Goal: Task Accomplishment & Management: Use online tool/utility

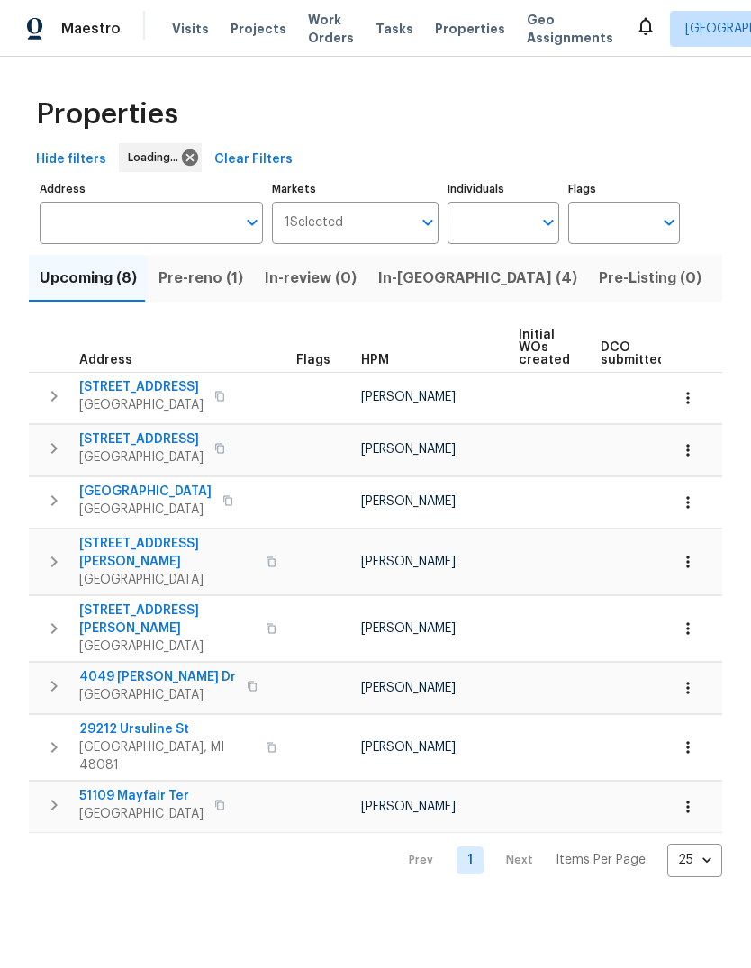
click at [723, 279] on span "Listed (12)" at bounding box center [760, 278] width 74 height 25
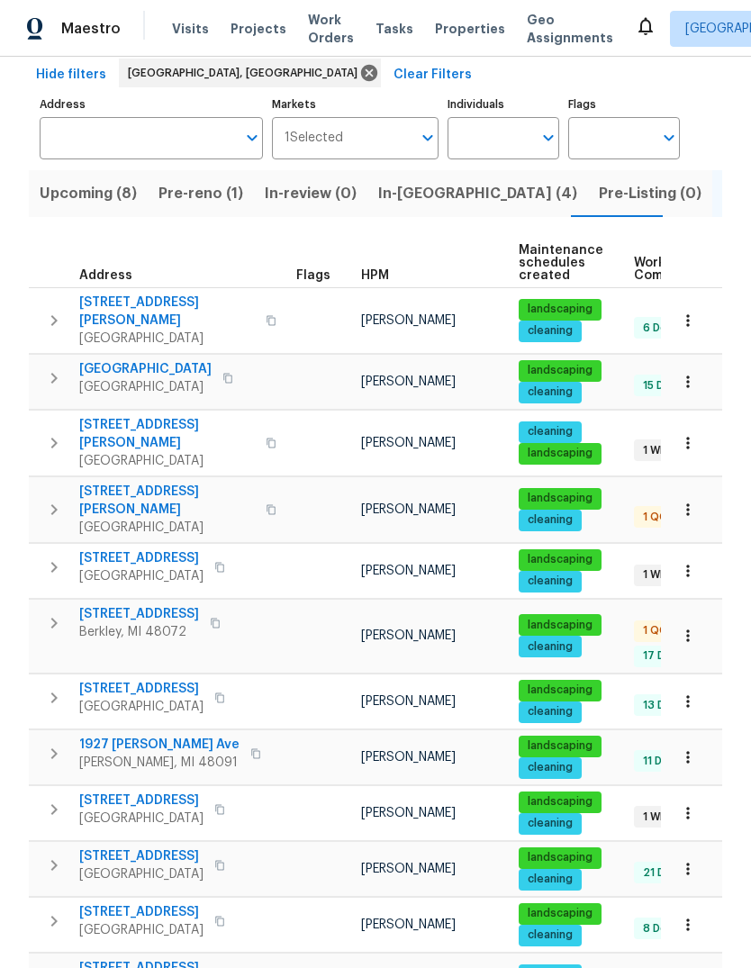
scroll to position [84, 0]
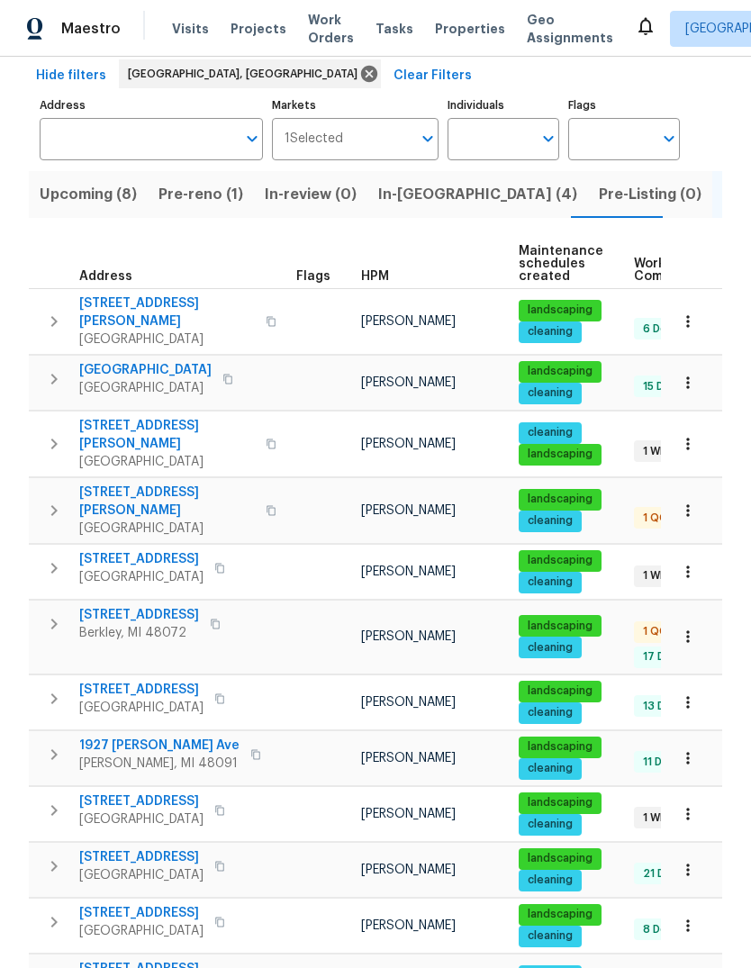
click at [144, 419] on span "[STREET_ADDRESS][PERSON_NAME]" at bounding box center [167, 435] width 176 height 36
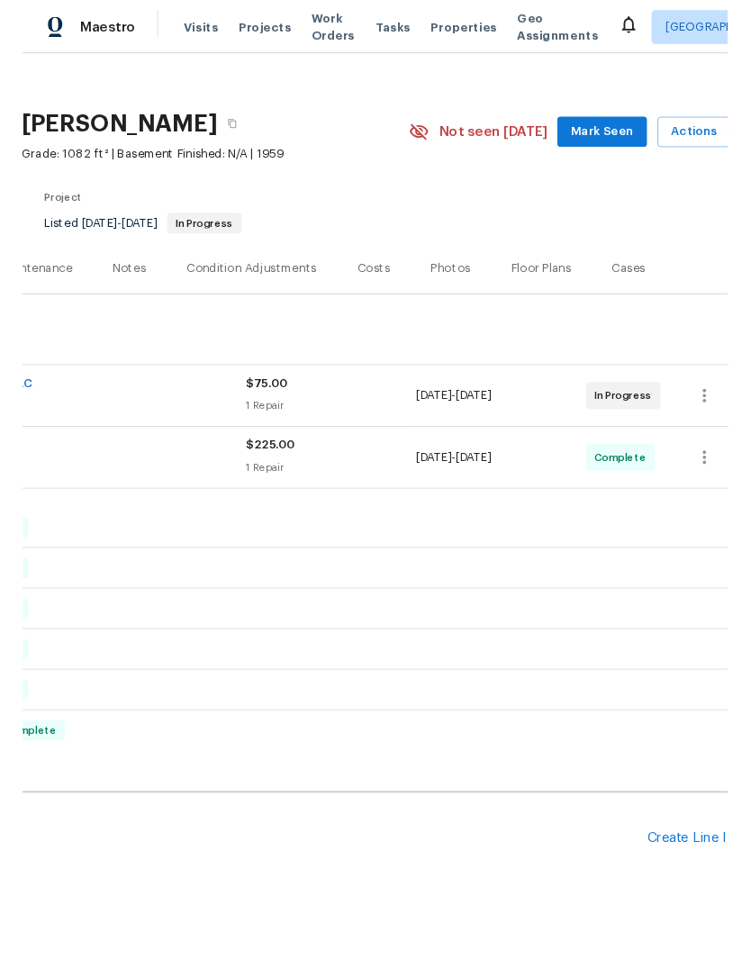
scroll to position [13, 241]
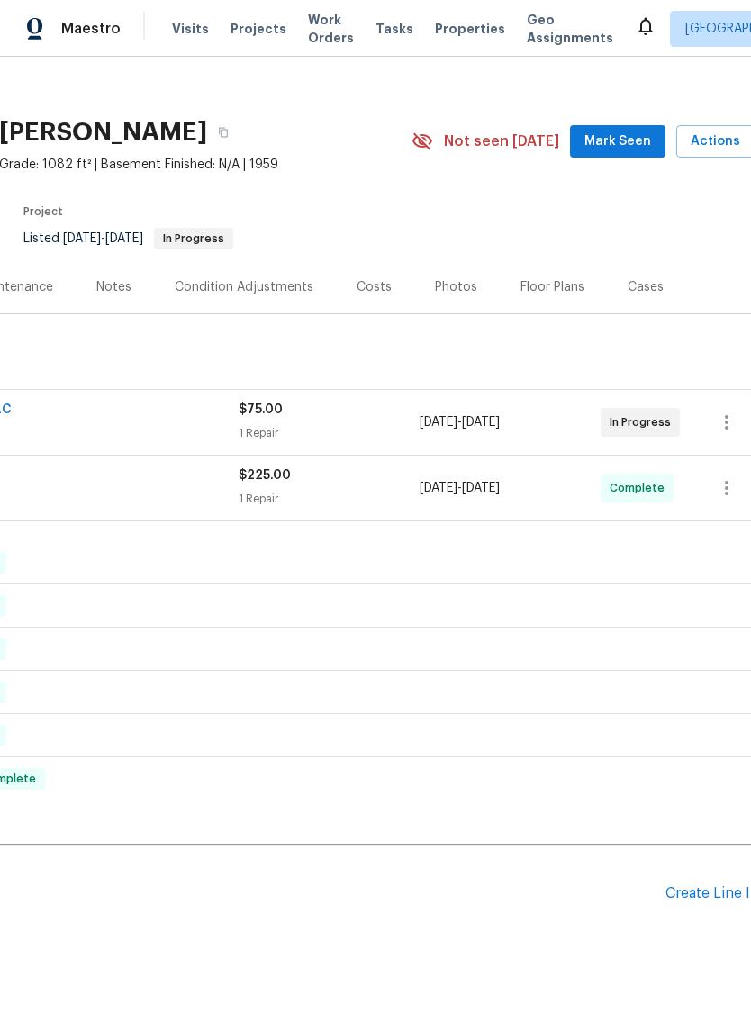
click at [713, 900] on div "Create Line Item" at bounding box center [720, 893] width 111 height 17
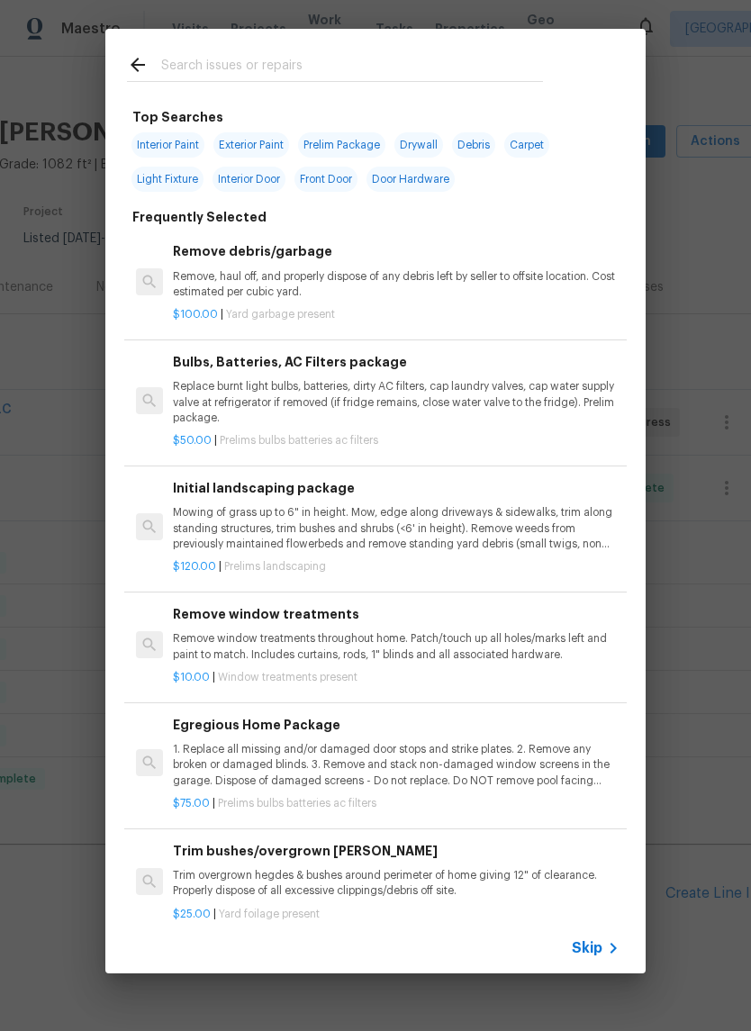
click at [314, 67] on input "text" at bounding box center [352, 67] width 382 height 27
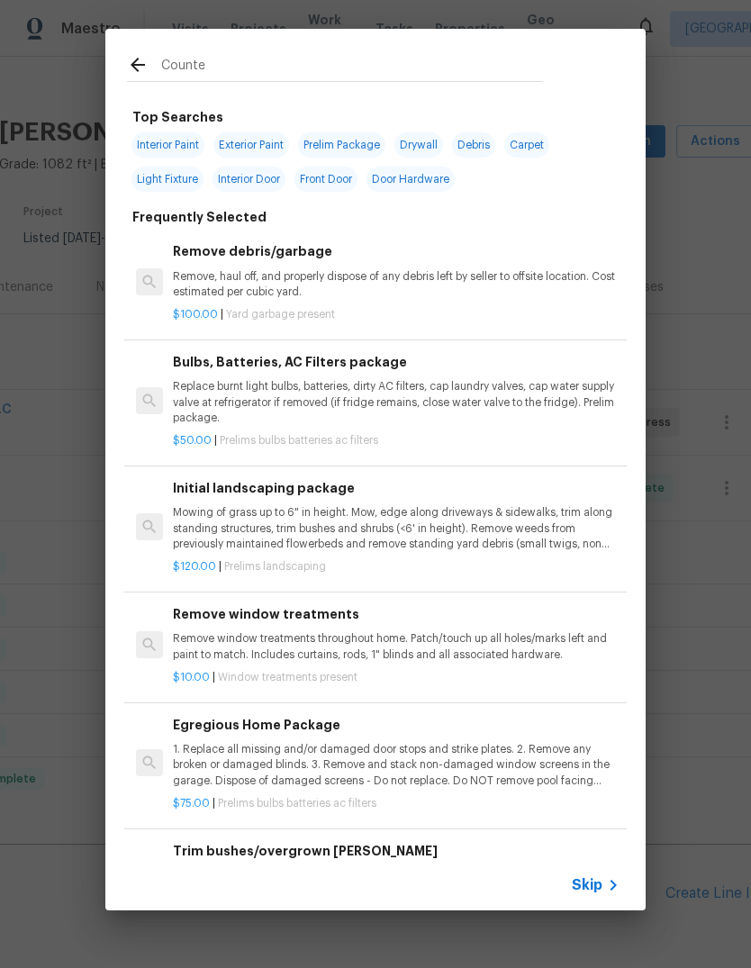
type input "Counter"
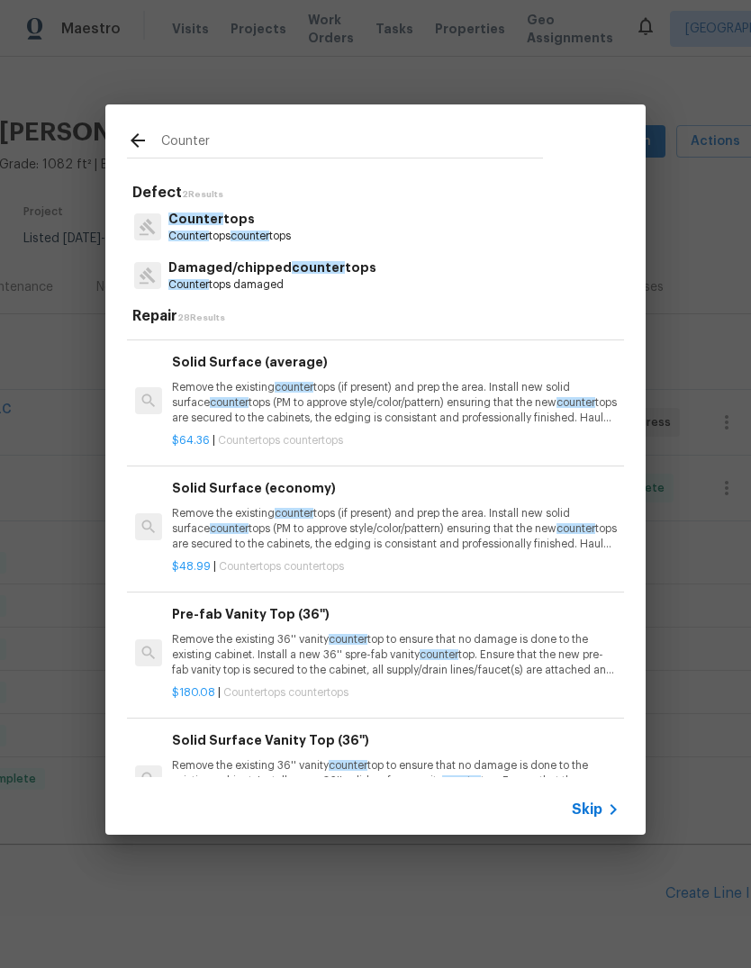
scroll to position [680, 1]
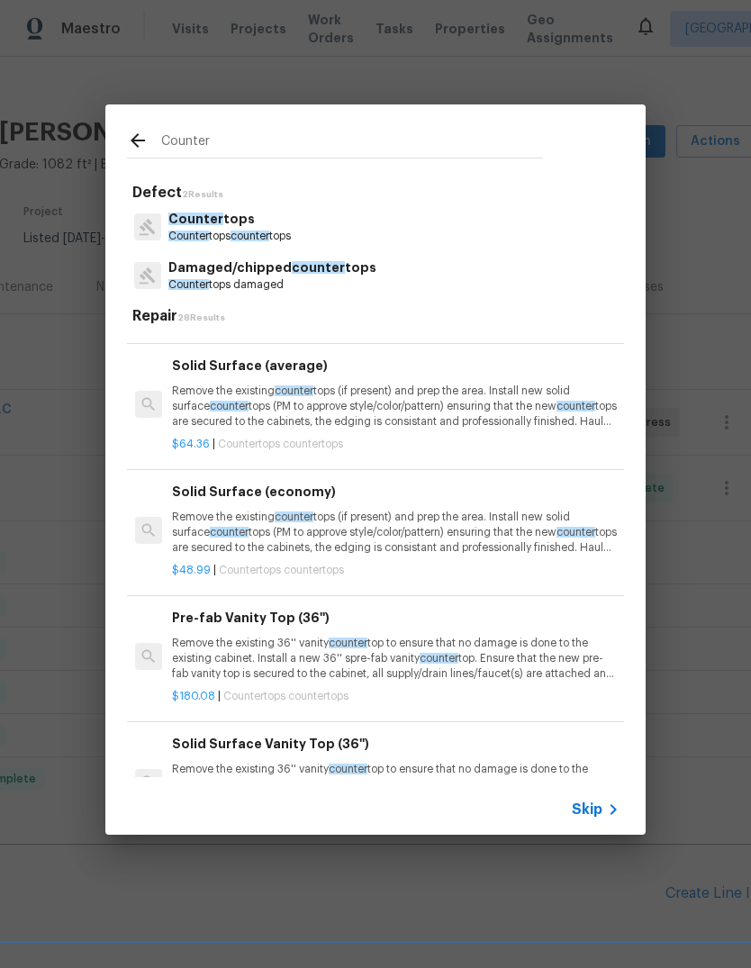
click at [501, 497] on div "Solid Surface (economy) Remove the existing counter tops (if present) and prep …" at bounding box center [395, 519] width 447 height 74
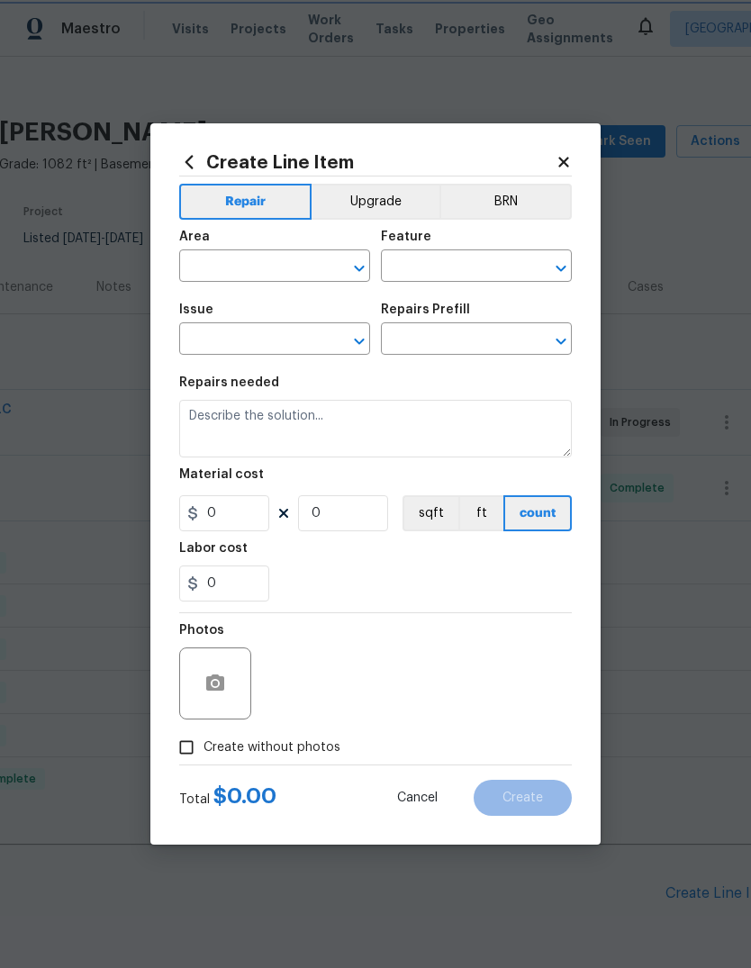
type input "Countertops"
type input "Solid Surface (economy) $48.99"
type textarea "Remove the existing countertops (if present) and prep the area. Install new sol…"
type input "48.99"
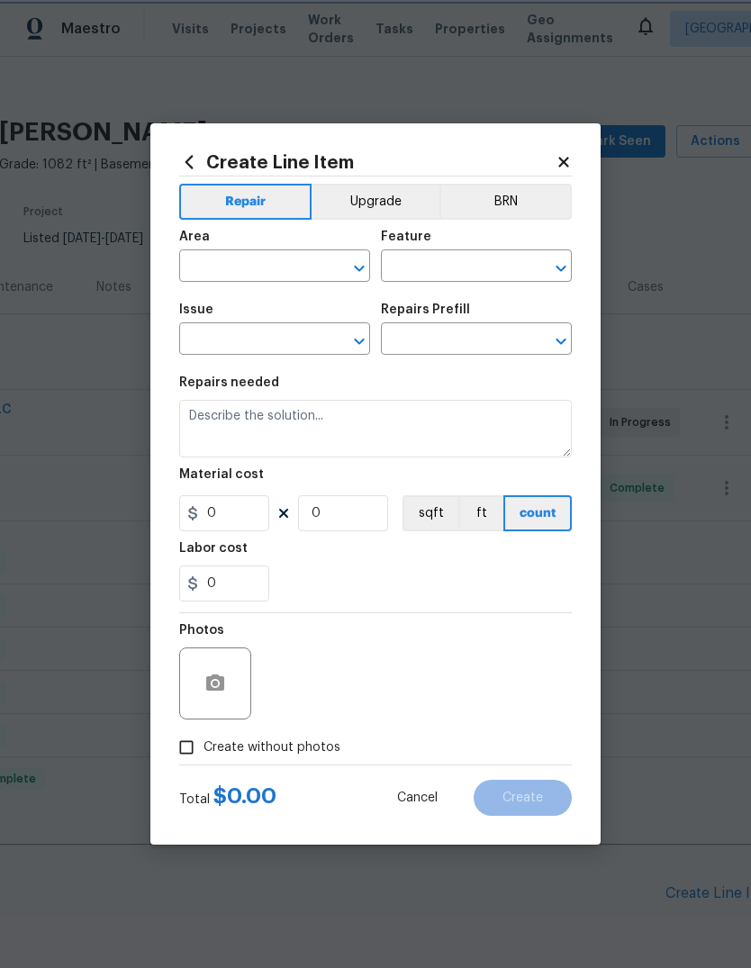
type input "1"
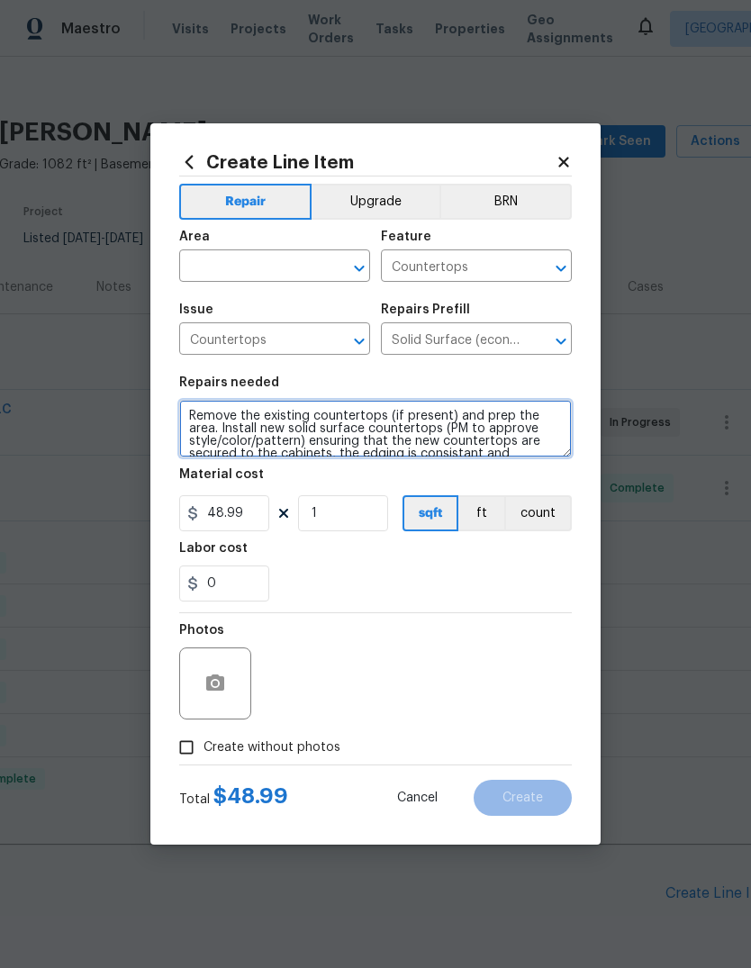
click at [209, 416] on textarea "Remove the existing countertops (if present) and prep the area. Install new sol…" at bounding box center [375, 429] width 393 height 58
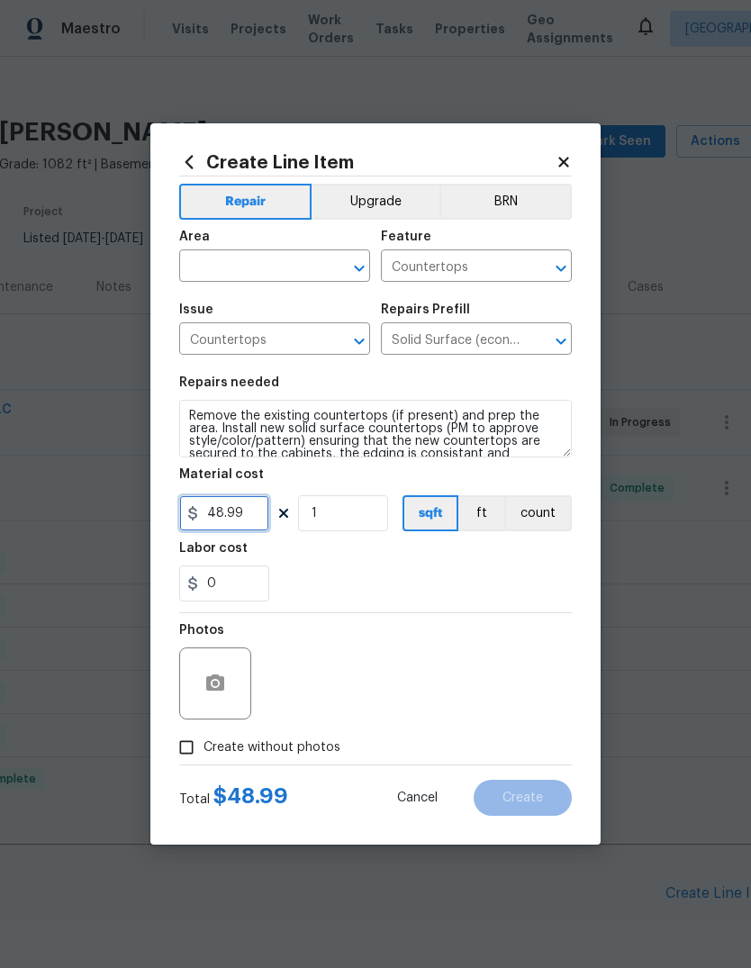
click at [256, 509] on input "48.99" at bounding box center [224, 513] width 90 height 36
click at [216, 518] on input "48.99" at bounding box center [224, 513] width 90 height 36
click at [212, 515] on input "48.99" at bounding box center [224, 513] width 90 height 36
type input "1000"
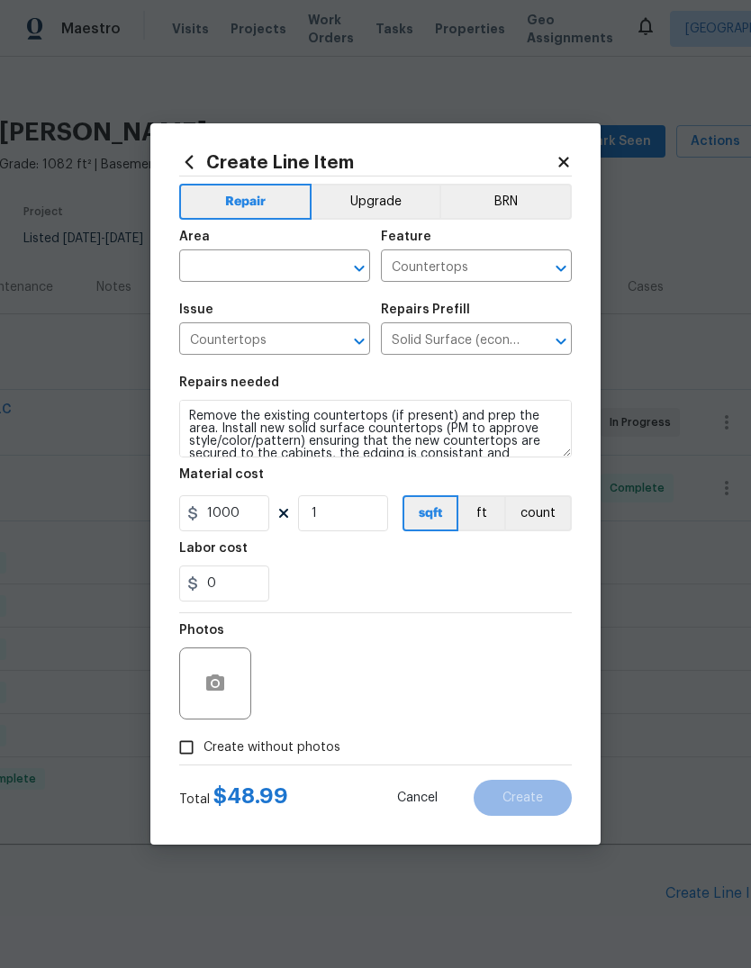
click at [467, 601] on div "0" at bounding box center [375, 583] width 393 height 36
click at [260, 250] on div "Area" at bounding box center [274, 241] width 191 height 23
click at [258, 267] on input "text" at bounding box center [249, 268] width 140 height 28
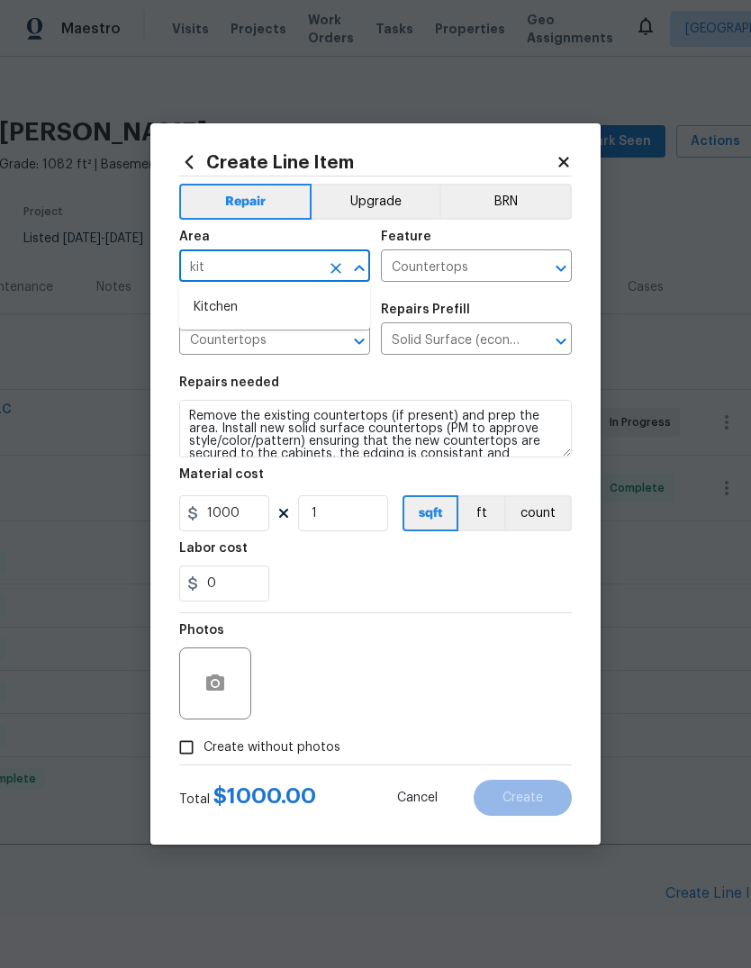
click at [285, 310] on li "Kitchen" at bounding box center [274, 308] width 191 height 30
type input "Kitchen"
click at [411, 563] on div "Labor cost" at bounding box center [375, 553] width 393 height 23
click at [291, 752] on span "Create without photos" at bounding box center [271, 747] width 137 height 19
click at [203, 752] on input "Create without photos" at bounding box center [186, 747] width 34 height 34
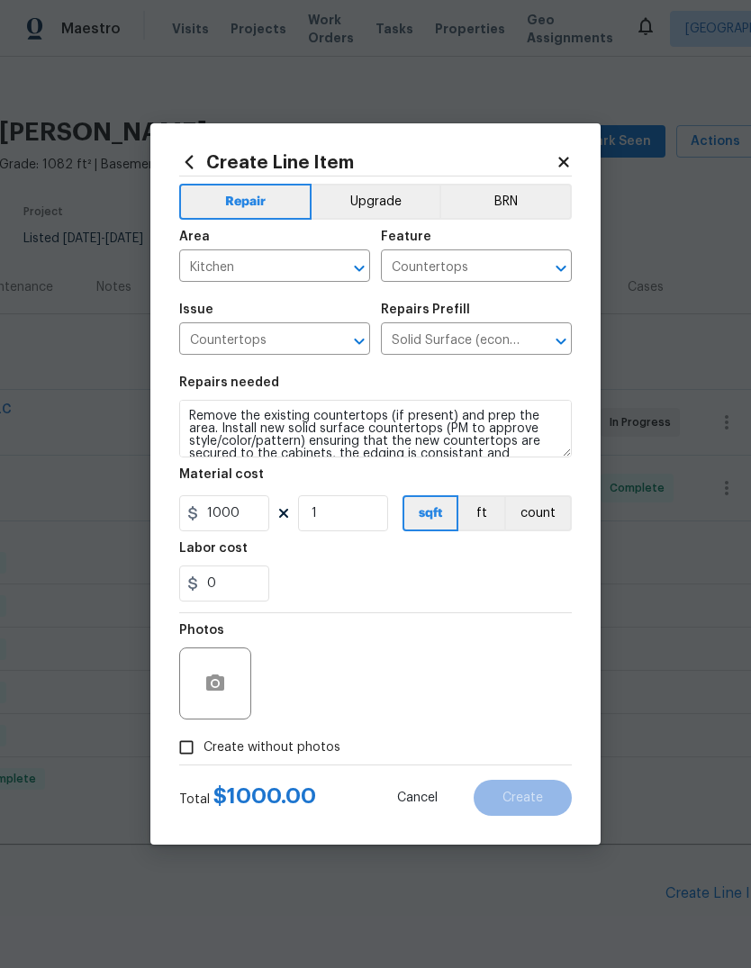
checkbox input "true"
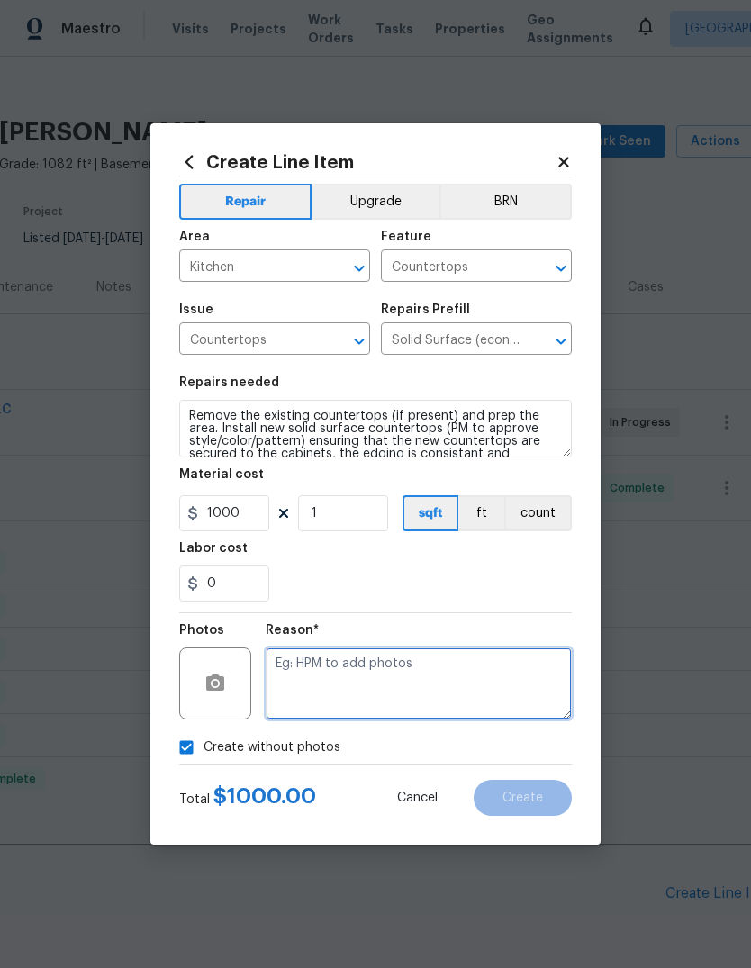
click at [357, 685] on textarea at bounding box center [419, 683] width 306 height 72
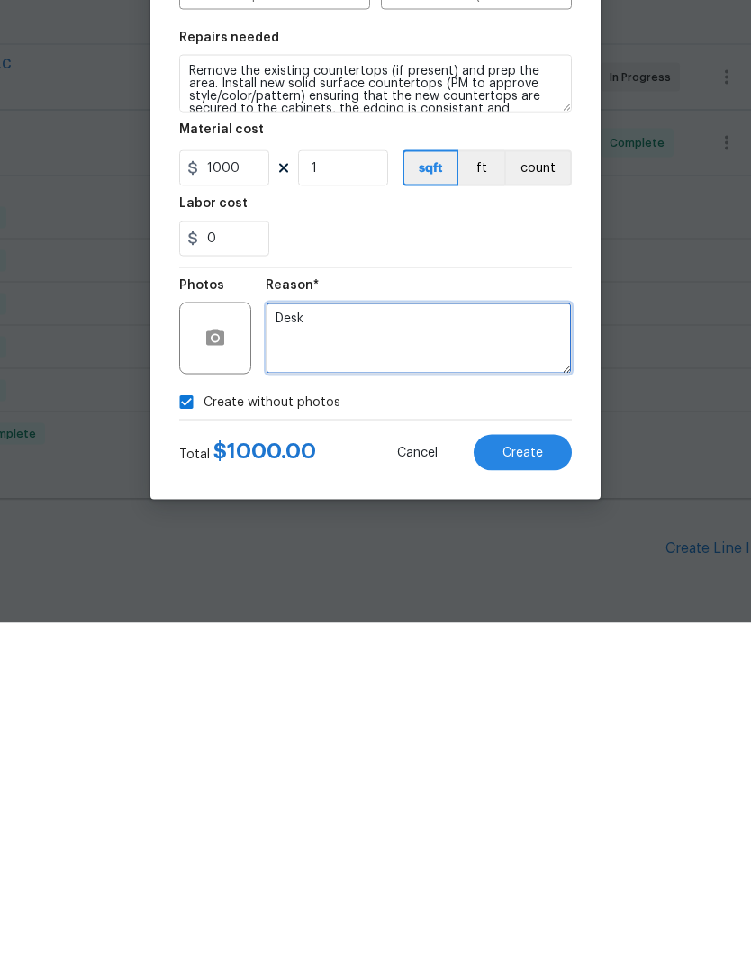
type textarea "Desk"
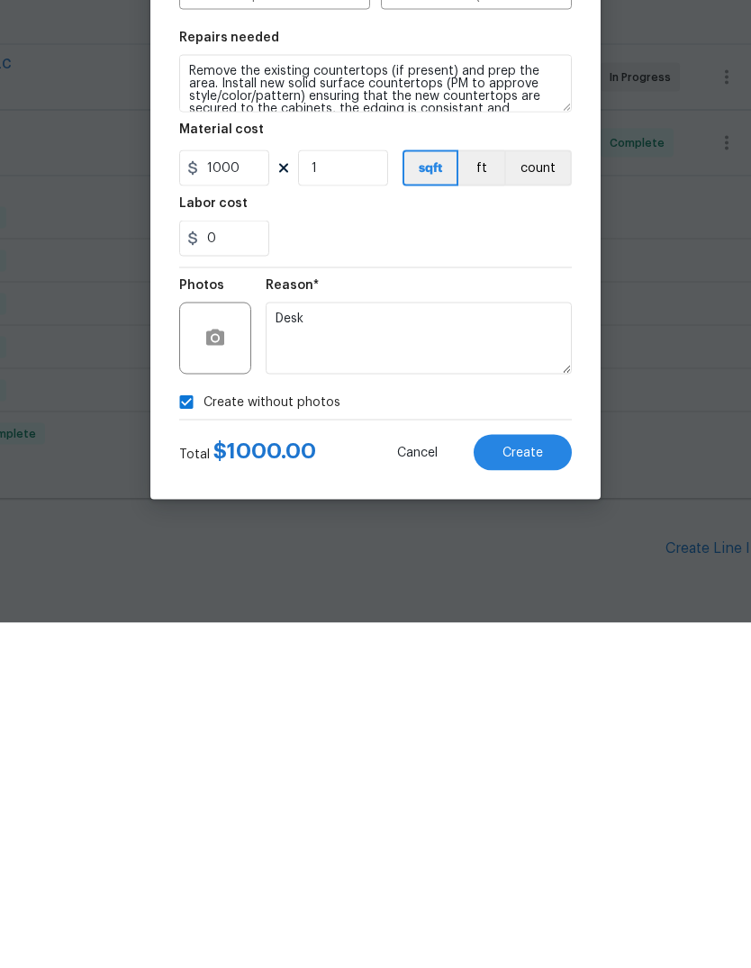
click at [526, 791] on span "Create" at bounding box center [522, 798] width 41 height 14
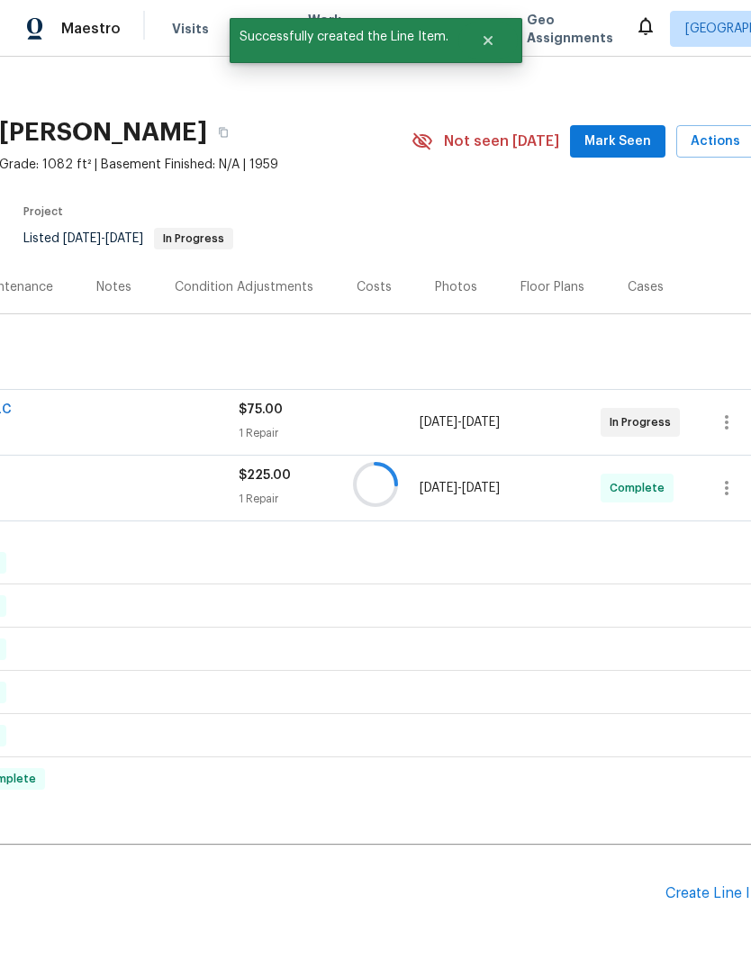
click at [707, 885] on div "Create Line Item" at bounding box center [720, 893] width 111 height 17
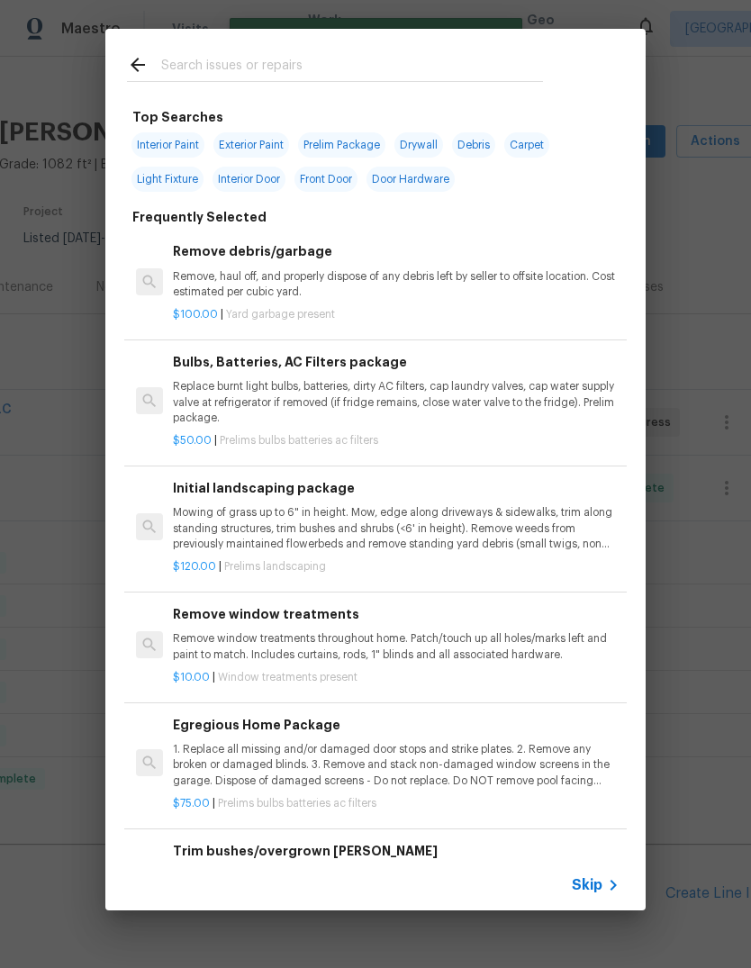
click at [383, 50] on div at bounding box center [334, 64] width 459 height 71
click at [306, 77] on input "text" at bounding box center [352, 67] width 382 height 27
type input "Sink"
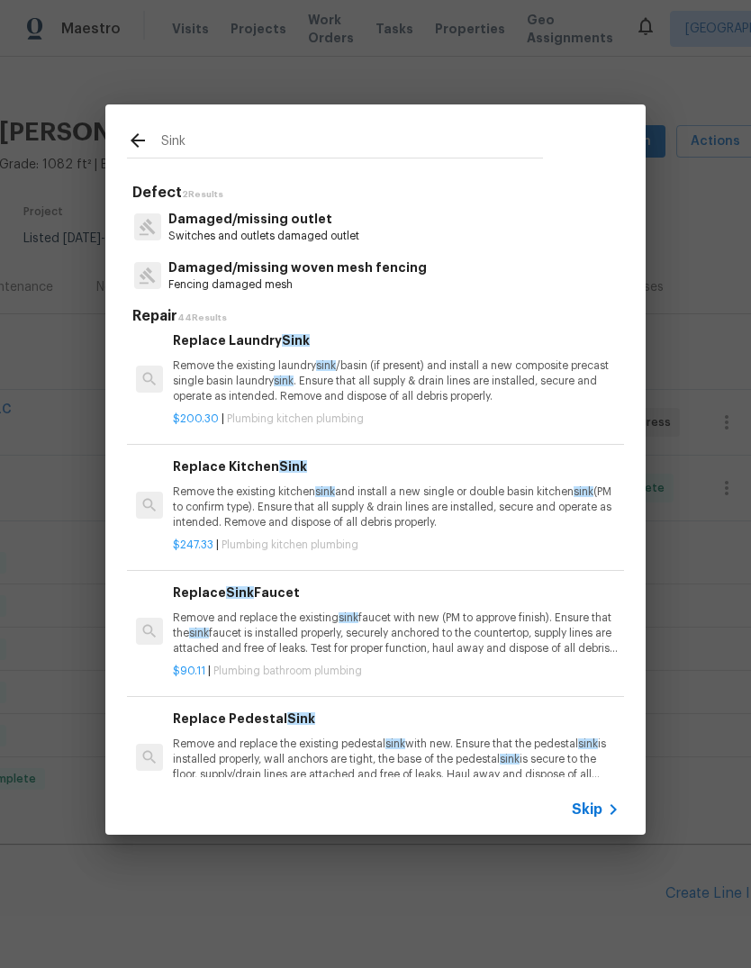
scroll to position [105, 0]
click at [456, 503] on p "Remove the existing kitchen sink and install a new single or double basin kitch…" at bounding box center [396, 507] width 447 height 46
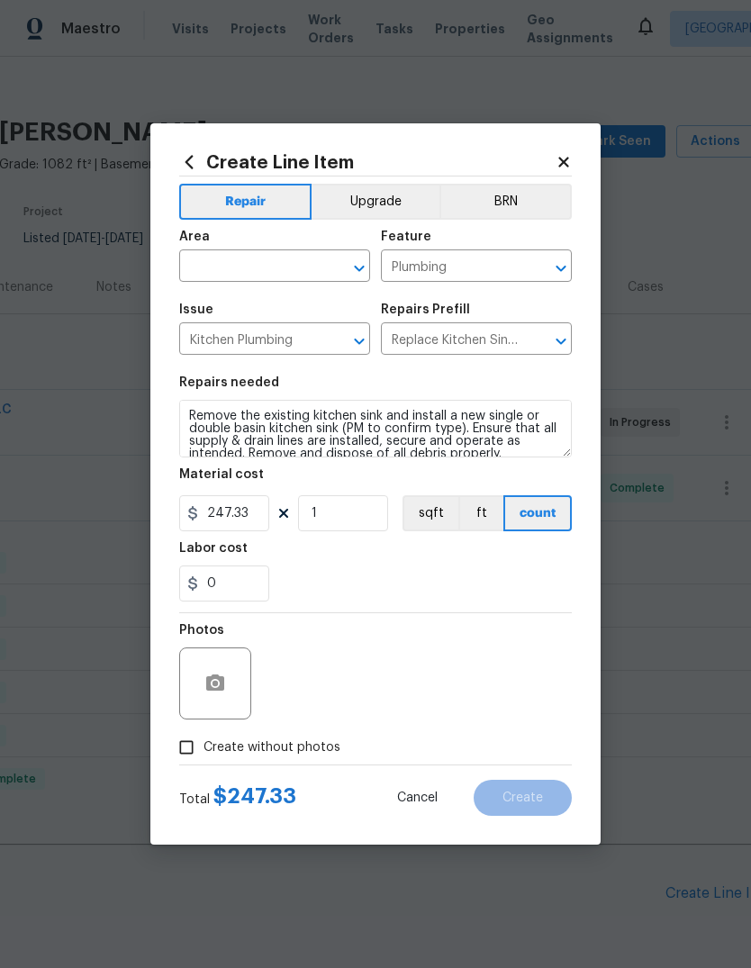
click at [265, 264] on input "text" at bounding box center [249, 268] width 140 height 28
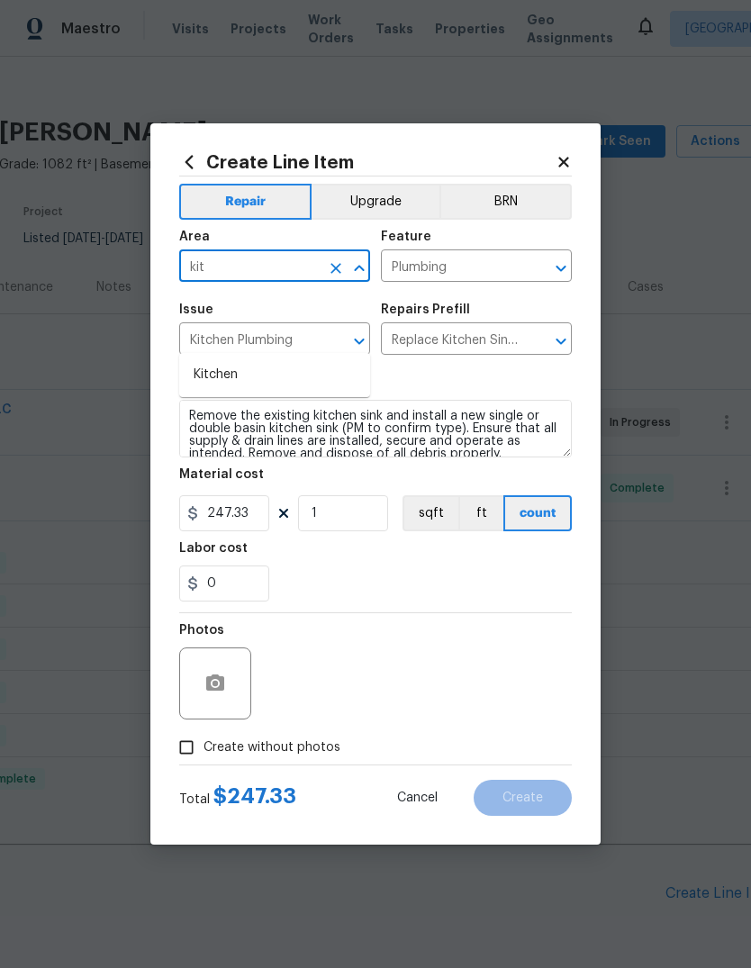
click at [260, 360] on li "Kitchen" at bounding box center [274, 375] width 191 height 30
type input "Kitchen"
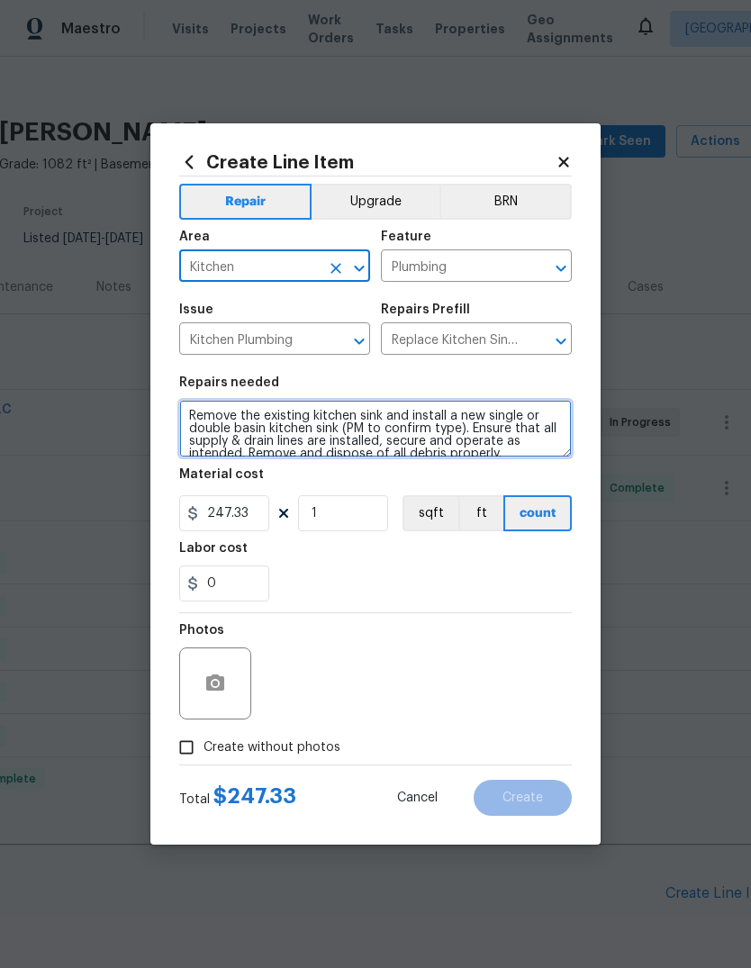
click at [384, 420] on textarea "Remove the existing kitchen sink and install a new single or double basin kitch…" at bounding box center [375, 429] width 393 height 58
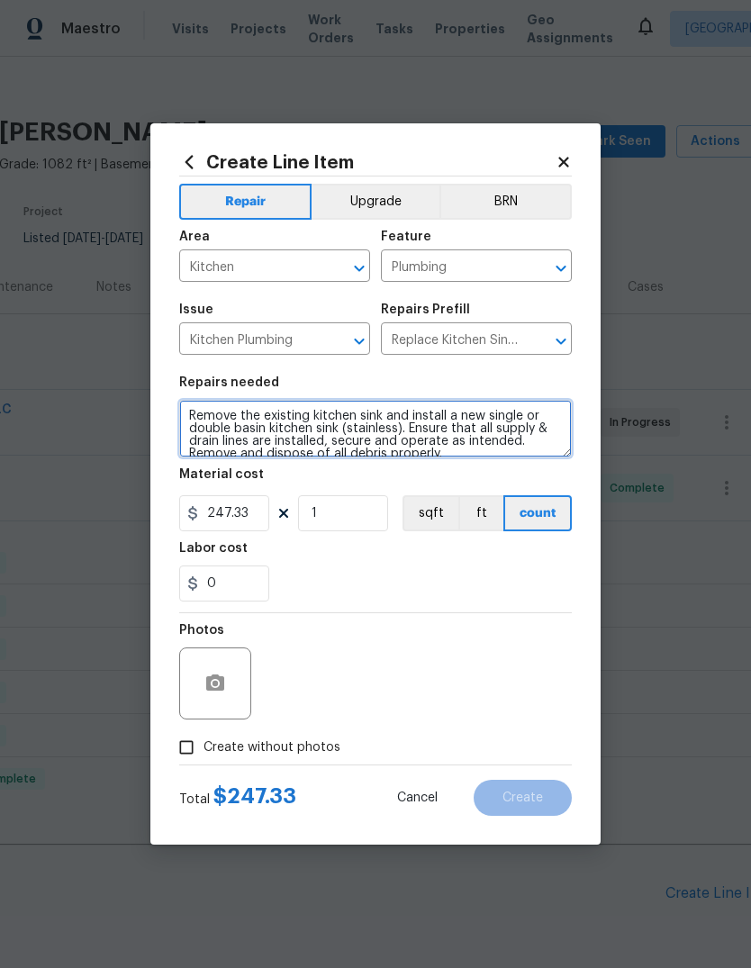
type textarea "Remove the existing kitchen sink and install a new single or double basin kitch…"
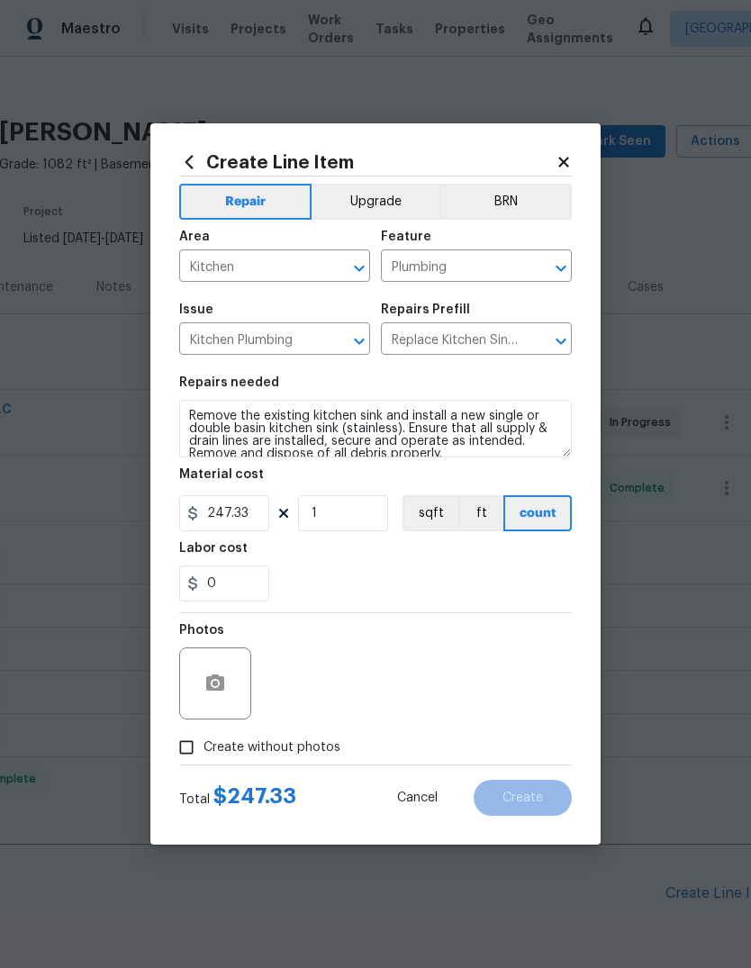
click at [420, 549] on div "Labor cost" at bounding box center [375, 553] width 393 height 23
click at [300, 749] on span "Create without photos" at bounding box center [271, 747] width 137 height 19
click at [203, 749] on input "Create without photos" at bounding box center [186, 747] width 34 height 34
checkbox input "true"
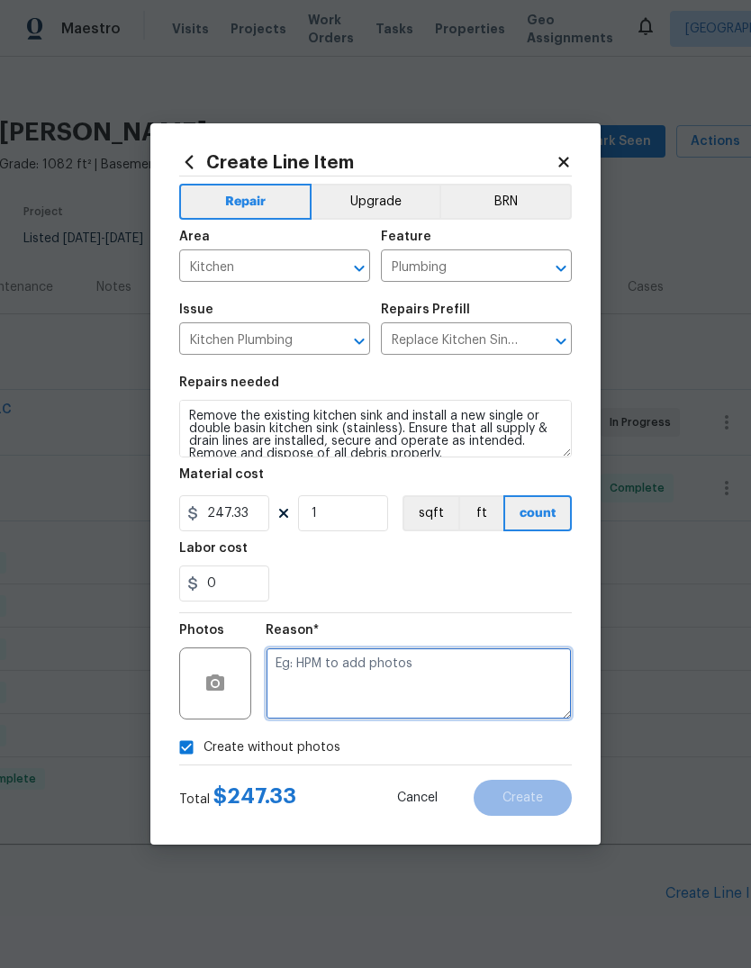
click at [385, 671] on textarea at bounding box center [419, 683] width 306 height 72
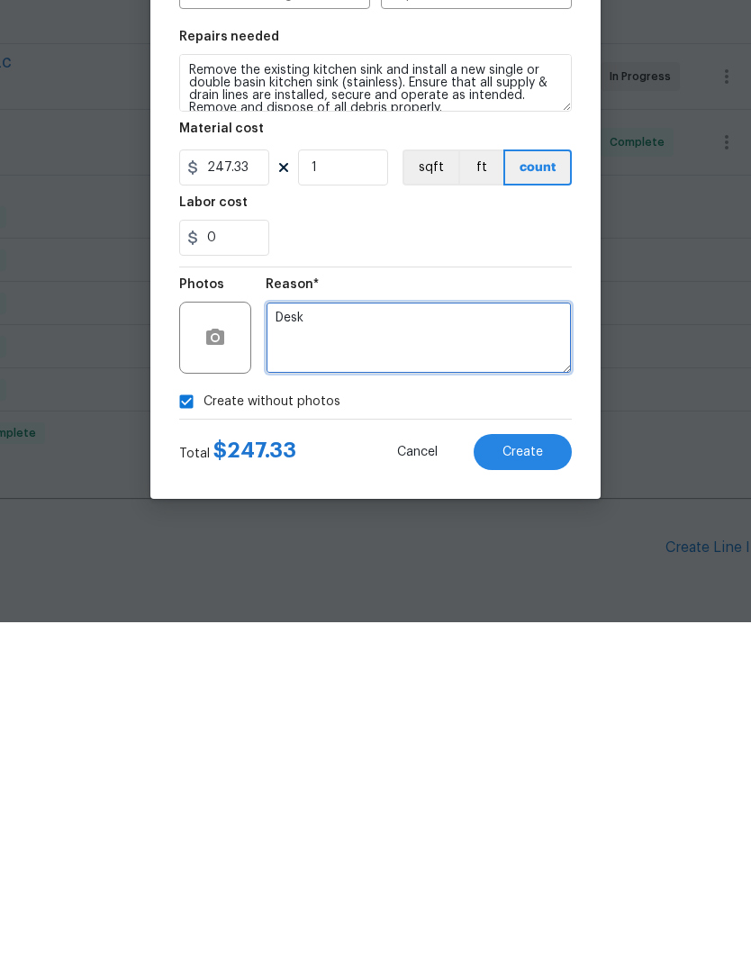
type textarea "Desk"
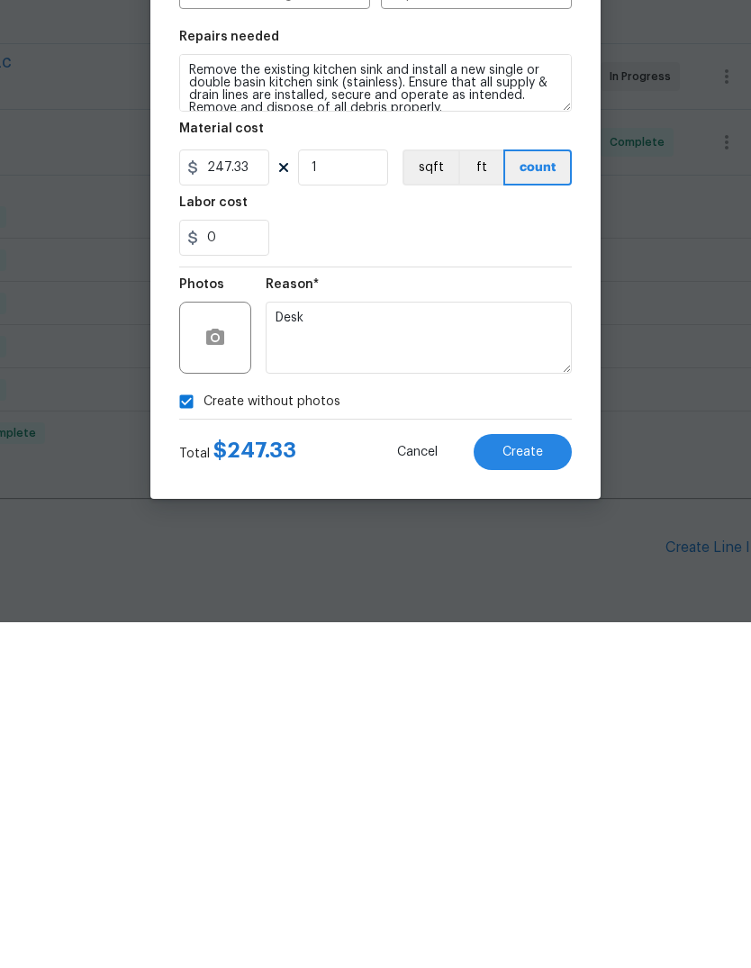
click at [517, 791] on span "Create" at bounding box center [522, 798] width 41 height 14
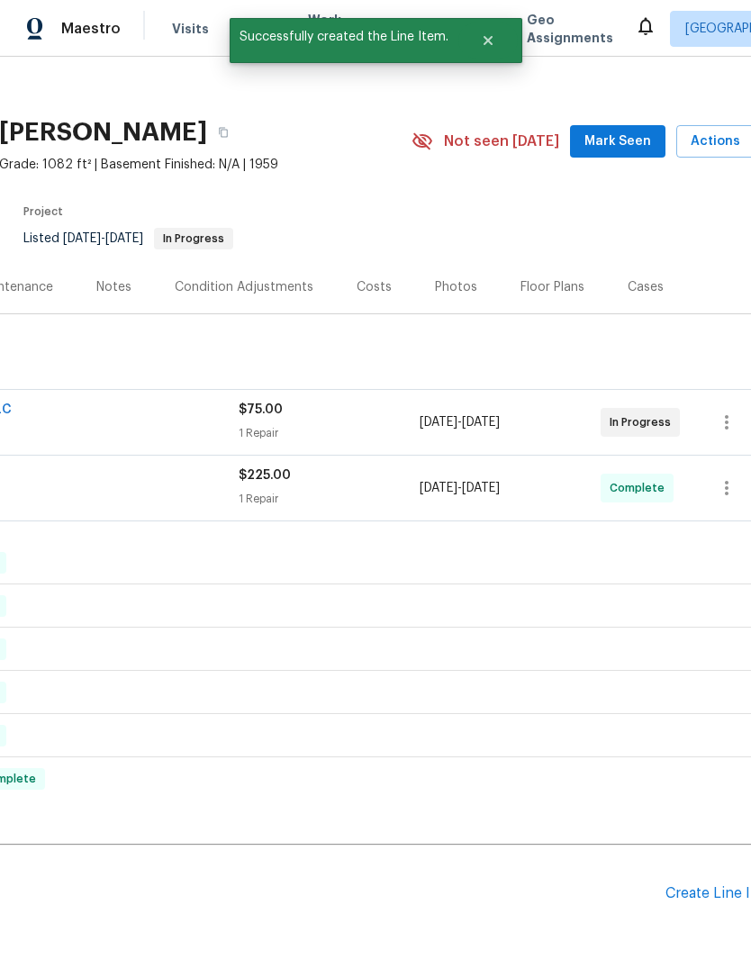
scroll to position [14, 241]
click at [673, 884] on div "Create Line Item" at bounding box center [720, 892] width 111 height 17
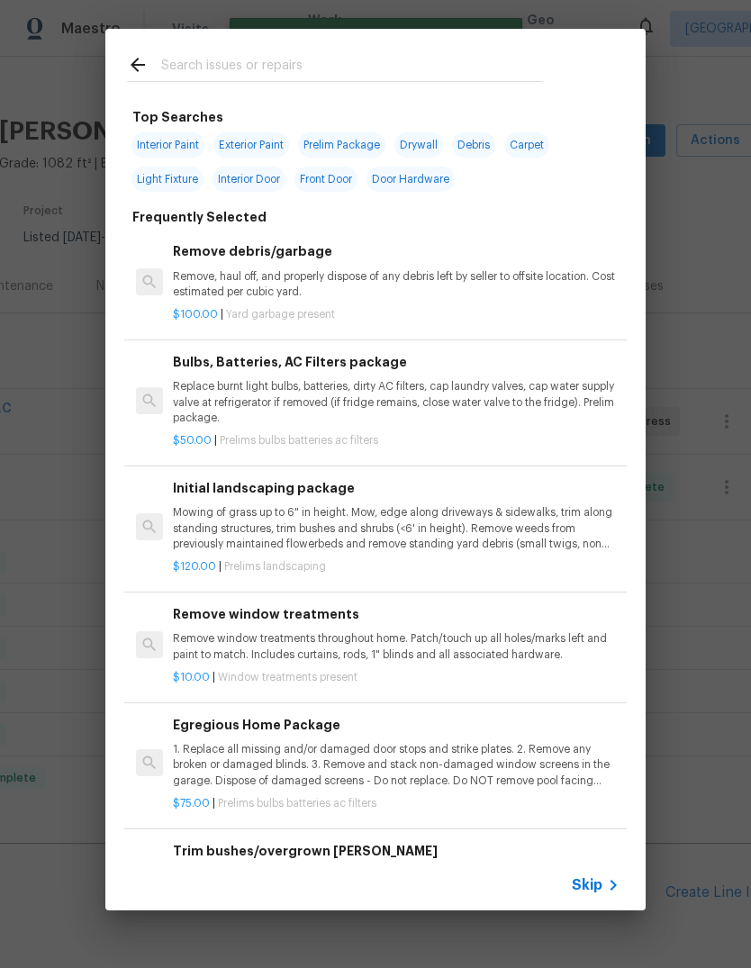
click at [347, 45] on div at bounding box center [334, 64] width 459 height 71
click at [387, 49] on div at bounding box center [334, 64] width 459 height 71
click at [287, 70] on input "text" at bounding box center [352, 67] width 382 height 27
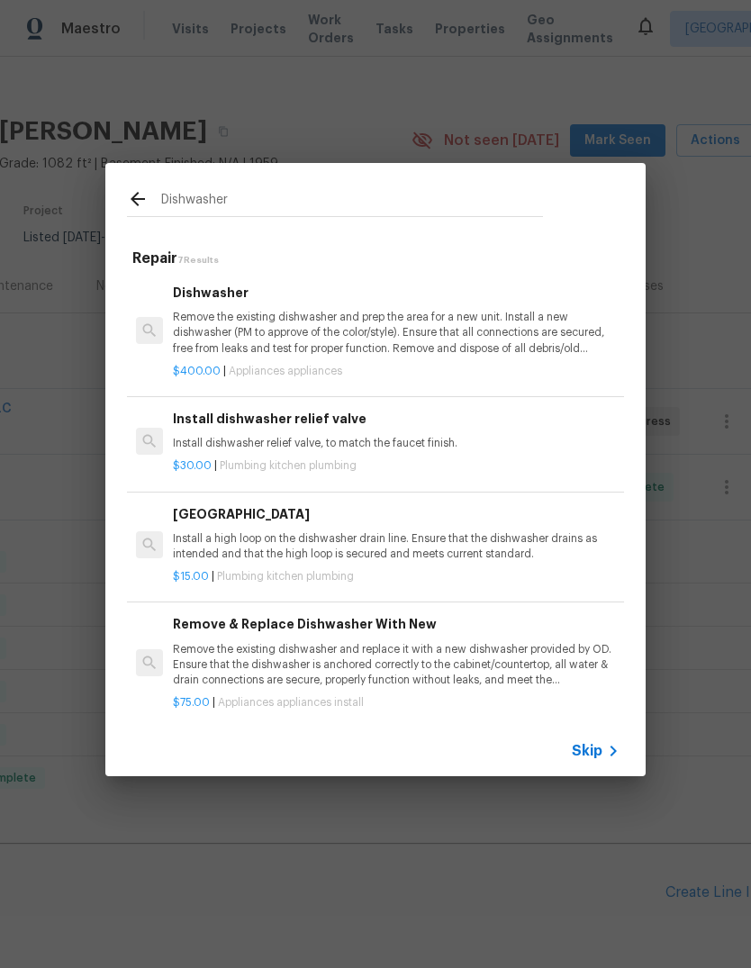
type input "Dishwasher"
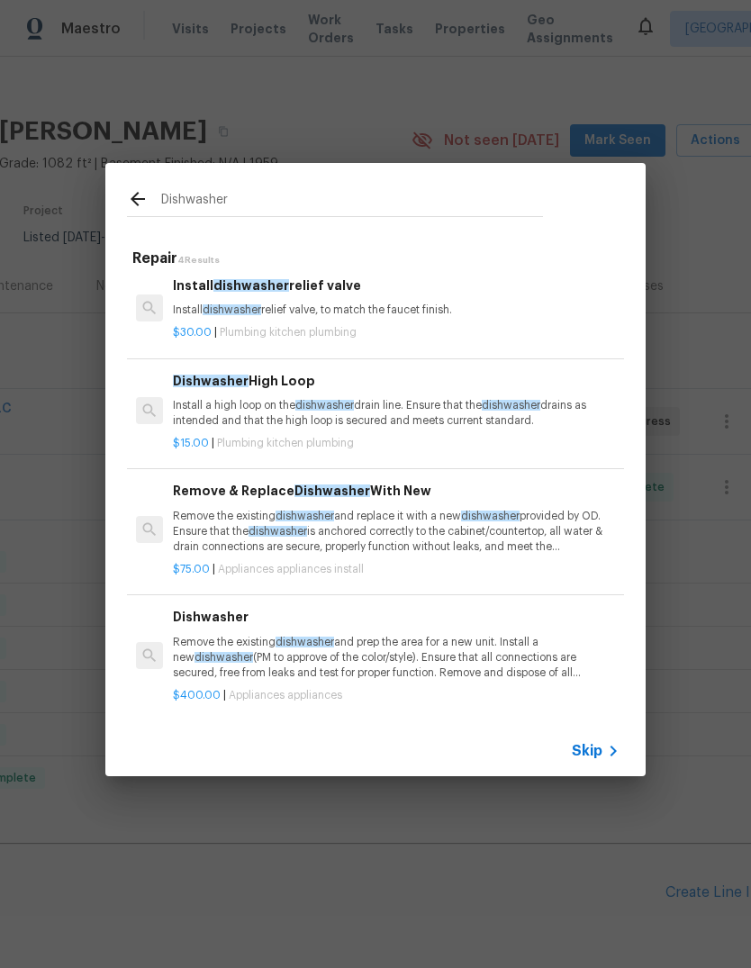
scroll to position [7, 0]
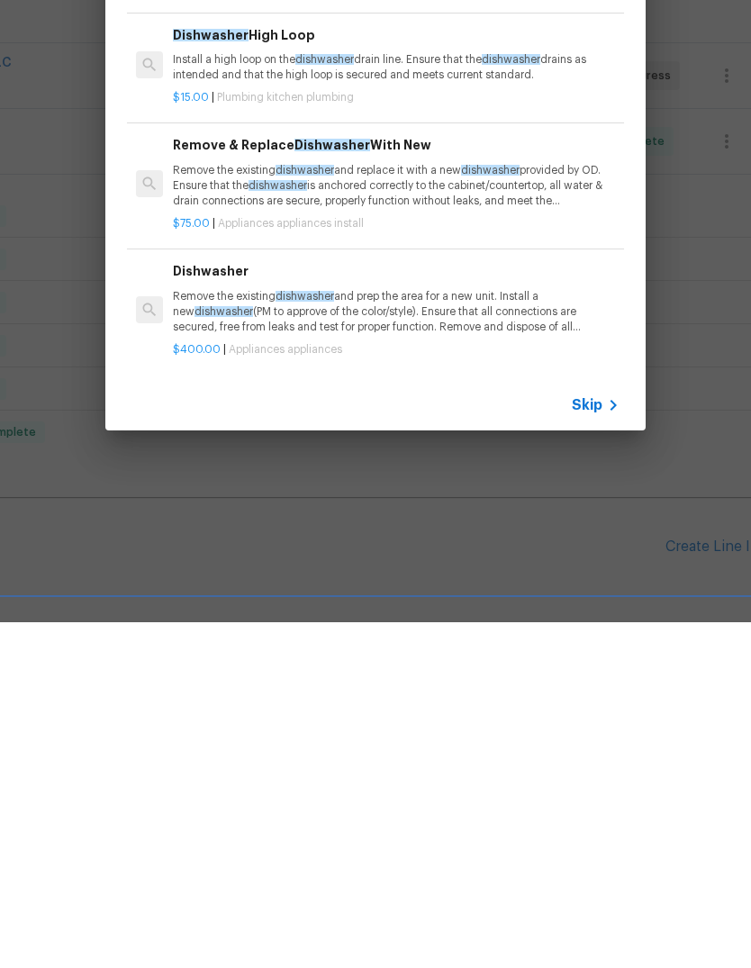
click at [540, 635] on p "Remove the existing dishwasher and prep the area for a new unit. Install a new …" at bounding box center [396, 658] width 447 height 46
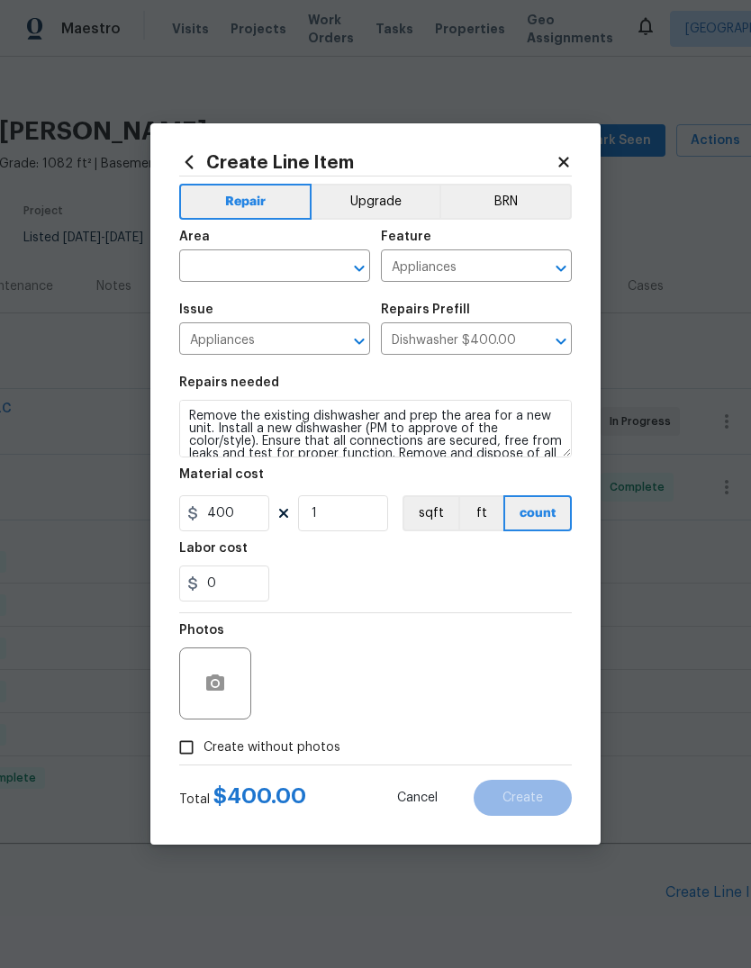
click at [264, 264] on input "text" at bounding box center [249, 268] width 140 height 28
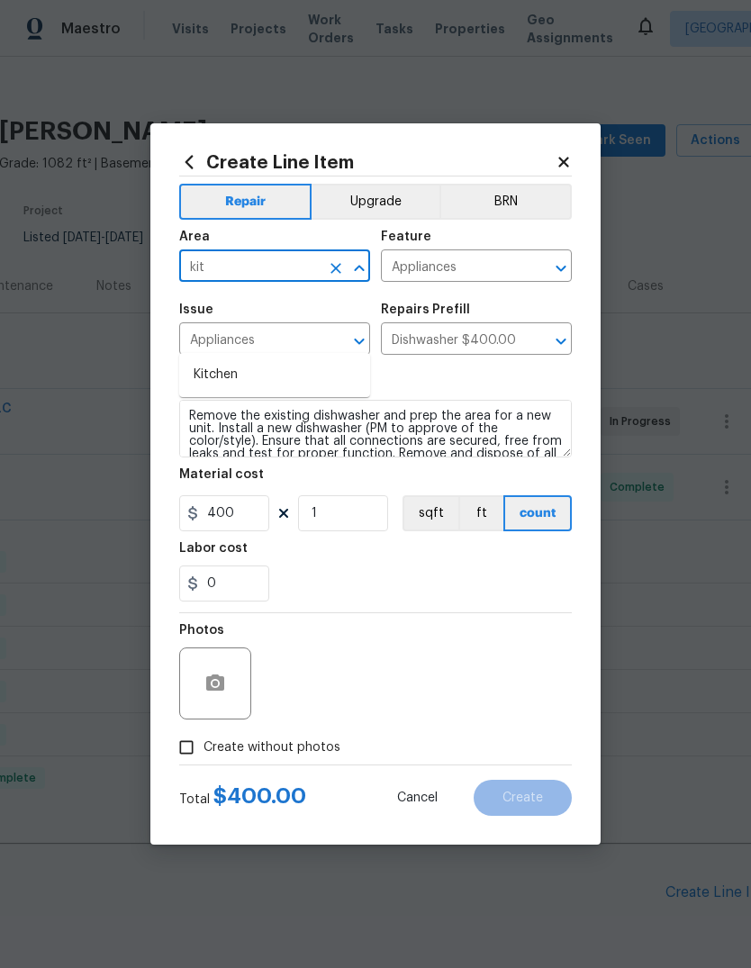
click at [267, 360] on li "Kitchen" at bounding box center [274, 375] width 191 height 30
type input "Kitchen"
click at [267, 307] on div "Issue" at bounding box center [274, 314] width 191 height 23
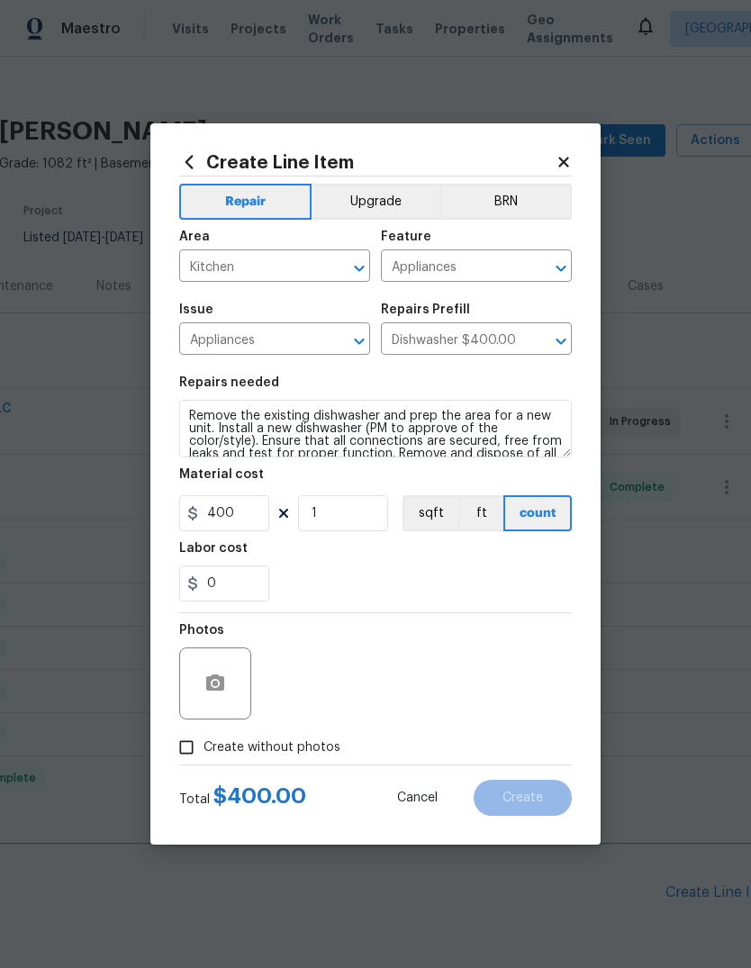
click at [384, 641] on div "Photos" at bounding box center [375, 671] width 393 height 117
click at [300, 734] on label "Create without photos" at bounding box center [254, 747] width 171 height 34
click at [203, 734] on input "Create without photos" at bounding box center [186, 747] width 34 height 34
checkbox input "true"
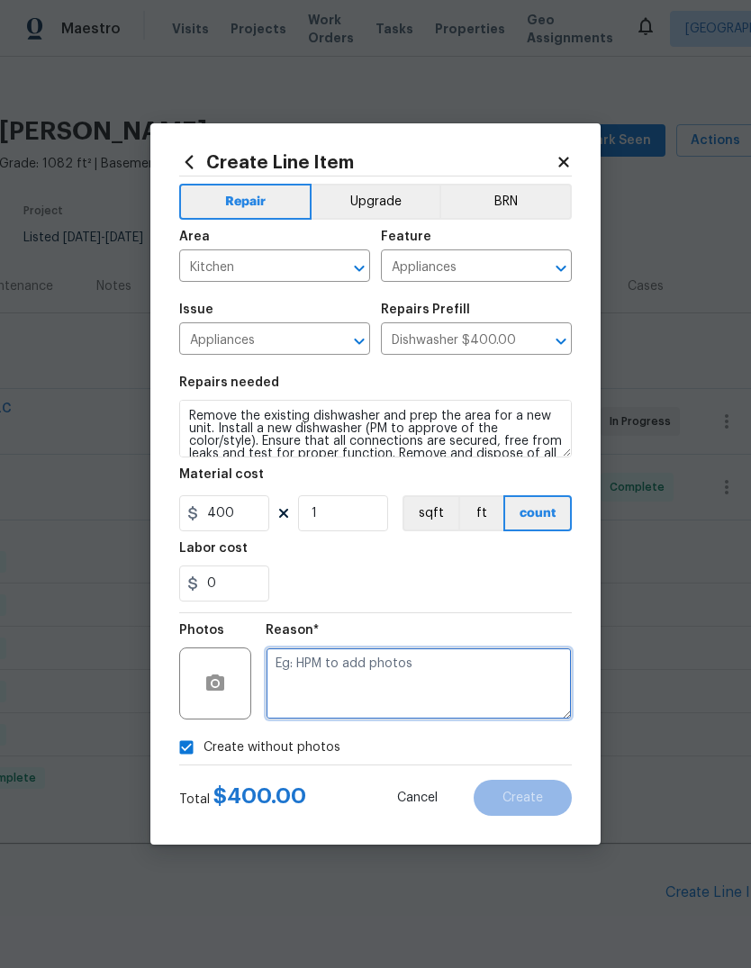
click at [351, 674] on textarea at bounding box center [419, 683] width 306 height 72
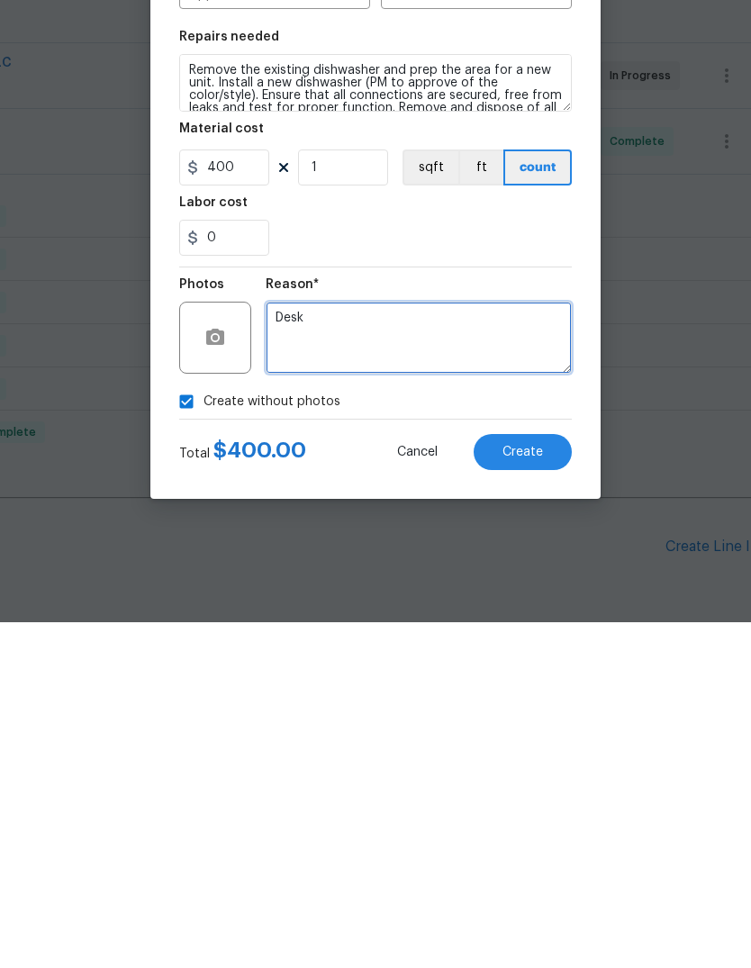
type textarea "Desk"
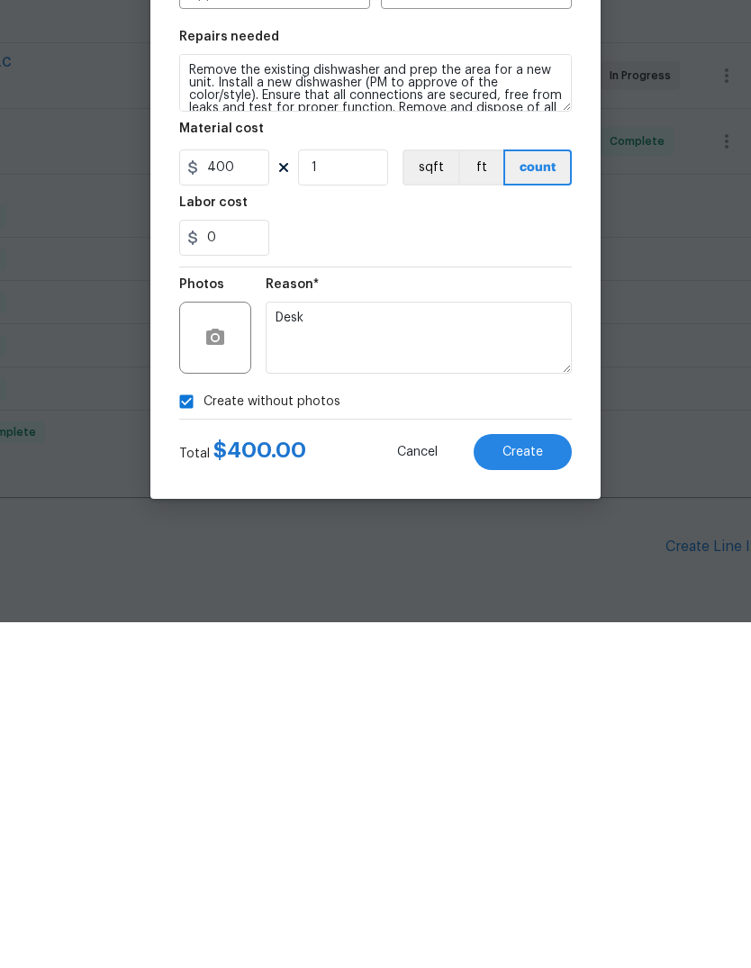
click at [539, 765] on div "Total $ 400.00 Cancel Create" at bounding box center [375, 790] width 393 height 50
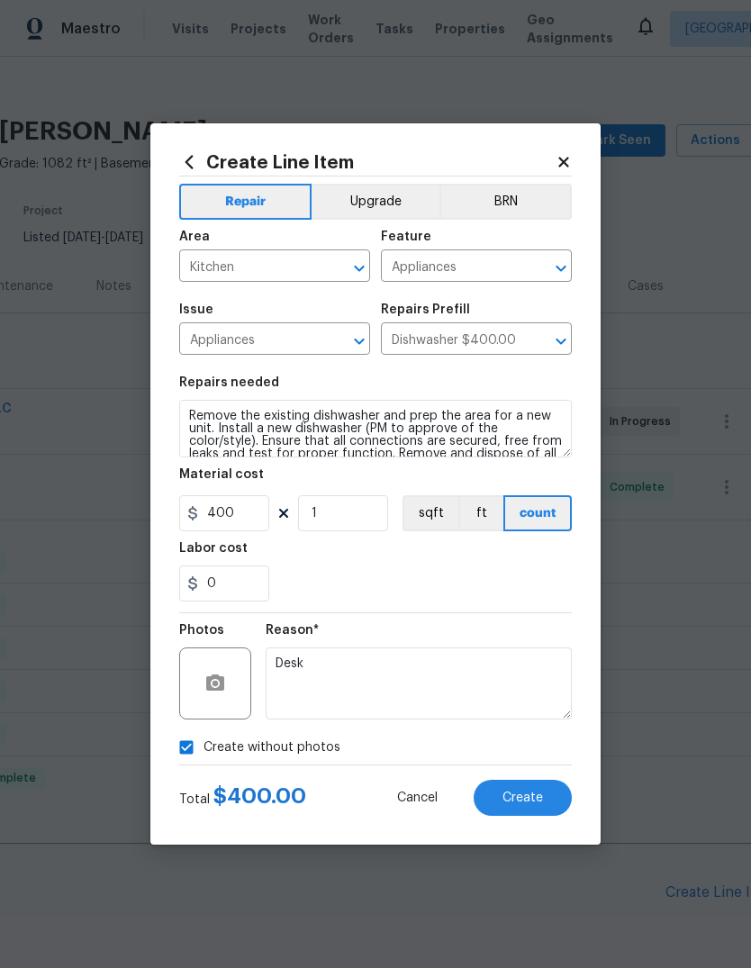
click at [512, 801] on span "Create" at bounding box center [522, 798] width 41 height 14
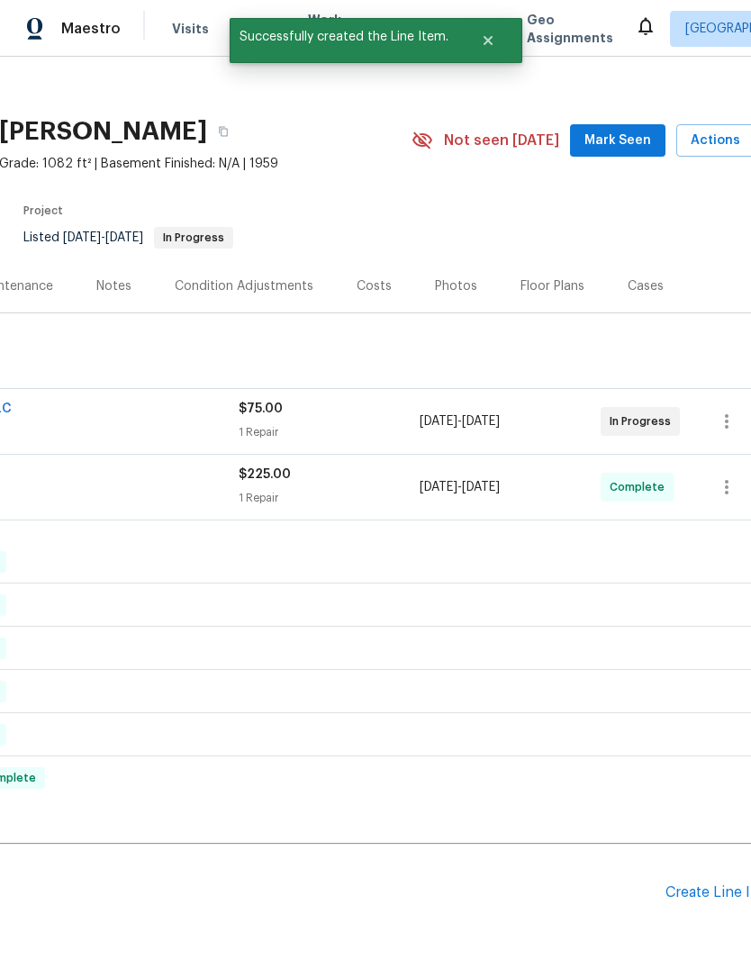
click at [716, 884] on div "Create Line Item" at bounding box center [720, 892] width 111 height 17
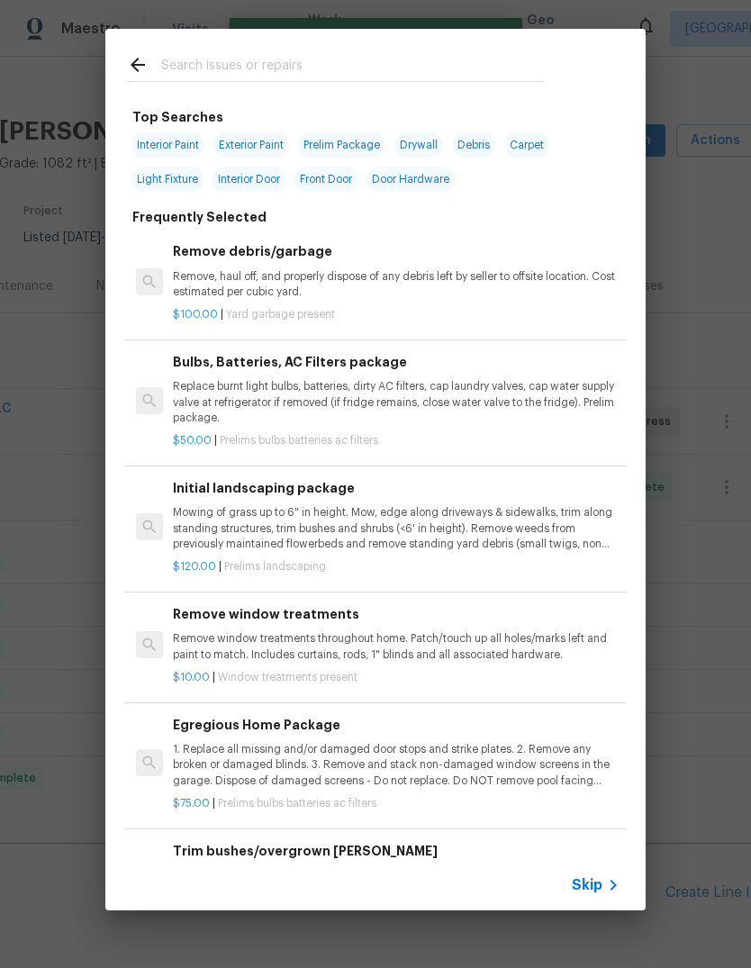
click at [379, 71] on input "text" at bounding box center [352, 67] width 382 height 27
type input "F"
type input "Cabinet"
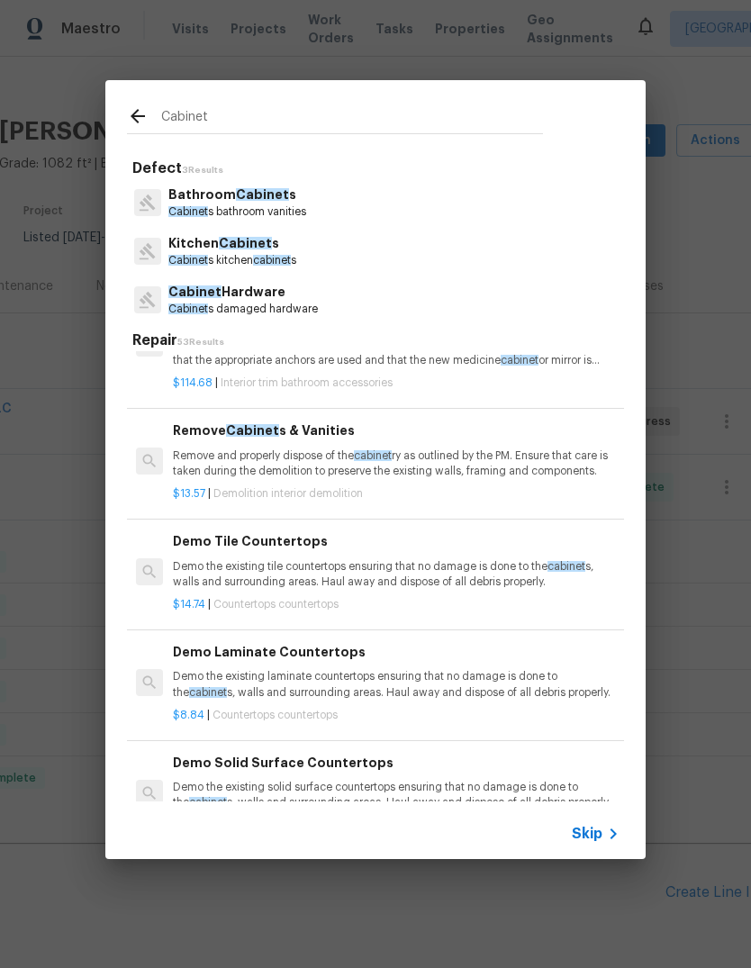
scroll to position [4188, 0]
click at [527, 449] on p "Remove and properly dispose of the cabinet ry as outlined by the PM. Ensure tha…" at bounding box center [396, 464] width 447 height 31
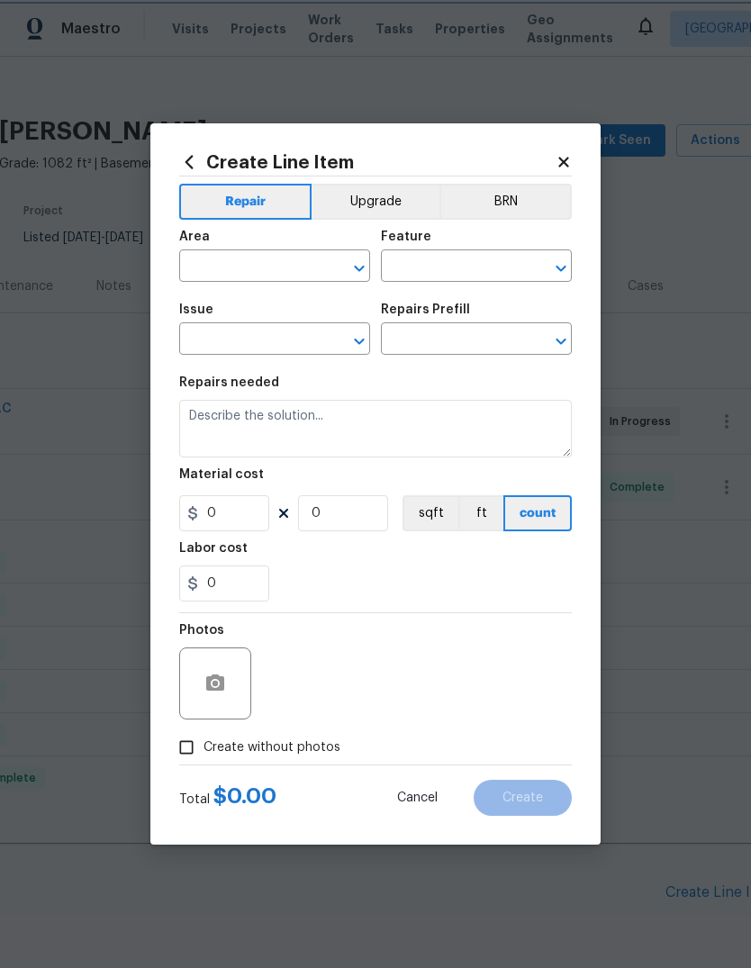
type input "Demolition"
type input "Demo Interior"
type input "Remove Cabinets & Vanities $13.57"
type textarea "Remove and properly dispose of the cabinetry as outlined by the PM. Ensure that…"
type input "13.57"
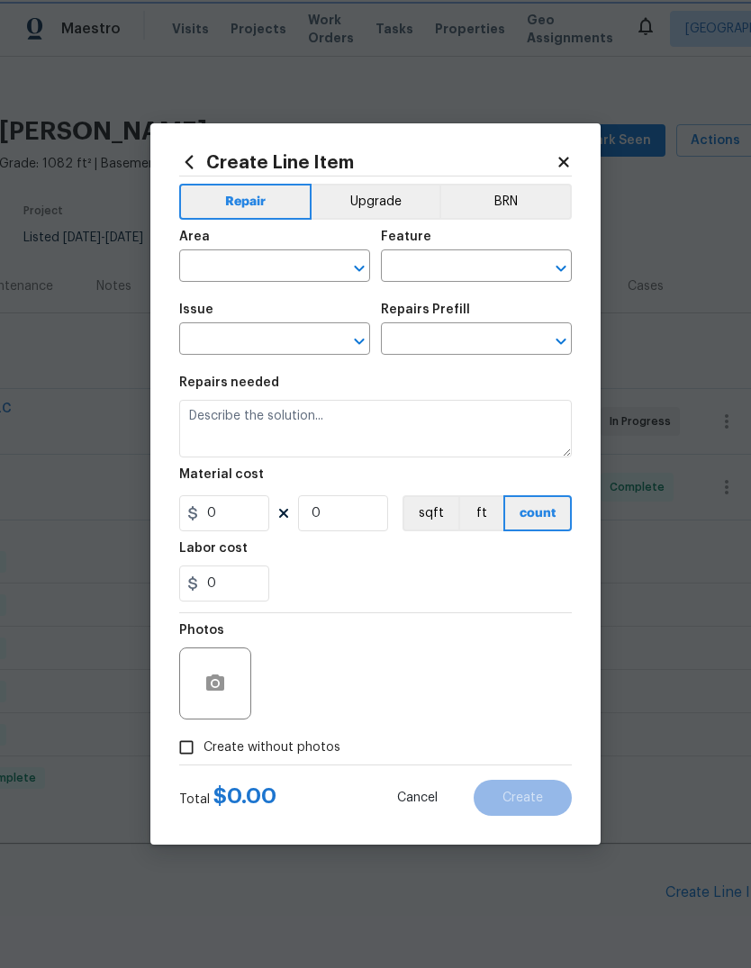
type input "1"
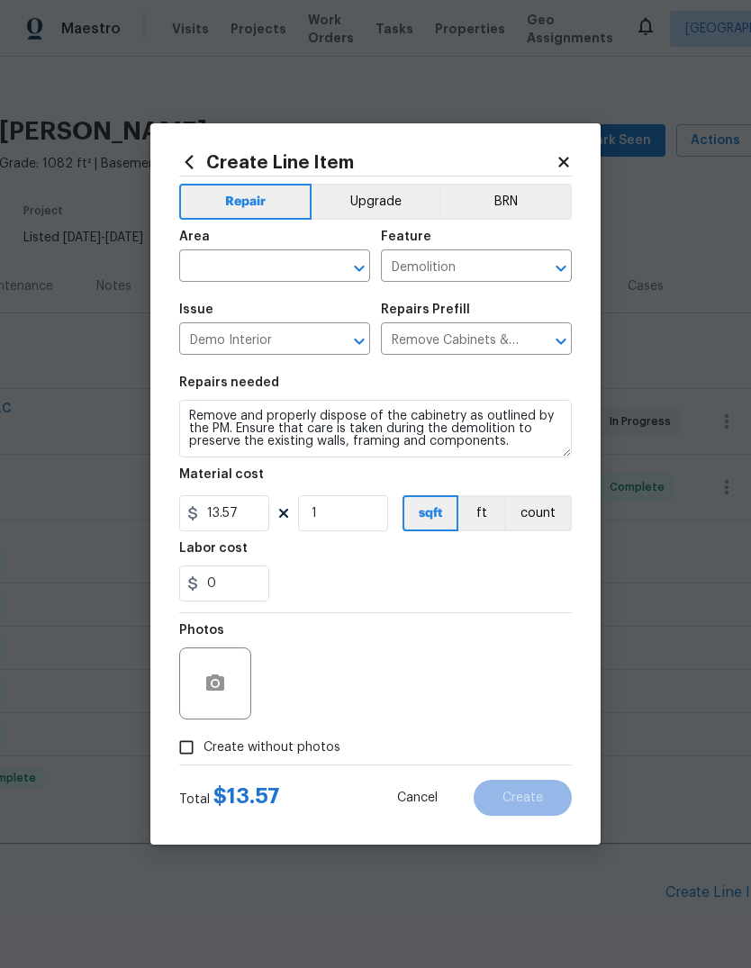
click at [244, 264] on input "text" at bounding box center [249, 268] width 140 height 28
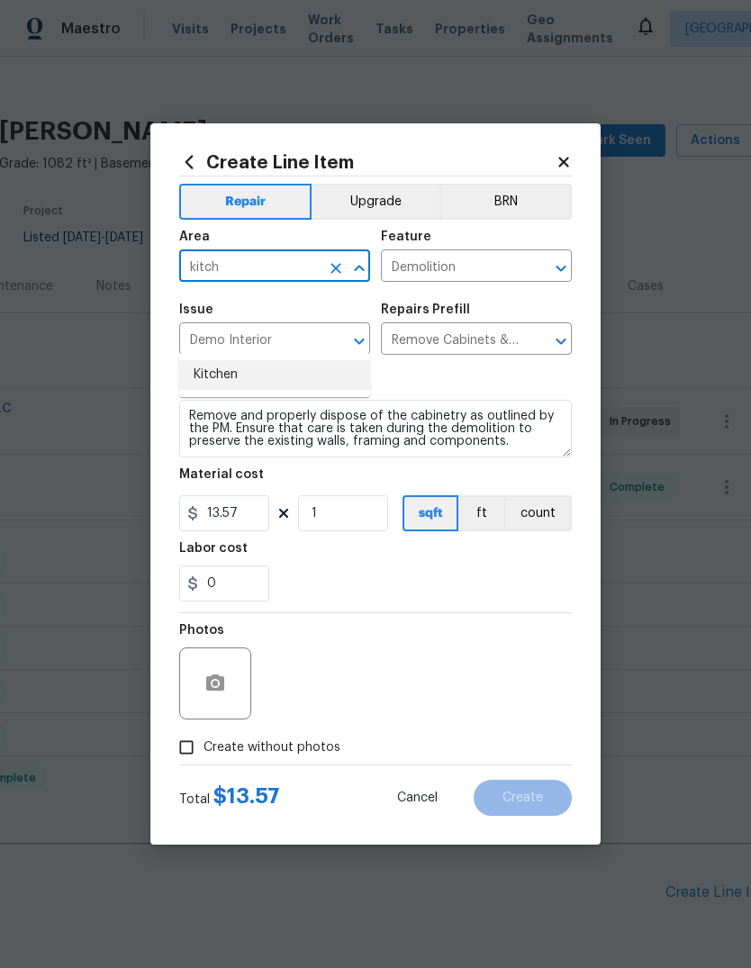
click at [274, 360] on li "Kitchen" at bounding box center [274, 375] width 191 height 30
type input "Kitchen"
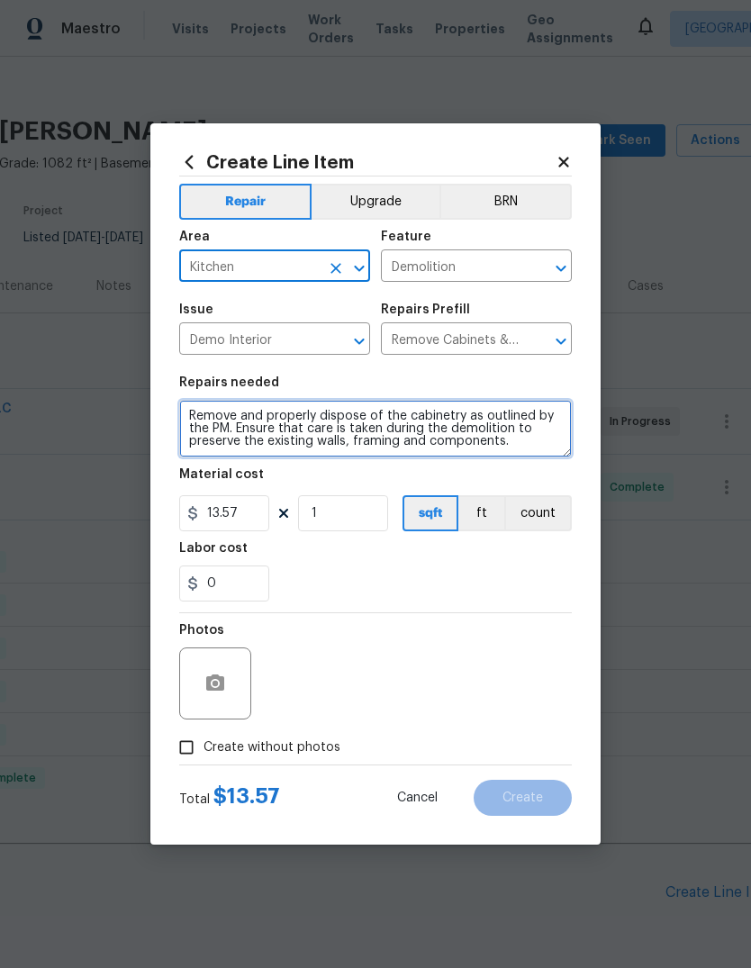
click at [537, 445] on textarea "Remove and properly dispose of the cabinetry as outlined by the PM. Ensure that…" at bounding box center [375, 429] width 393 height 58
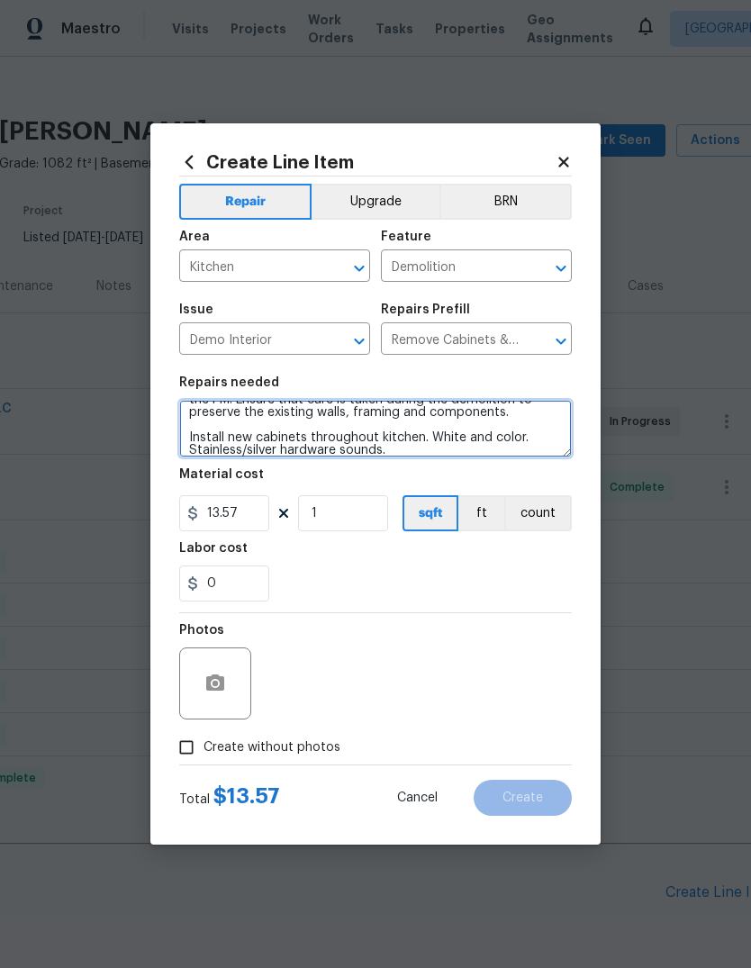
scroll to position [29, 0]
click at [477, 439] on textarea "Remove and properly dispose of the cabinetry as outlined by the PM. Ensure that…" at bounding box center [375, 429] width 393 height 58
click at [532, 454] on textarea "Remove and properly dispose of the cabinetry as outlined by the PM. Ensure that…" at bounding box center [375, 429] width 393 height 58
click at [529, 450] on textarea "Remove and properly dispose of the cabinetry as outlined by the PM. Ensure that…" at bounding box center [375, 429] width 393 height 58
type textarea "Remove and properly dispose of the cabinetry as outlined by the PM. Ensure that…"
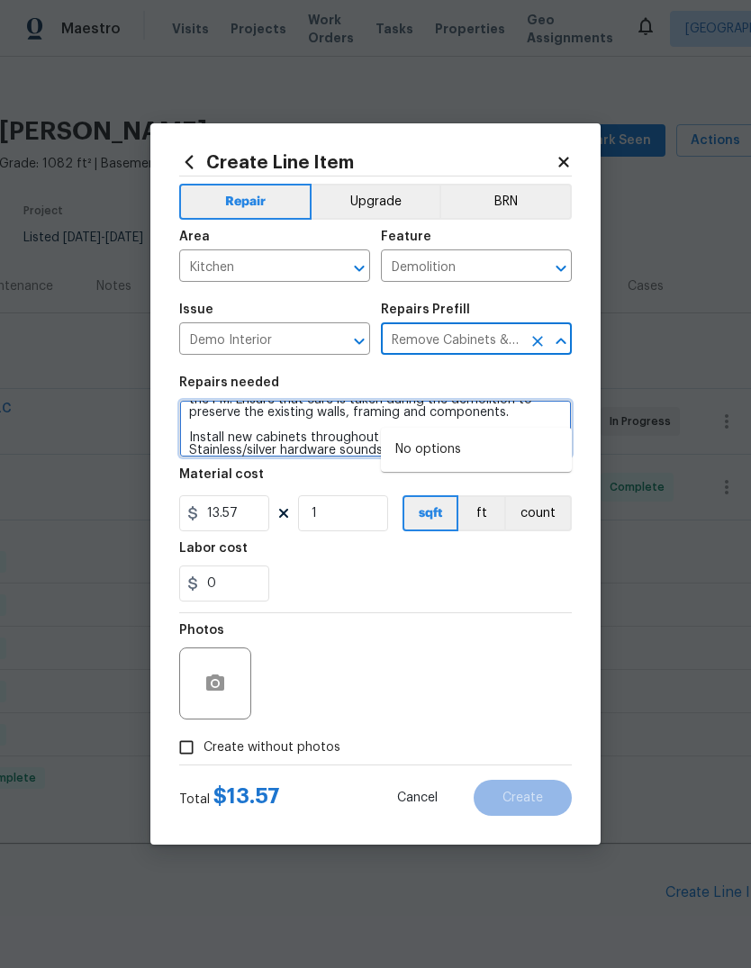
click at [448, 457] on textarea "Remove and properly dispose of the cabinetry as outlined by the PM. Ensure that…" at bounding box center [375, 429] width 393 height 58
type input "Remove Cabinets & Vanities $13.57"
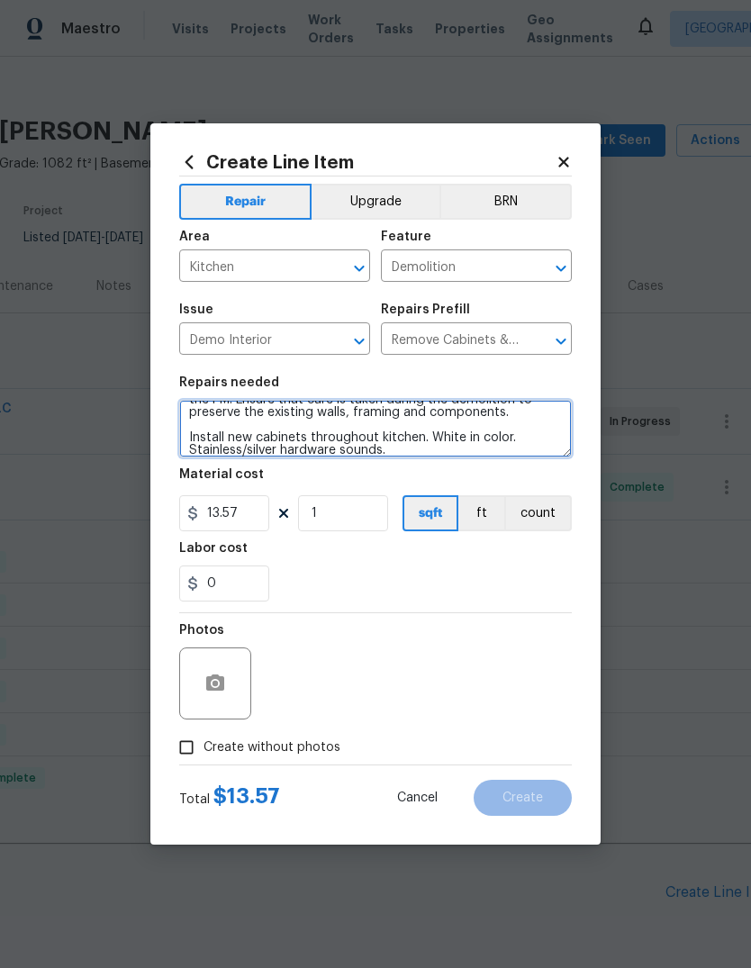
type textarea "Remove and properly dispose of the cabinetry as outlined by the PM. Ensure that…"
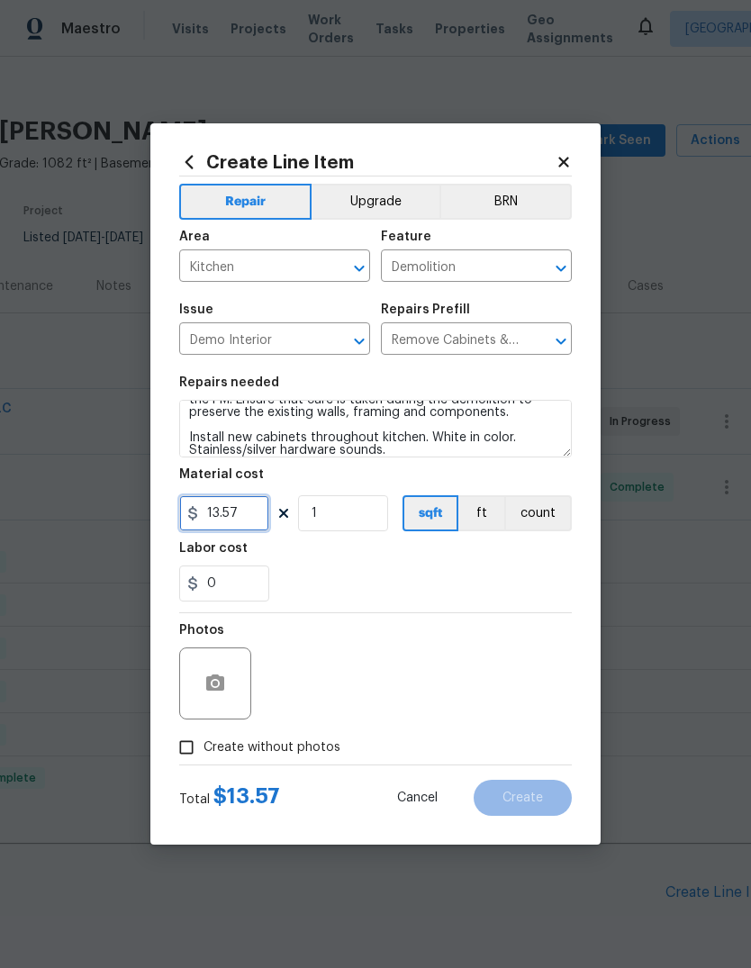
click at [230, 507] on input "13.57" at bounding box center [224, 513] width 90 height 36
click at [229, 506] on input "13.57" at bounding box center [224, 513] width 90 height 36
click at [238, 497] on input "13.57" at bounding box center [224, 513] width 90 height 36
click at [235, 515] on input "13.57" at bounding box center [224, 513] width 90 height 36
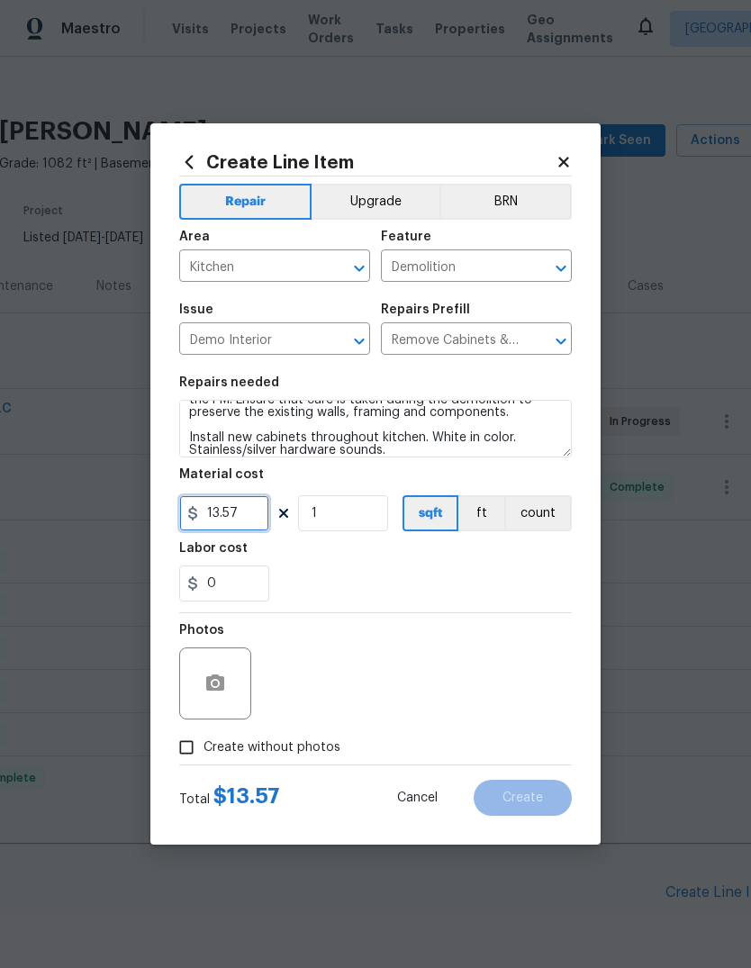
click at [235, 515] on input "13.57" at bounding box center [224, 513] width 90 height 36
type input "4000"
click at [547, 563] on div "Labor cost" at bounding box center [375, 553] width 393 height 23
click at [319, 755] on span "Create without photos" at bounding box center [271, 747] width 137 height 19
click at [203, 755] on input "Create without photos" at bounding box center [186, 747] width 34 height 34
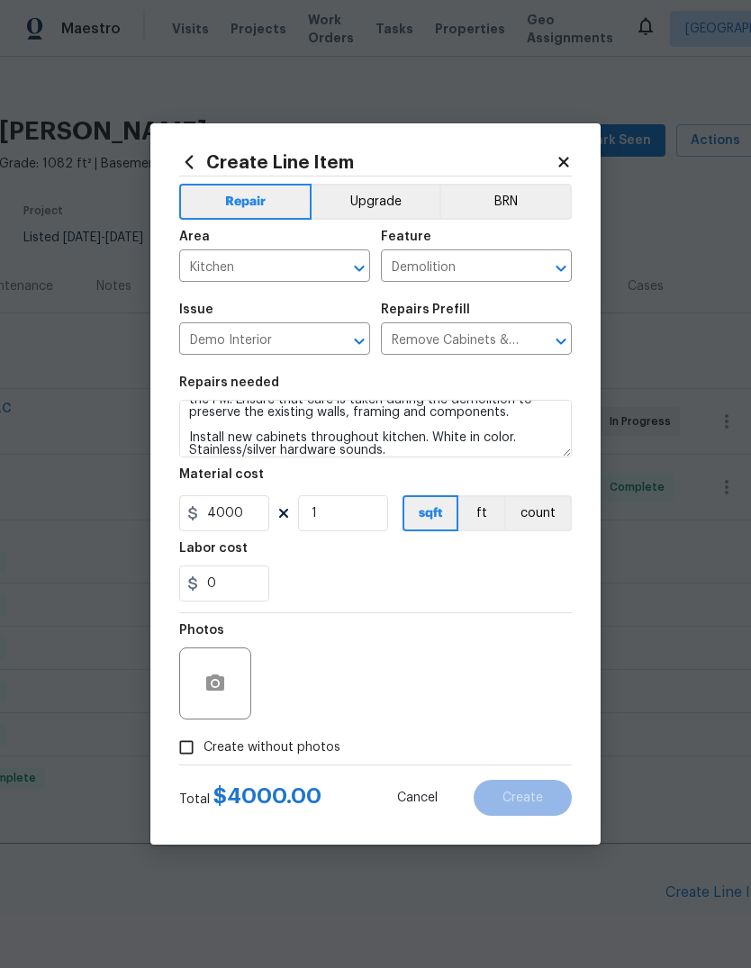
checkbox input "true"
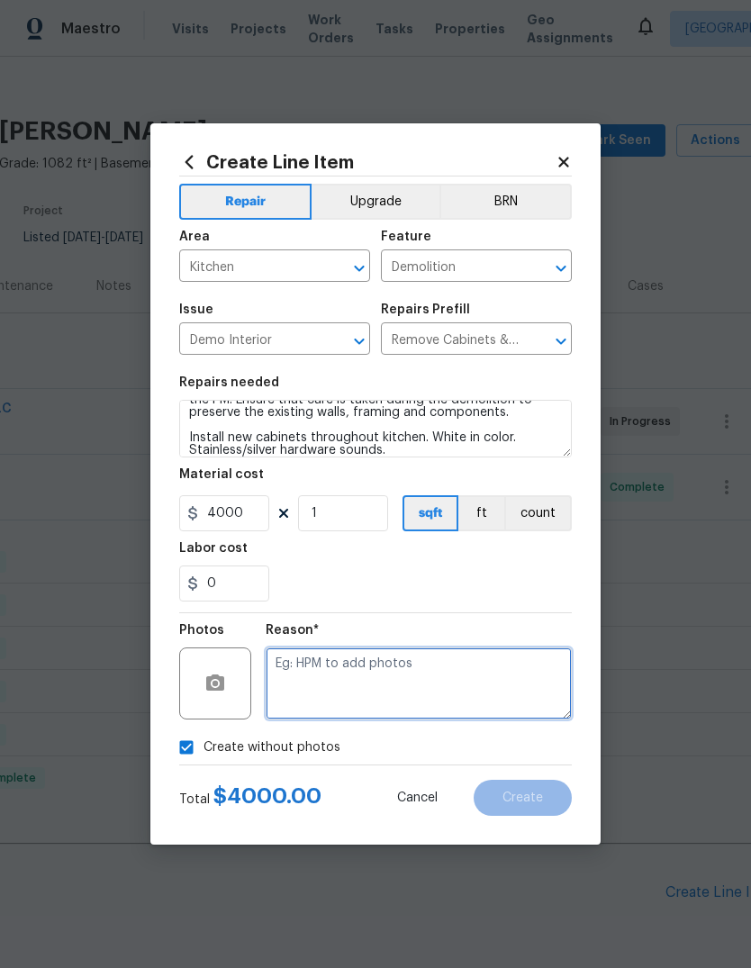
click at [403, 688] on textarea at bounding box center [419, 683] width 306 height 72
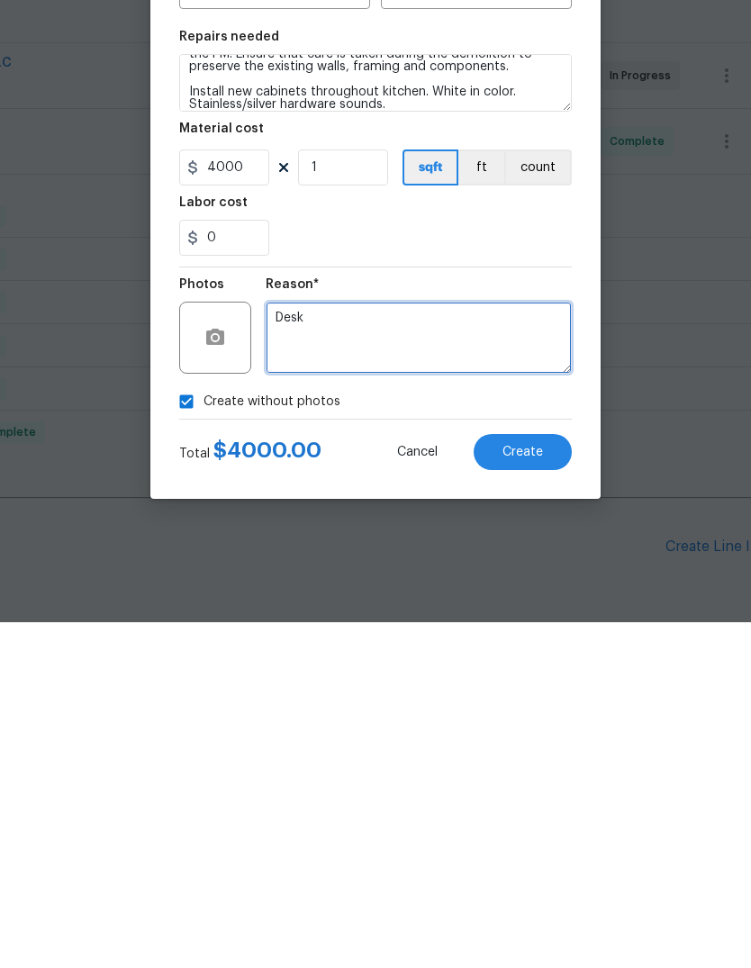
type textarea "Desk"
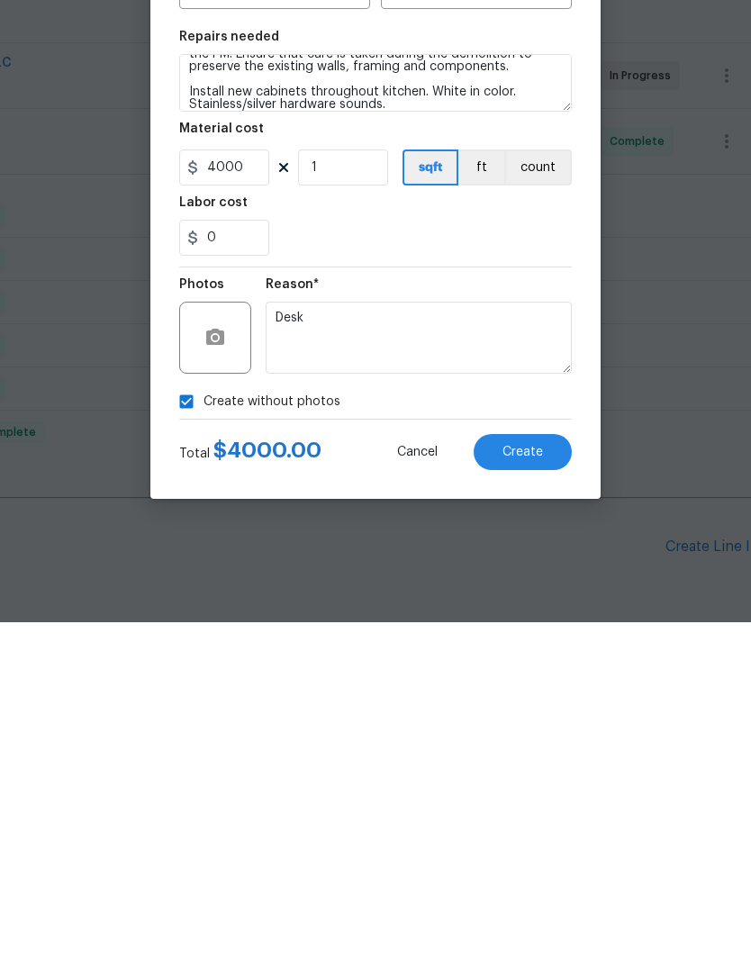
click at [552, 780] on button "Create" at bounding box center [523, 798] width 98 height 36
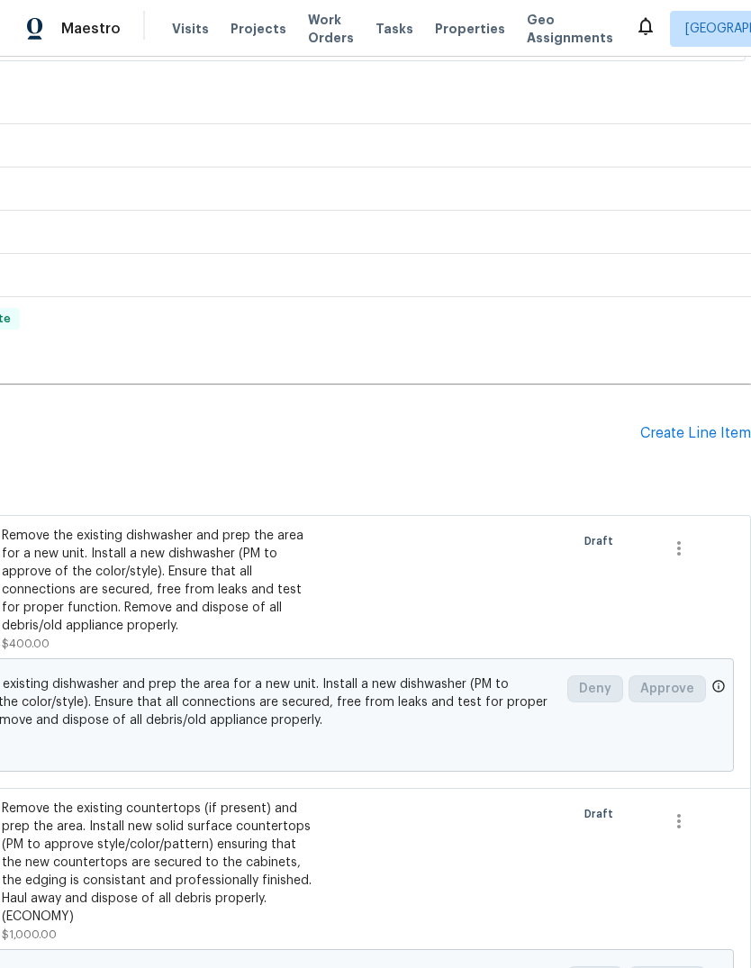
scroll to position [473, 267]
click at [691, 425] on div "Create Line Item" at bounding box center [695, 433] width 111 height 17
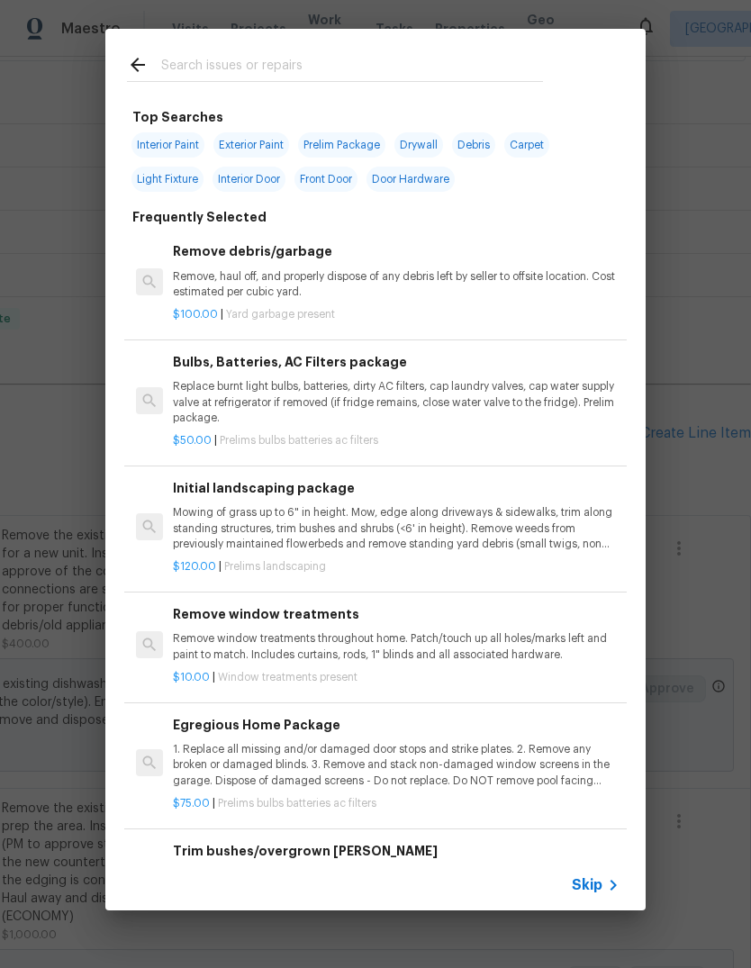
click at [330, 62] on input "text" at bounding box center [352, 67] width 382 height 27
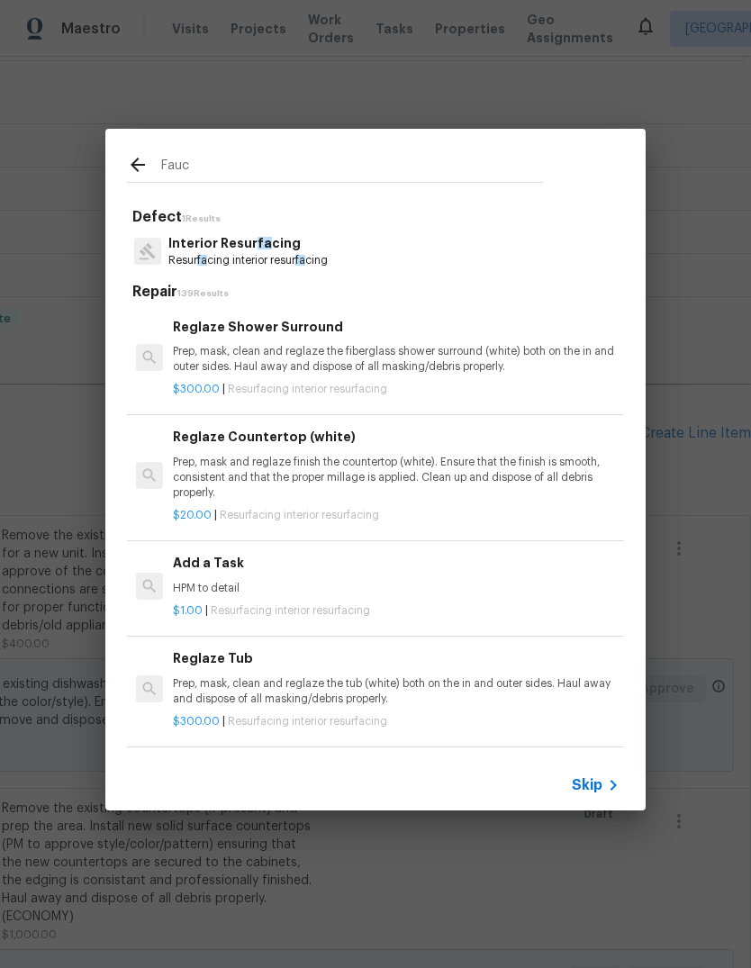
type input "Fauce"
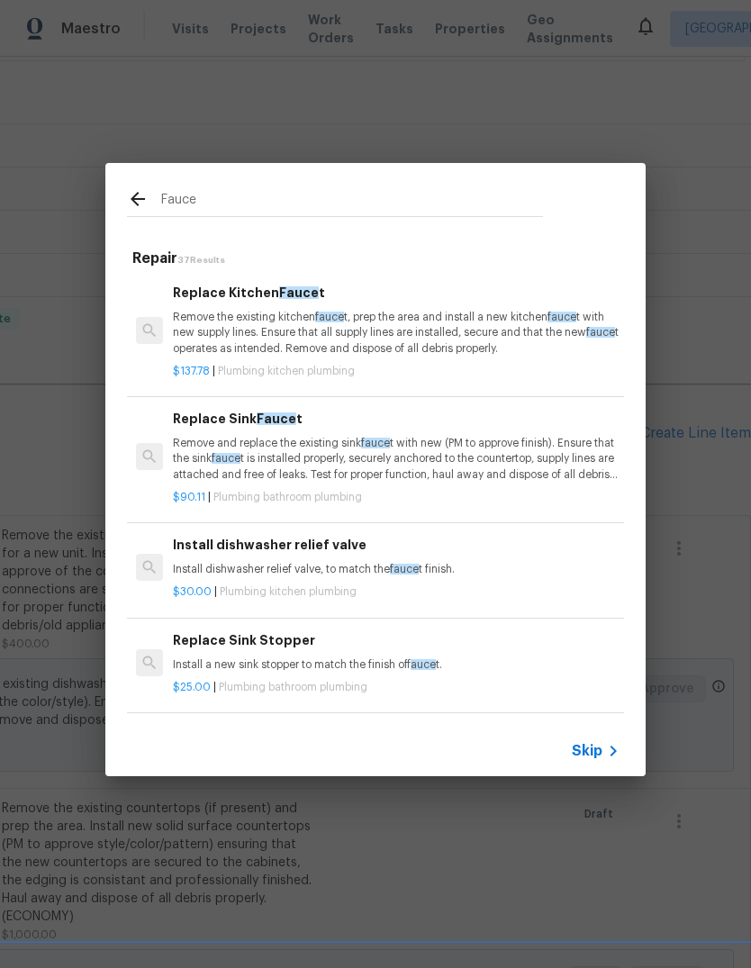
click at [510, 332] on p "Remove the existing kitchen fauce t, prep the area and install a new kitchen fa…" at bounding box center [396, 333] width 447 height 46
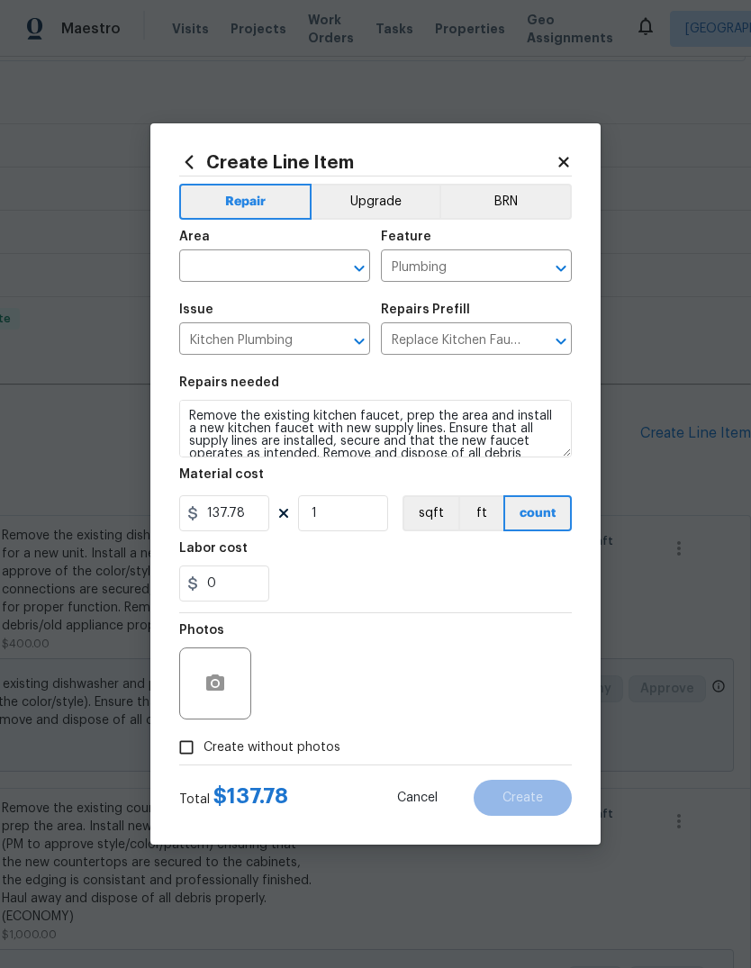
click at [271, 258] on input "text" at bounding box center [249, 268] width 140 height 28
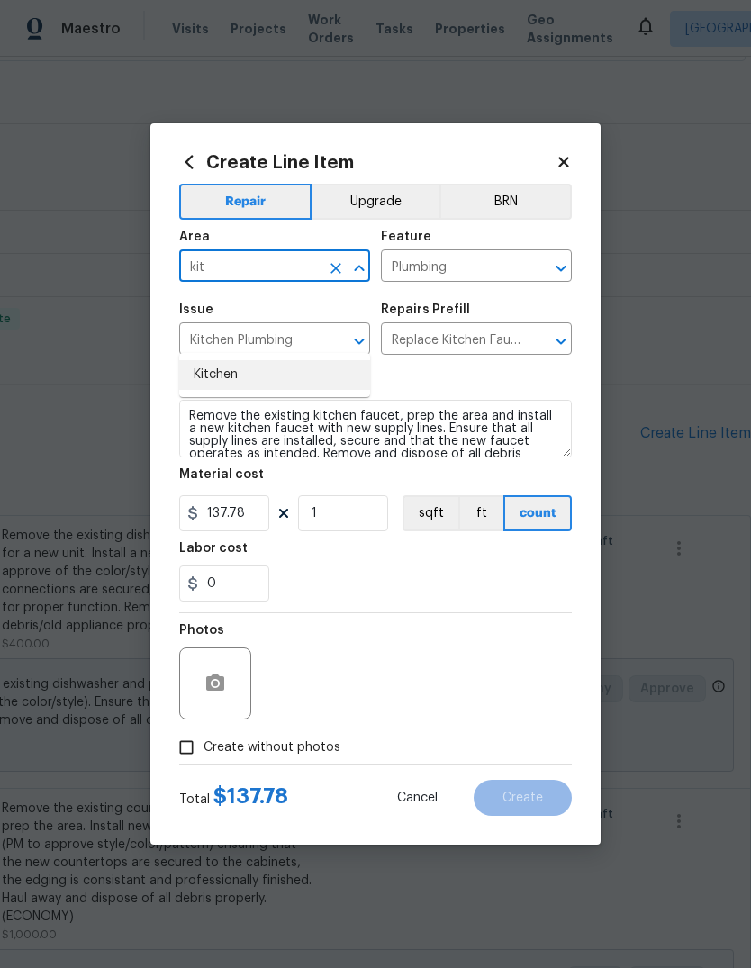
click at [267, 360] on li "Kitchen" at bounding box center [274, 375] width 191 height 30
type input "Kitchen"
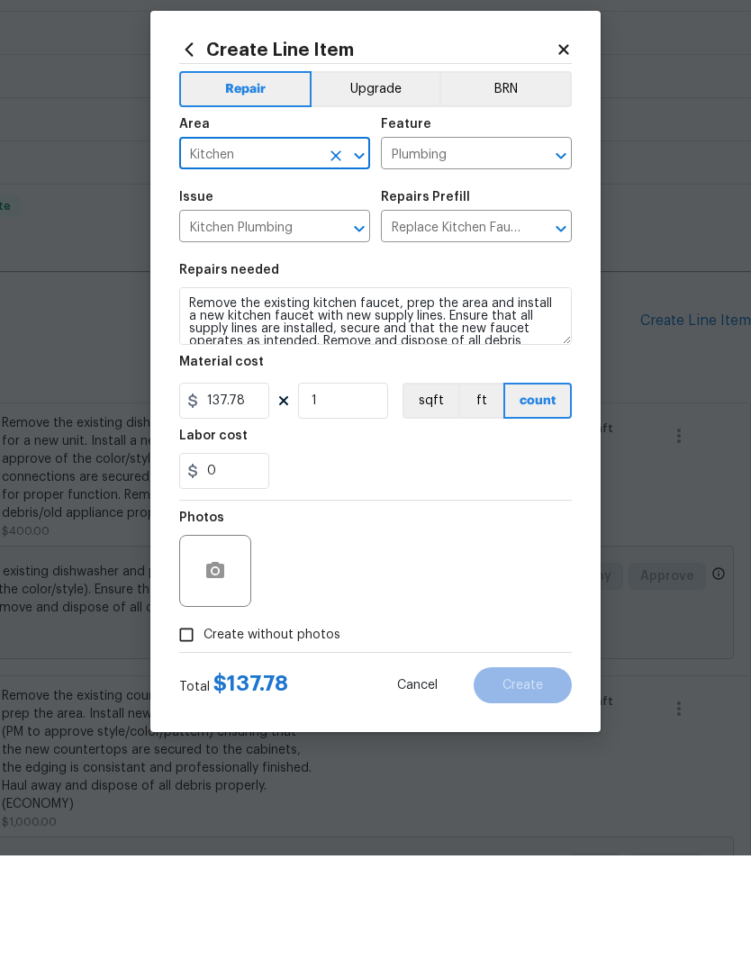
click at [331, 613] on div "Photos" at bounding box center [375, 671] width 393 height 117
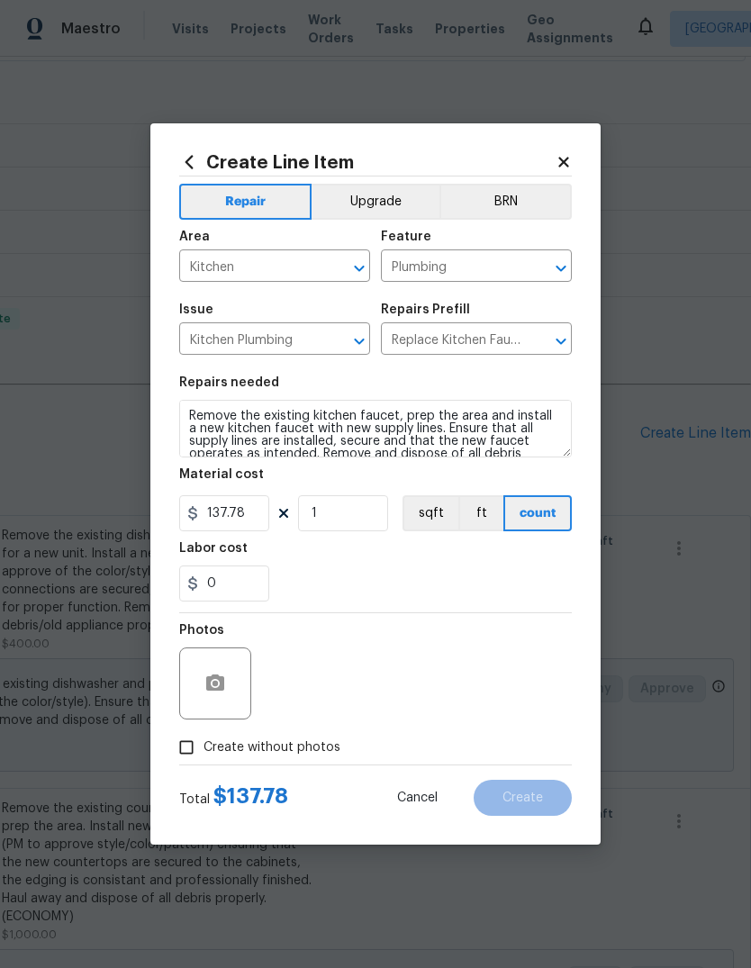
click at [303, 754] on span "Create without photos" at bounding box center [271, 747] width 137 height 19
click at [203, 754] on input "Create without photos" at bounding box center [186, 747] width 34 height 34
checkbox input "true"
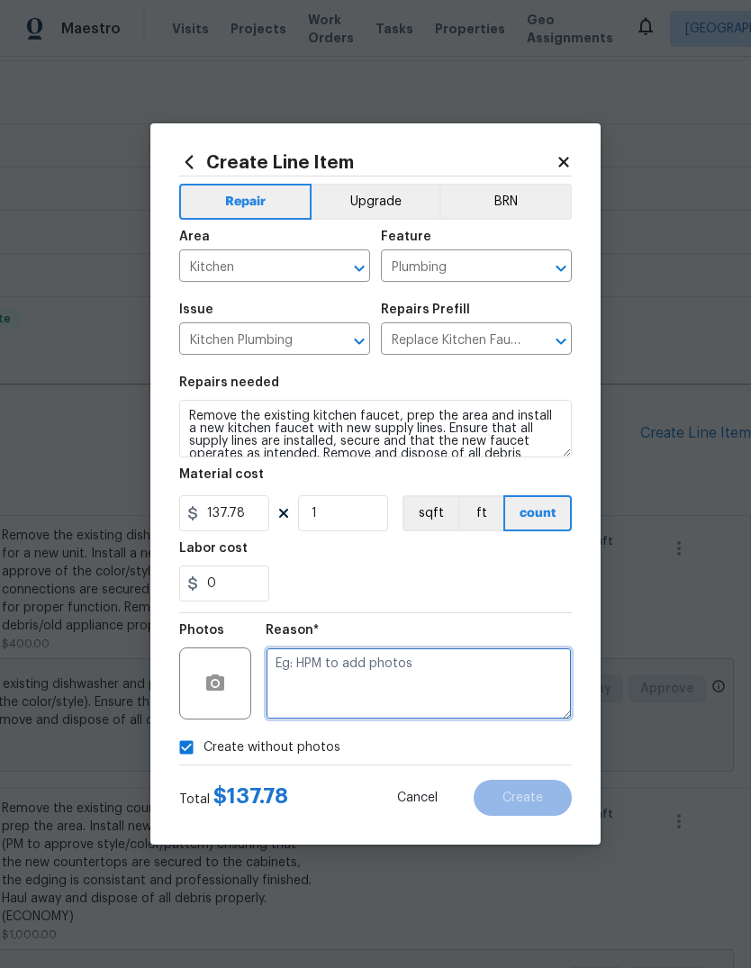
click at [369, 691] on textarea at bounding box center [419, 683] width 306 height 72
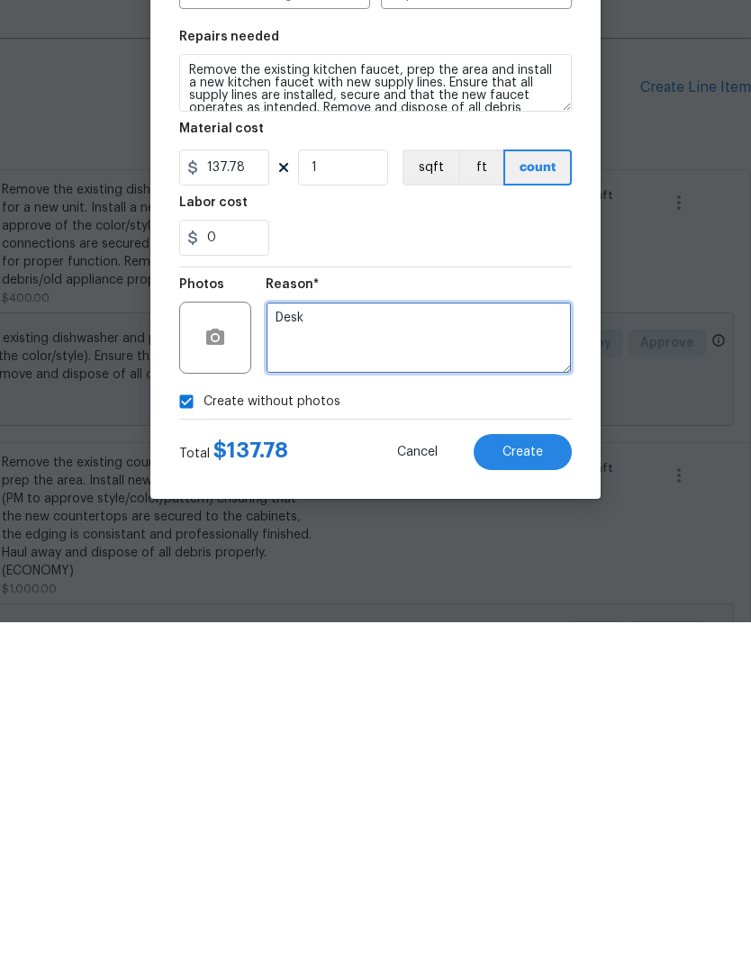
type textarea "Desk"
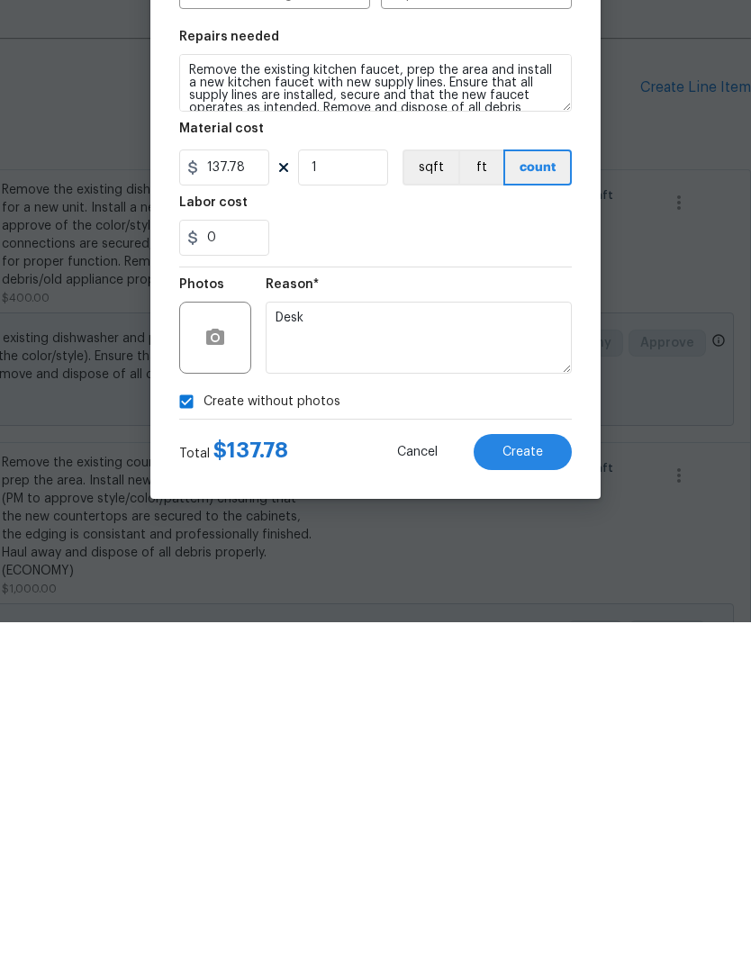
click at [528, 791] on span "Create" at bounding box center [522, 798] width 41 height 14
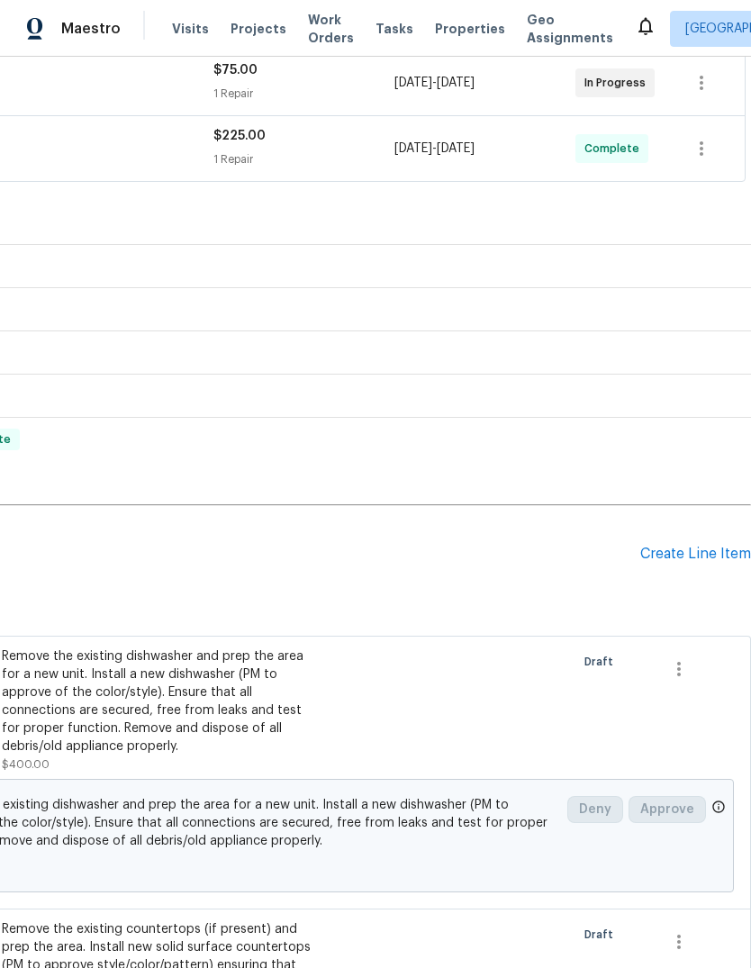
scroll to position [351, 267]
click at [695, 547] on div "Create Line Item" at bounding box center [695, 555] width 111 height 17
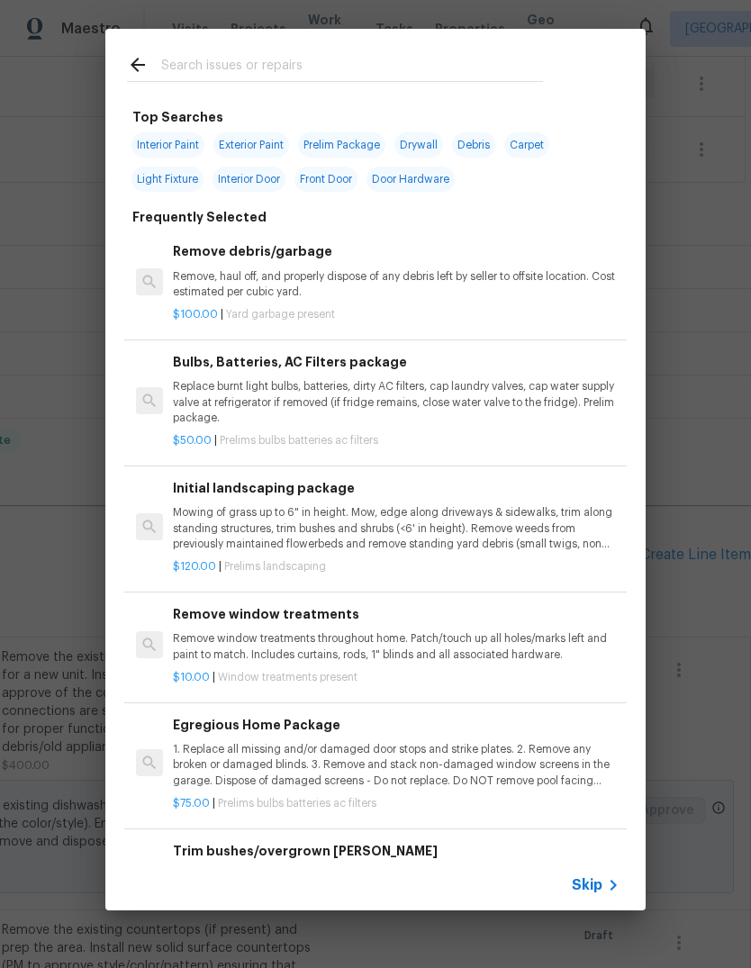
click at [316, 66] on input "text" at bounding box center [352, 67] width 382 height 27
type input "Refr"
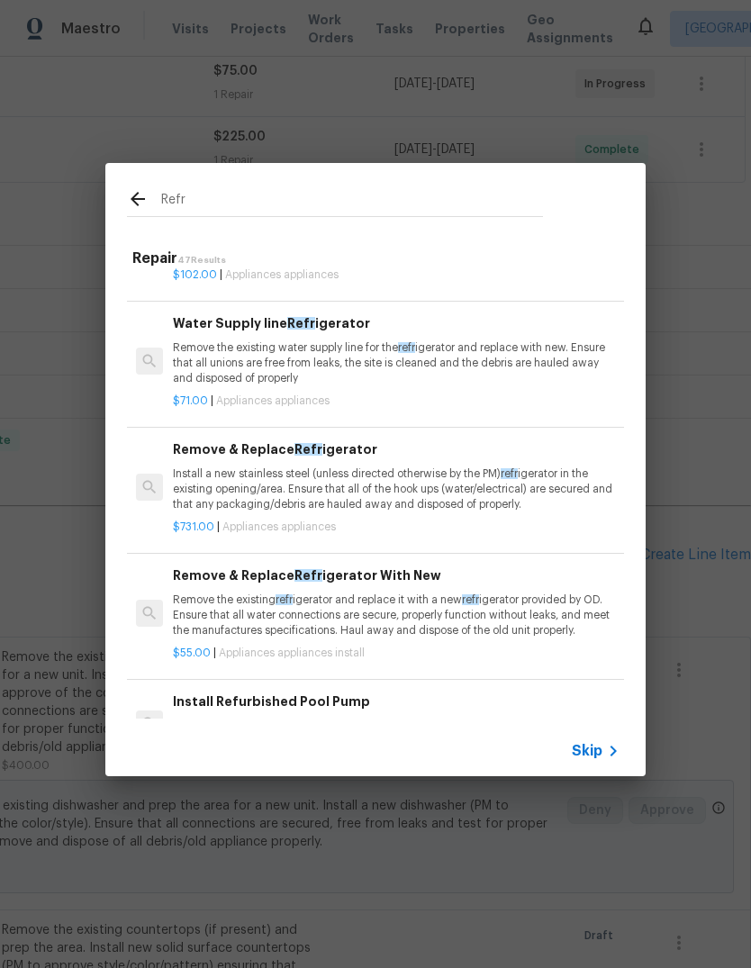
scroll to position [65, 0]
click at [509, 481] on p "Install a new stainless steel (unless directed otherwise by the PM) refr igerat…" at bounding box center [396, 489] width 447 height 46
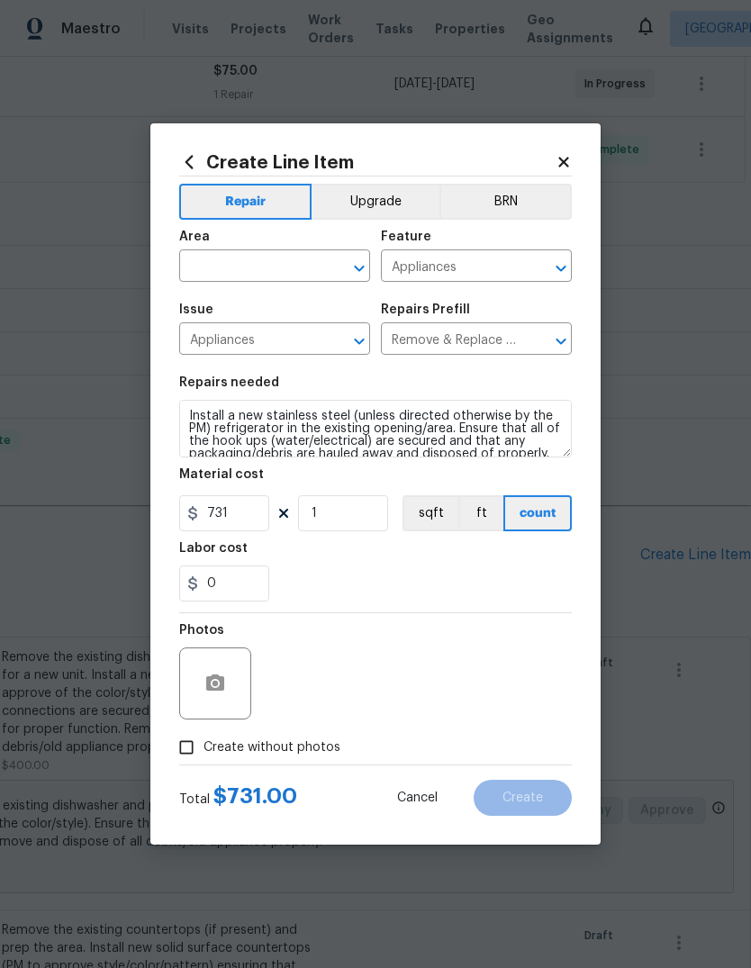
click at [295, 763] on label "Create without photos" at bounding box center [254, 747] width 171 height 34
click at [203, 763] on input "Create without photos" at bounding box center [186, 747] width 34 height 34
checkbox input "true"
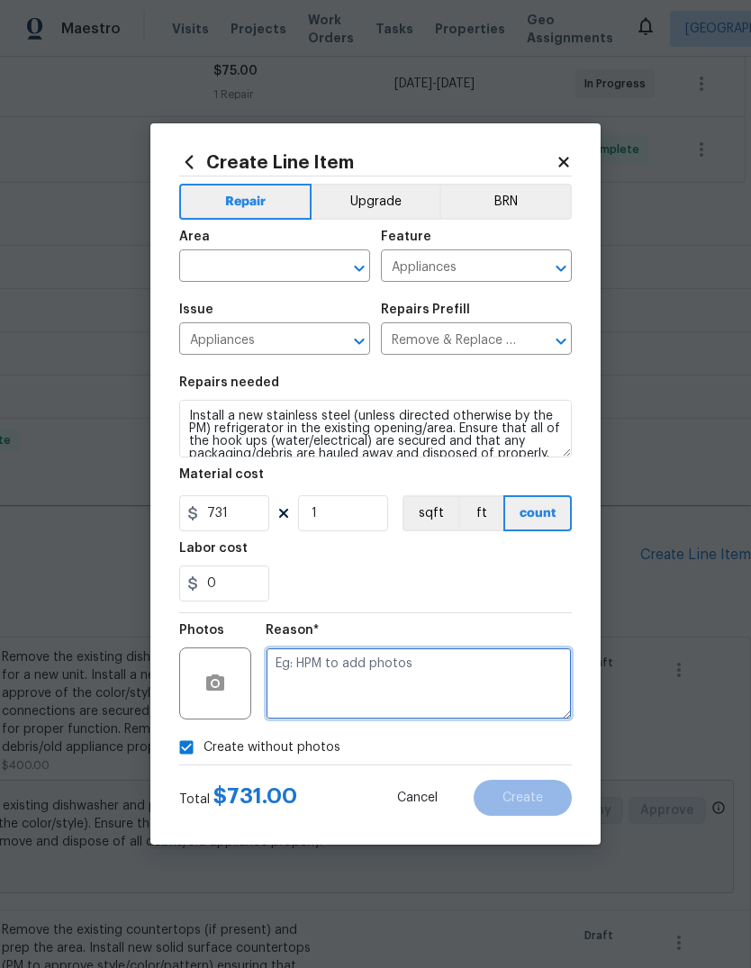
click at [400, 684] on textarea at bounding box center [419, 683] width 306 height 72
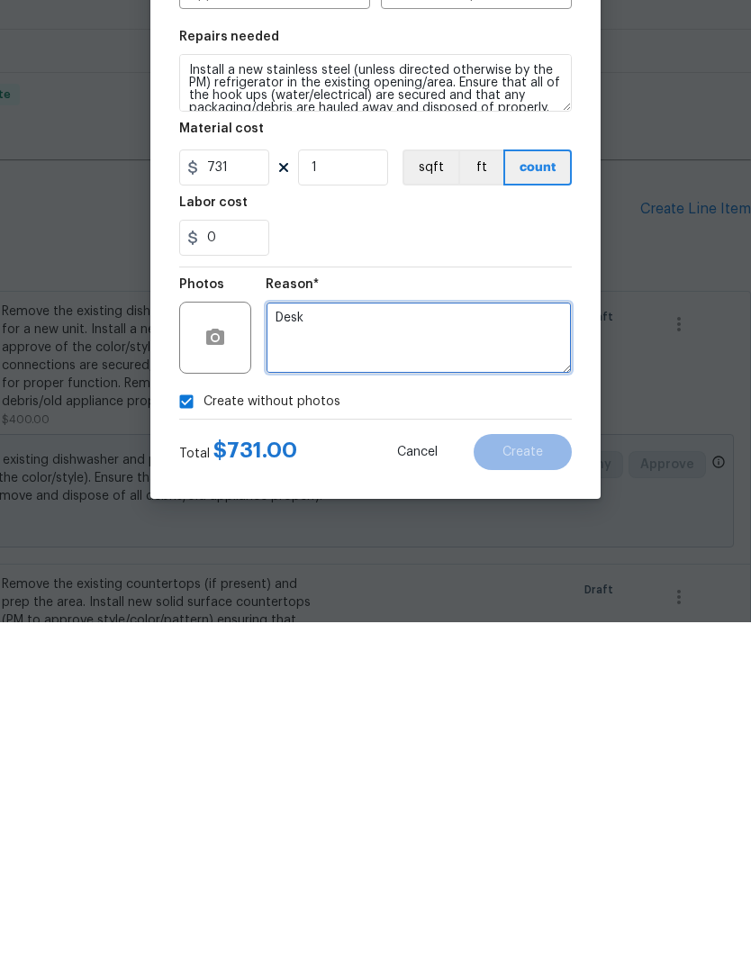
click at [510, 647] on textarea "Desk" at bounding box center [419, 683] width 306 height 72
type textarea "Desk"
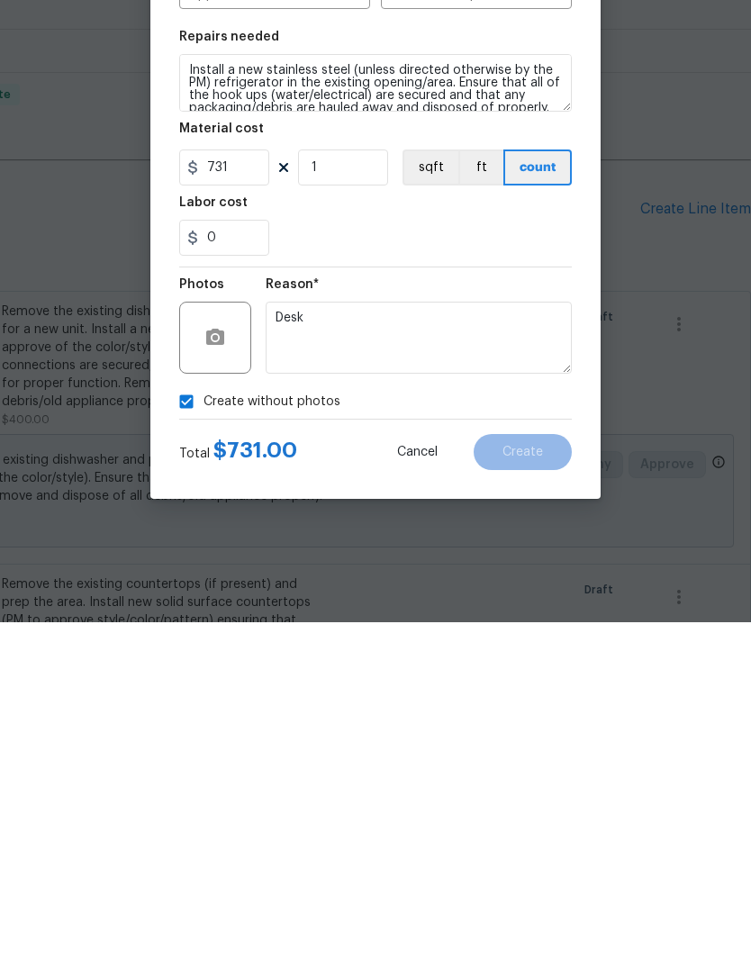
click at [550, 730] on div "Create without photos" at bounding box center [375, 747] width 393 height 34
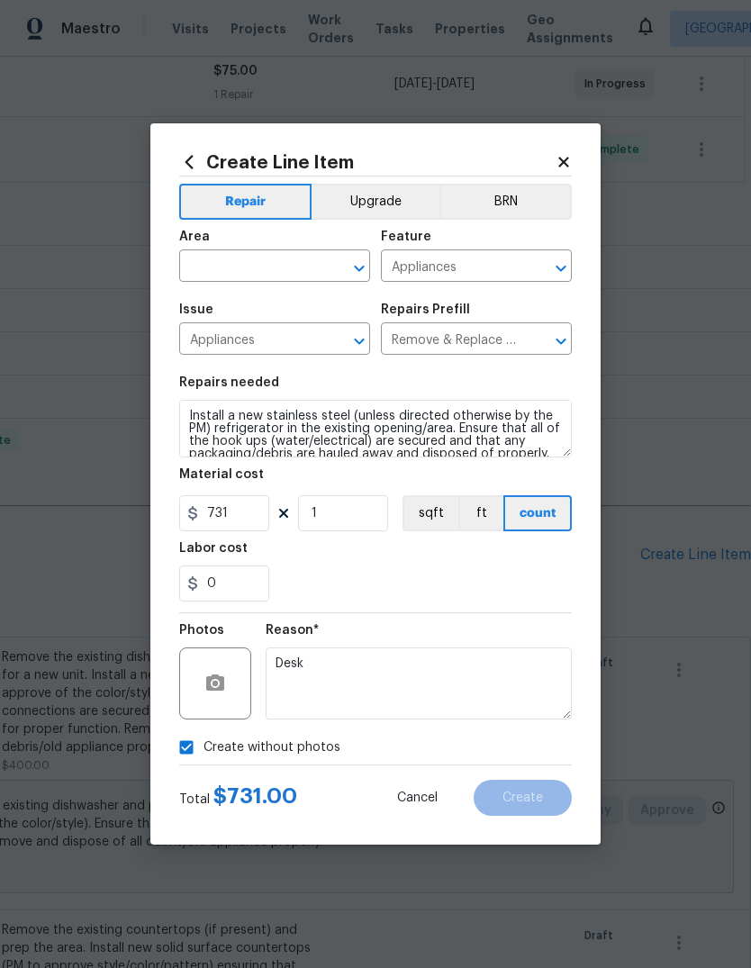
click at [275, 270] on input "text" at bounding box center [249, 268] width 140 height 28
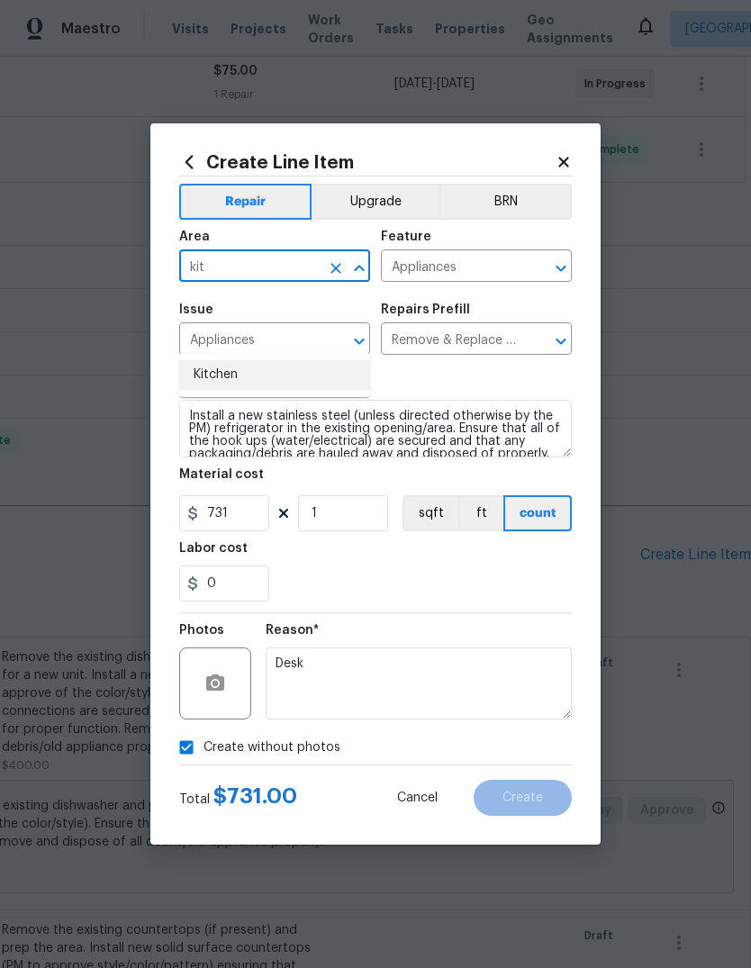
click at [265, 360] on li "Kitchen" at bounding box center [274, 375] width 191 height 30
type input "Kitchen"
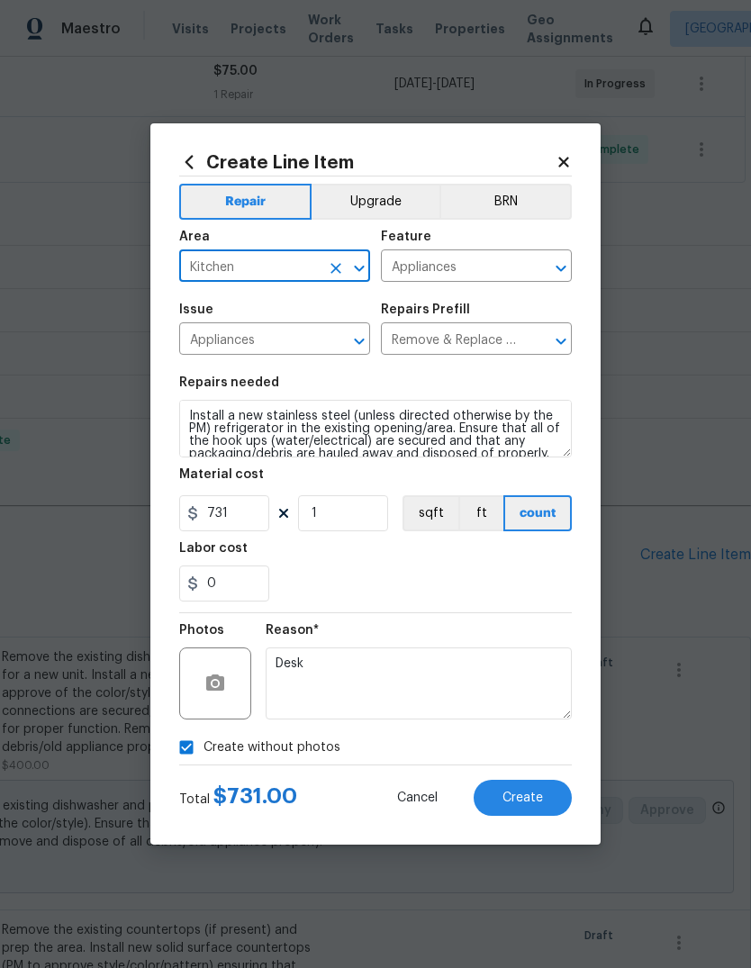
click at [459, 567] on div "0" at bounding box center [375, 583] width 393 height 36
click at [548, 800] on button "Create" at bounding box center [523, 798] width 98 height 36
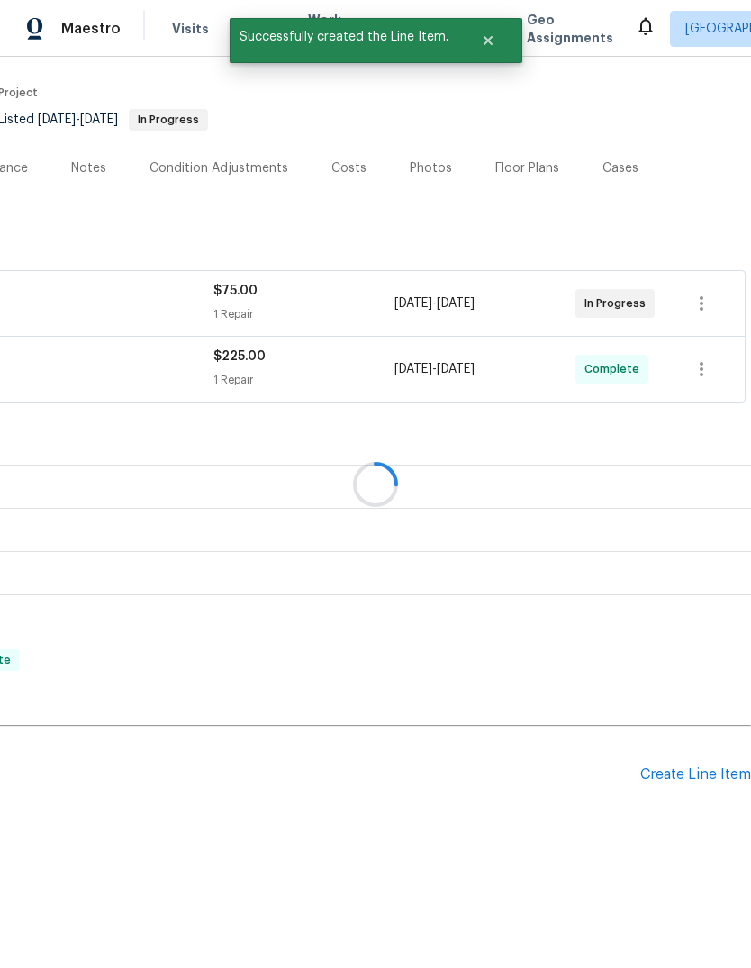
scroll to position [63, 267]
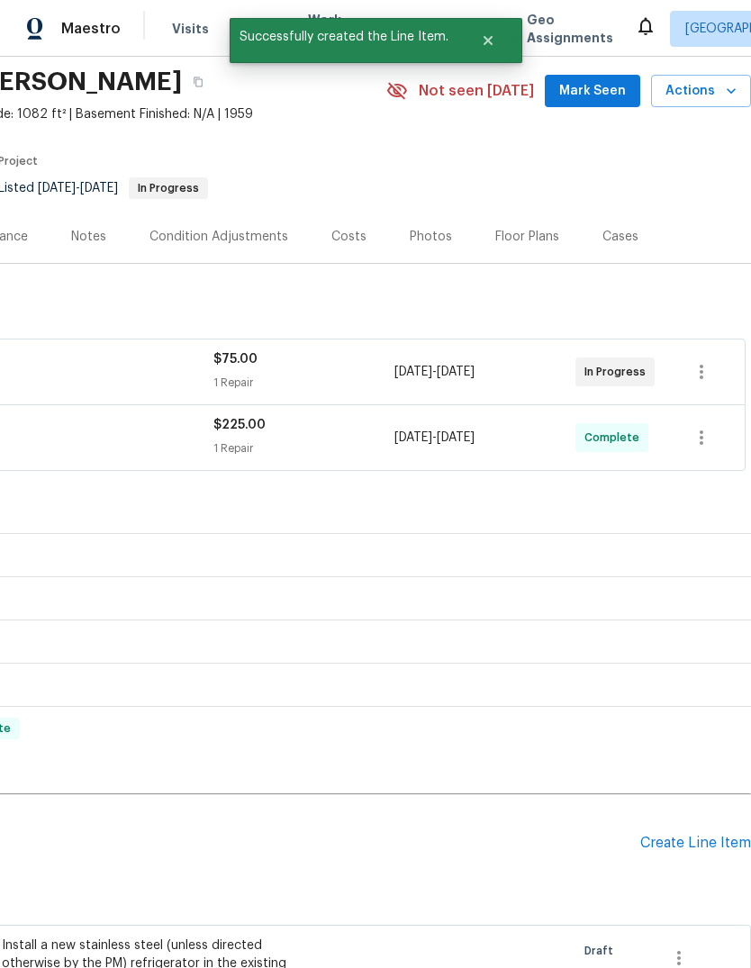
click at [689, 835] on div "Create Line Item" at bounding box center [695, 843] width 111 height 17
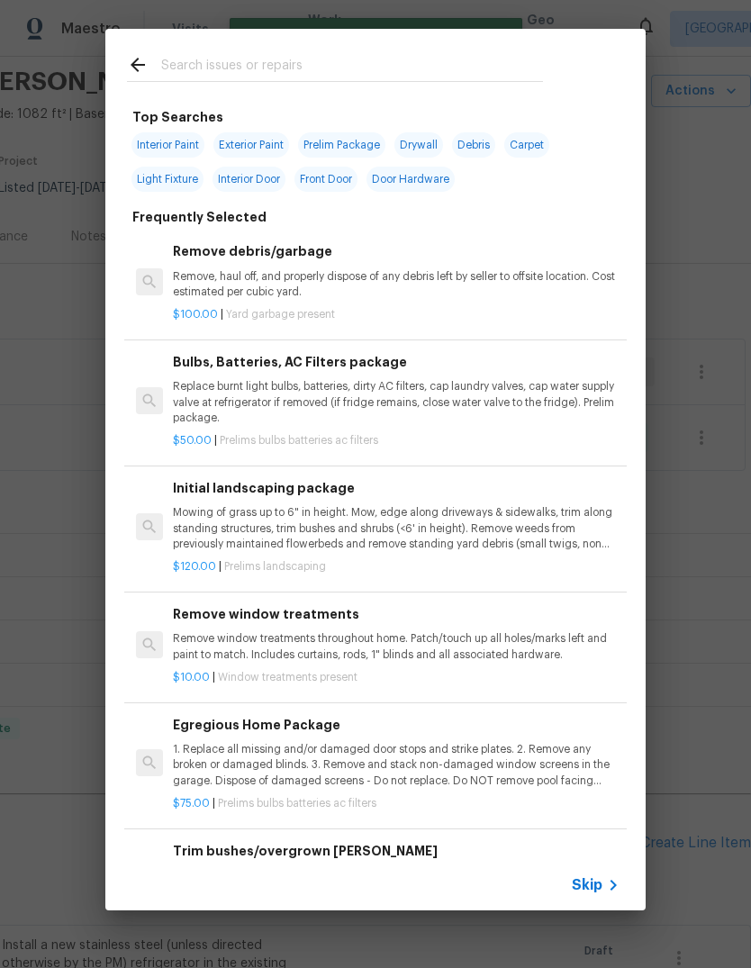
click at [401, 46] on div at bounding box center [334, 64] width 459 height 71
click at [330, 77] on input "text" at bounding box center [352, 67] width 382 height 27
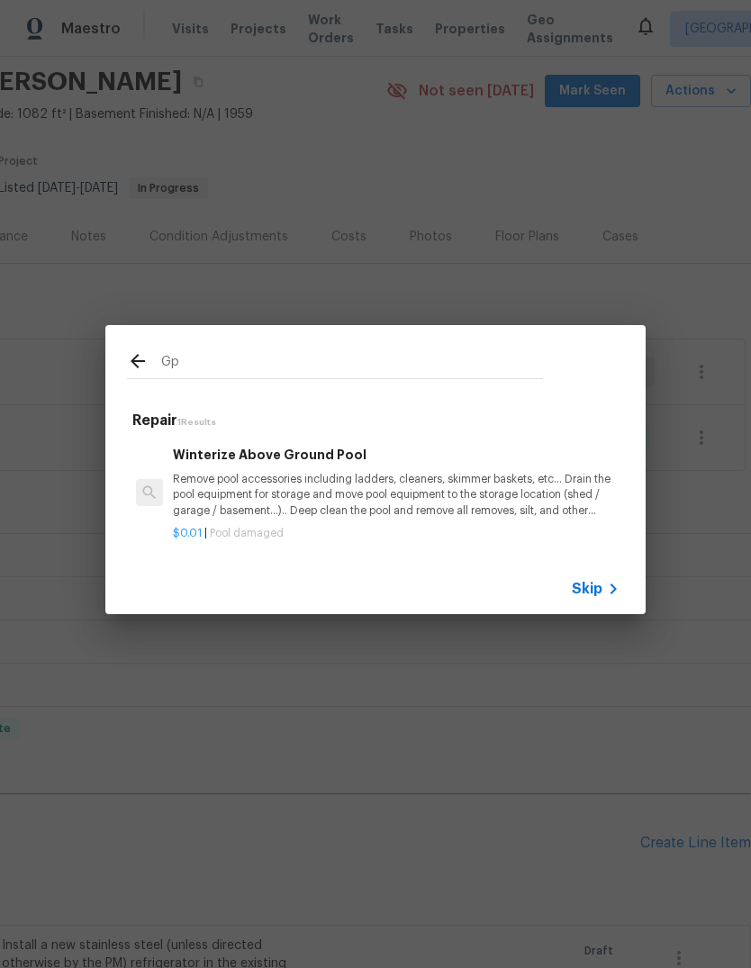
type input "G"
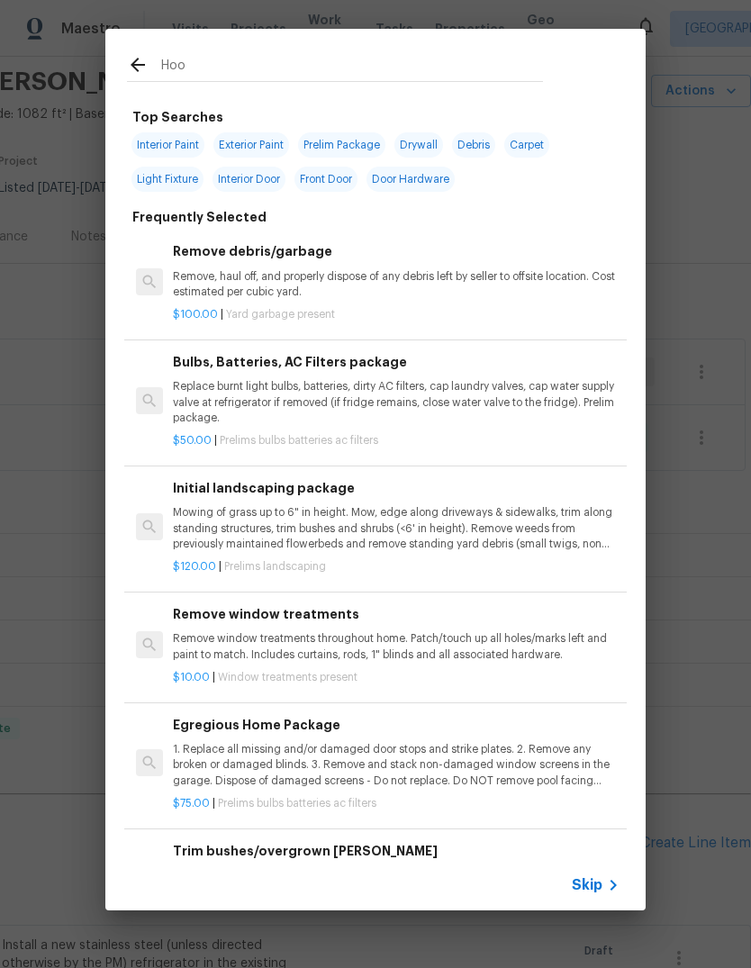
type input "Hood"
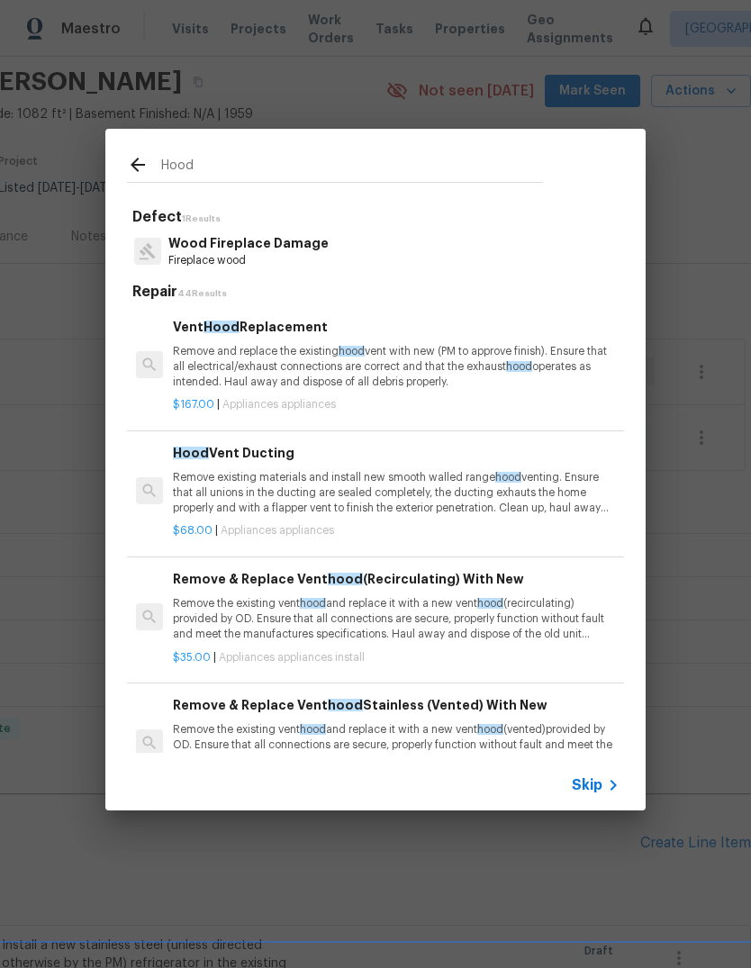
click at [571, 384] on p "Remove and replace the existing hood vent with new (PM to approve finish). Ensu…" at bounding box center [396, 367] width 447 height 46
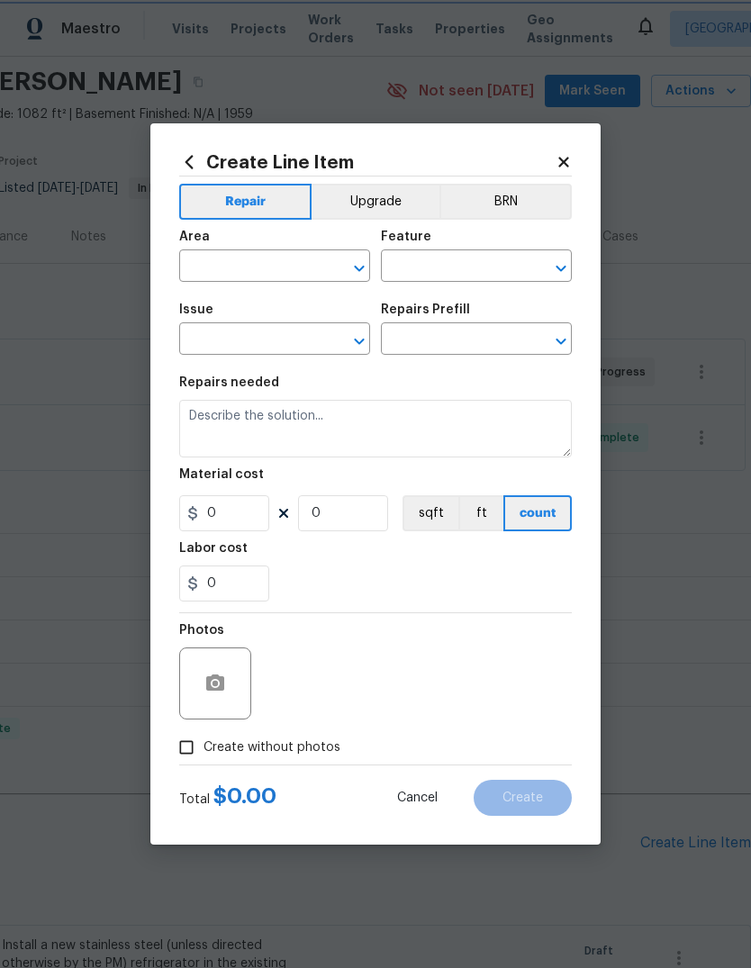
type input "Appliances"
type input "Vent Hood Replacement $167.00"
type textarea "Remove and replace the existing hood vent with new (PM to approve finish). Ensu…"
type input "167"
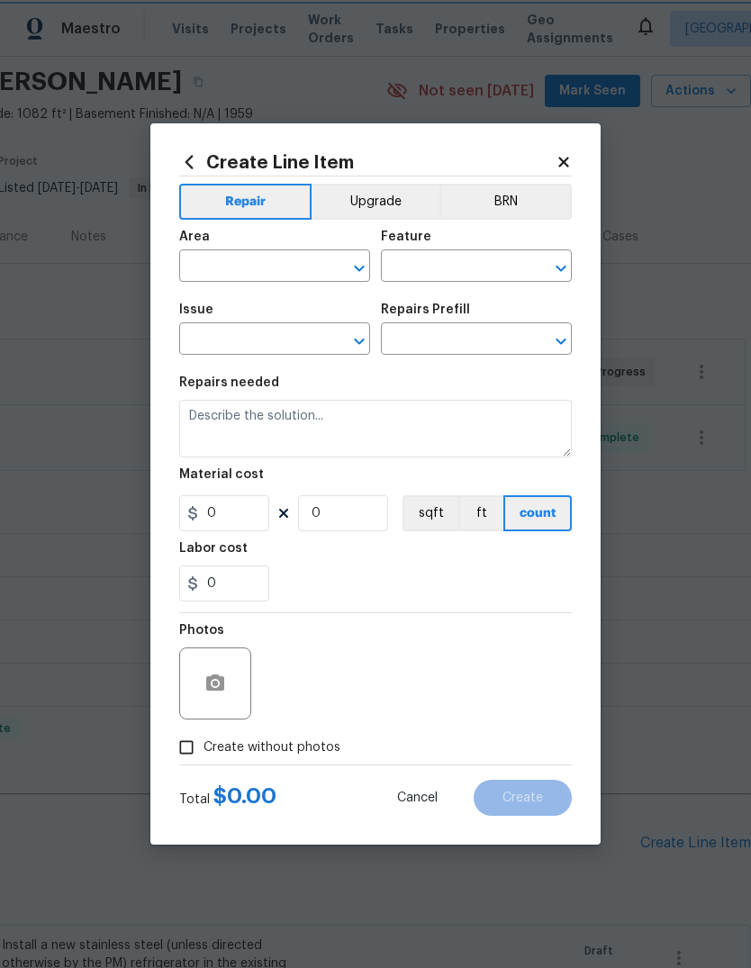
type input "1"
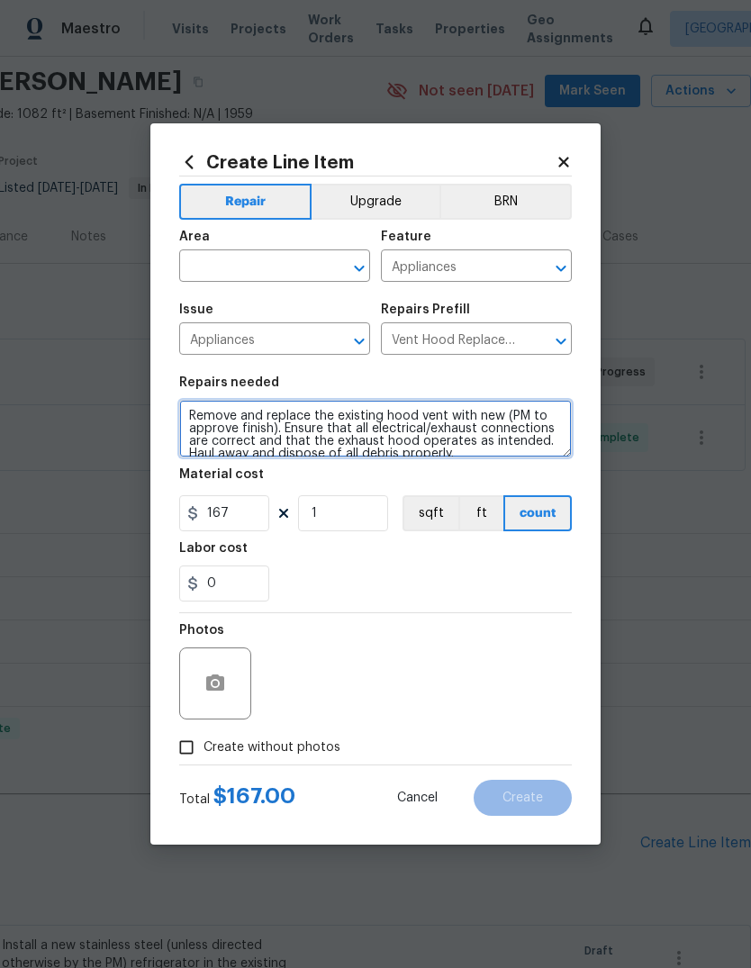
click at [526, 414] on textarea "Remove and replace the existing hood vent with new (PM to approve finish). Ensu…" at bounding box center [375, 429] width 393 height 58
click at [526, 413] on textarea "Remove and replace the existing hood vent with new (PM to approve finish). Ensu…" at bounding box center [375, 429] width 393 height 58
type textarea "Remove and replace the existing hood vent with new (stainless). Ensure that all…"
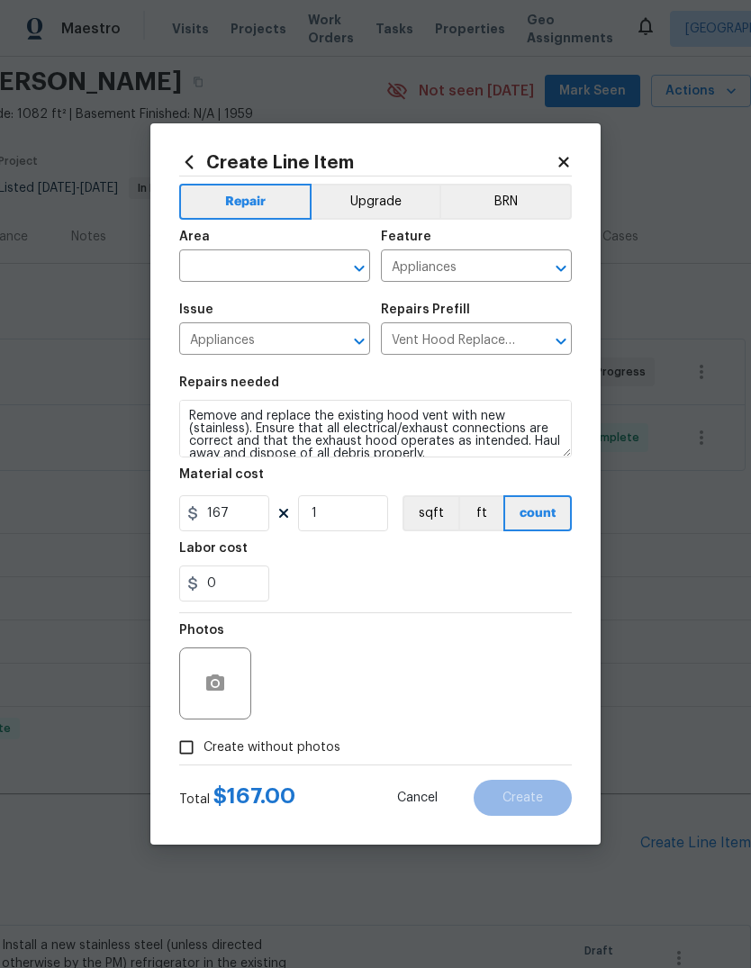
click at [475, 567] on div "0" at bounding box center [375, 583] width 393 height 36
click at [294, 748] on span "Create without photos" at bounding box center [271, 747] width 137 height 19
click at [203, 748] on input "Create without photos" at bounding box center [186, 747] width 34 height 34
checkbox input "true"
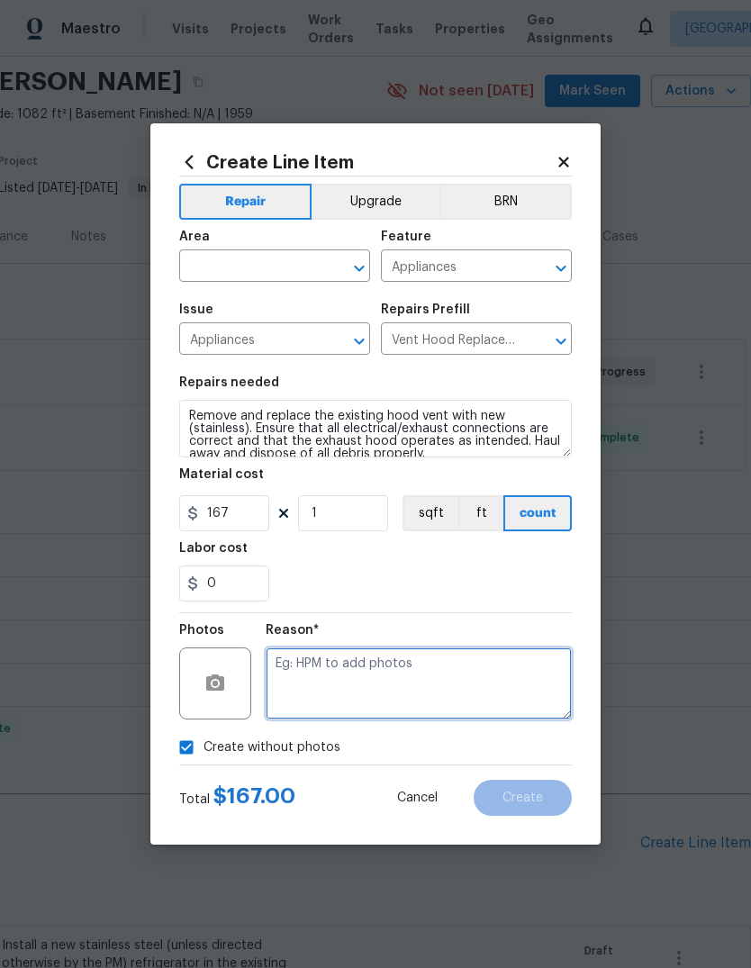
click at [459, 679] on textarea at bounding box center [419, 683] width 306 height 72
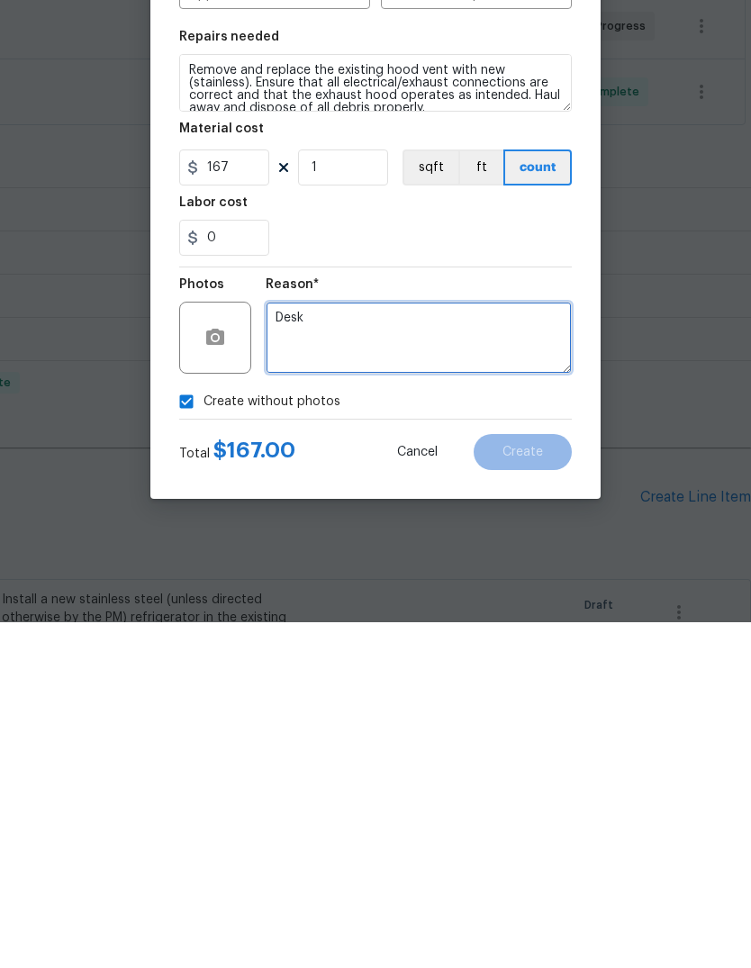
click at [522, 647] on textarea "Desk" at bounding box center [419, 683] width 306 height 72
type textarea "Desk"
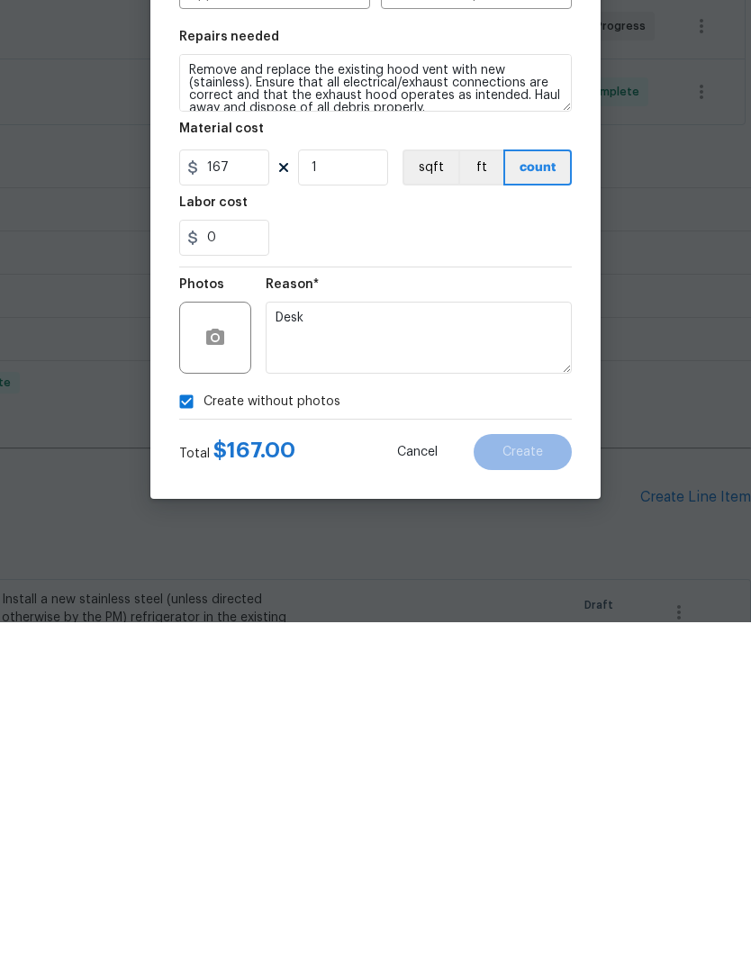
click at [547, 765] on div "Total $ 167.00 Cancel Create" at bounding box center [375, 790] width 393 height 50
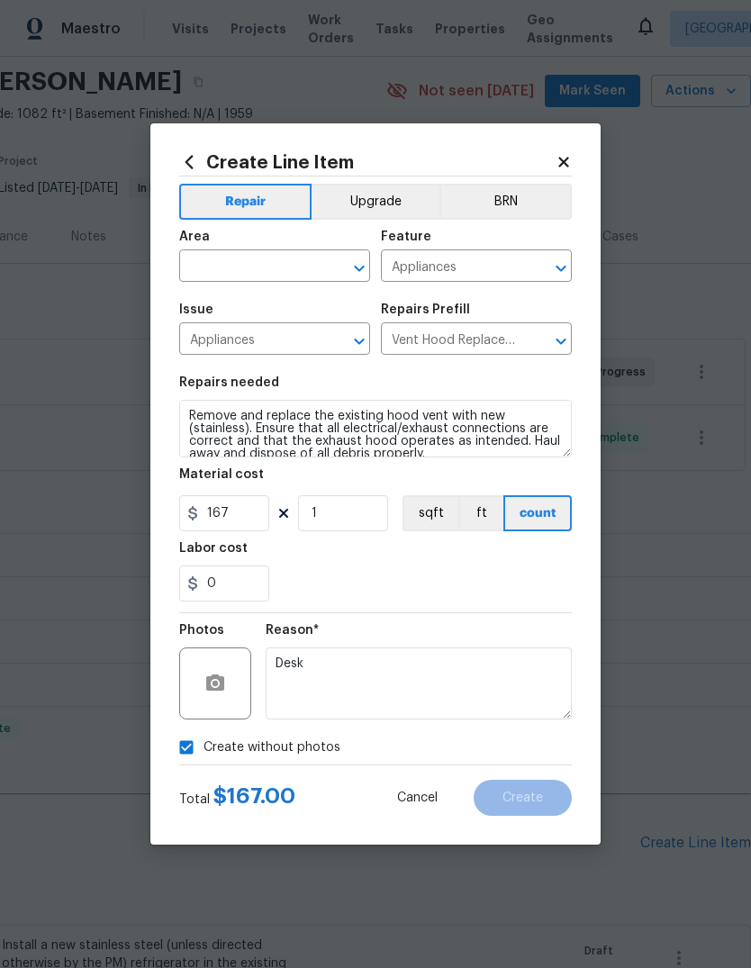
click at [287, 268] on input "text" at bounding box center [249, 268] width 140 height 28
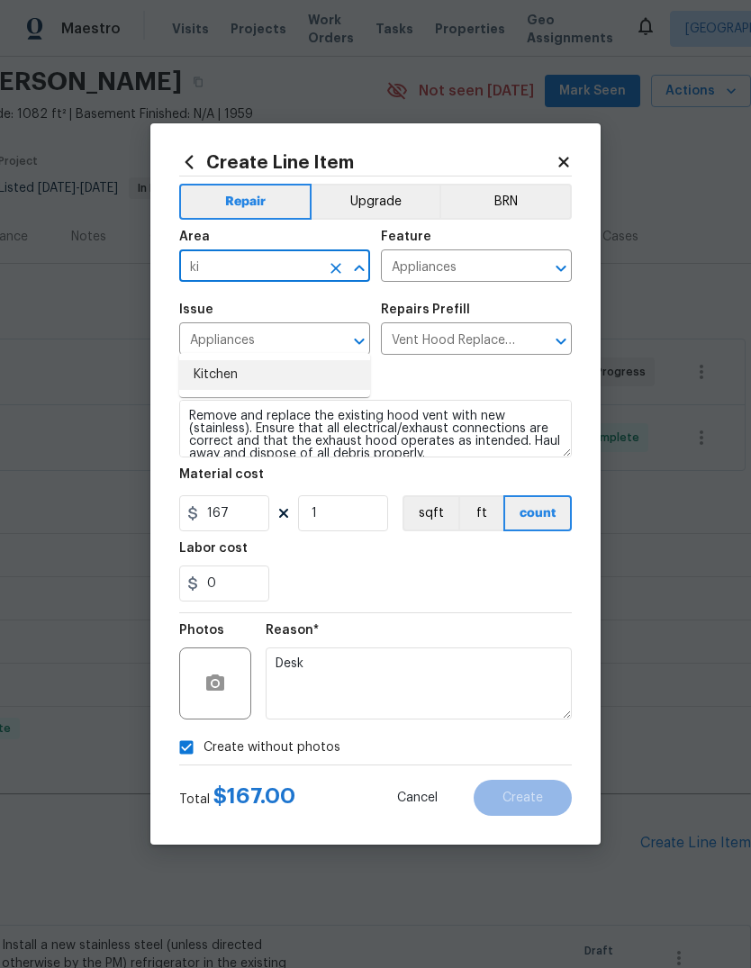
click at [254, 360] on li "Kitchen" at bounding box center [274, 375] width 191 height 30
type input "Kitchen"
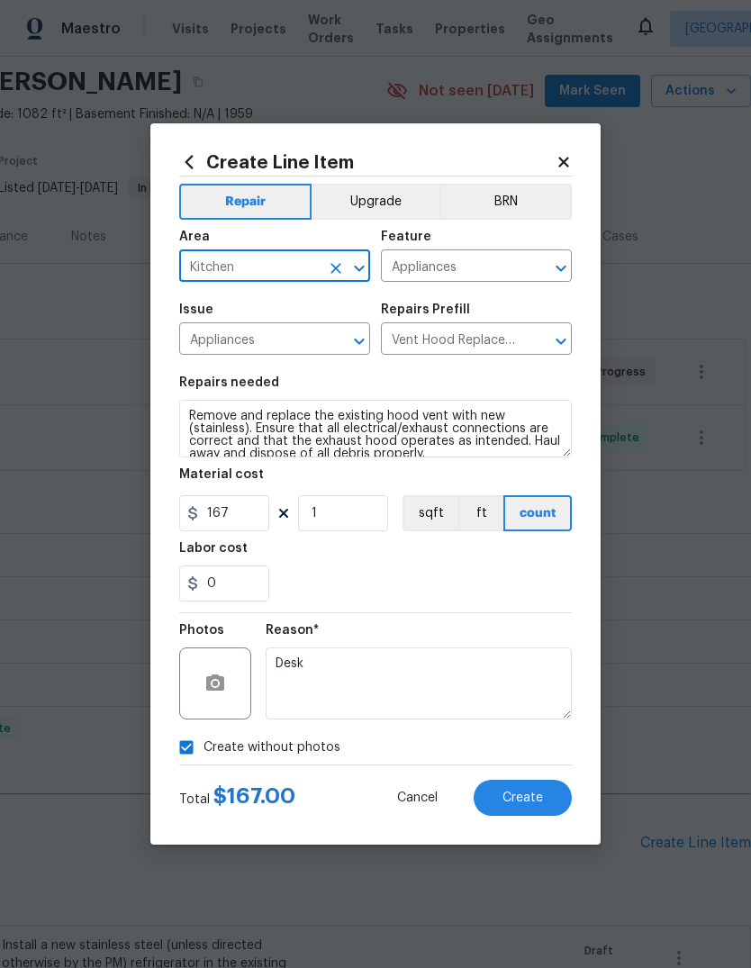
click at [464, 571] on div "0" at bounding box center [375, 583] width 393 height 36
click at [529, 783] on button "Create" at bounding box center [523, 798] width 98 height 36
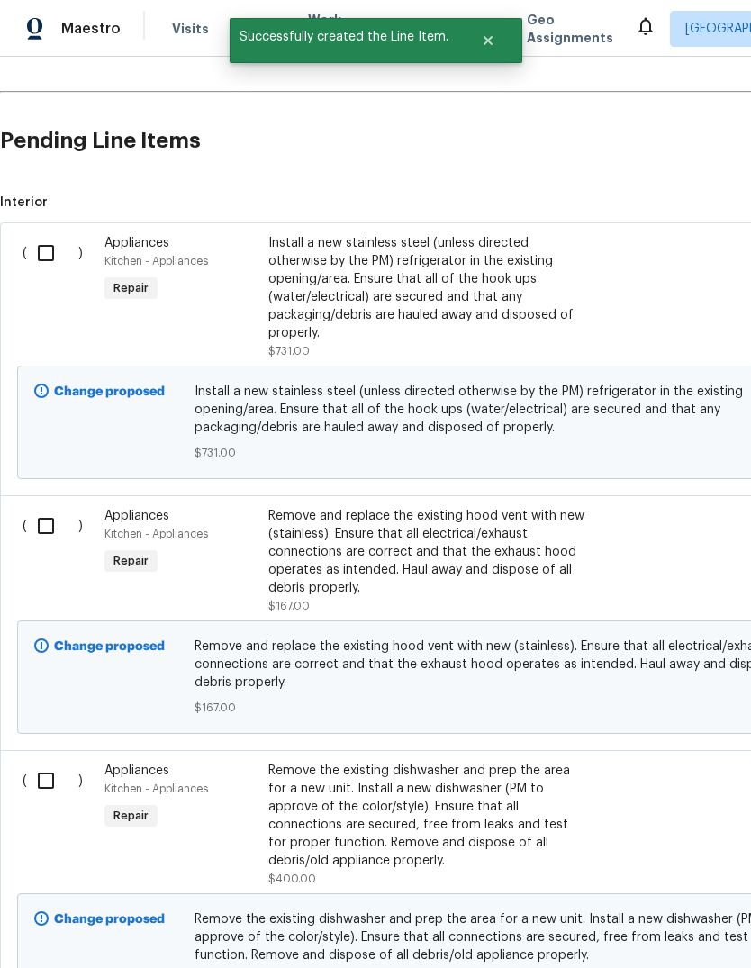
scroll to position [764, 0]
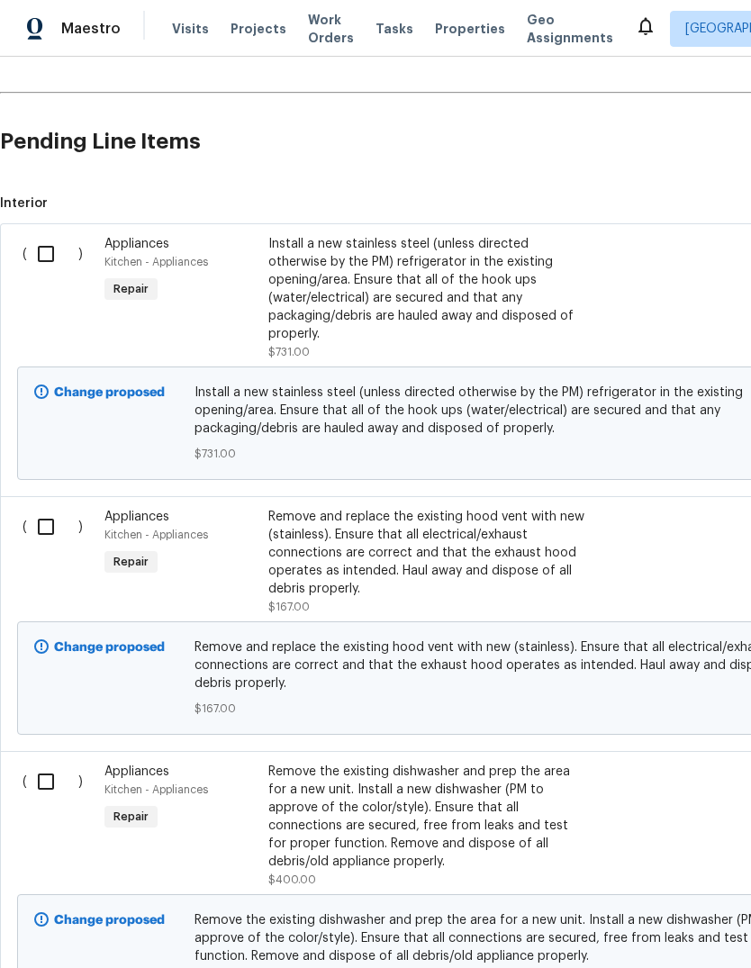
click at [57, 235] on input "checkbox" at bounding box center [52, 254] width 51 height 38
checkbox input "true"
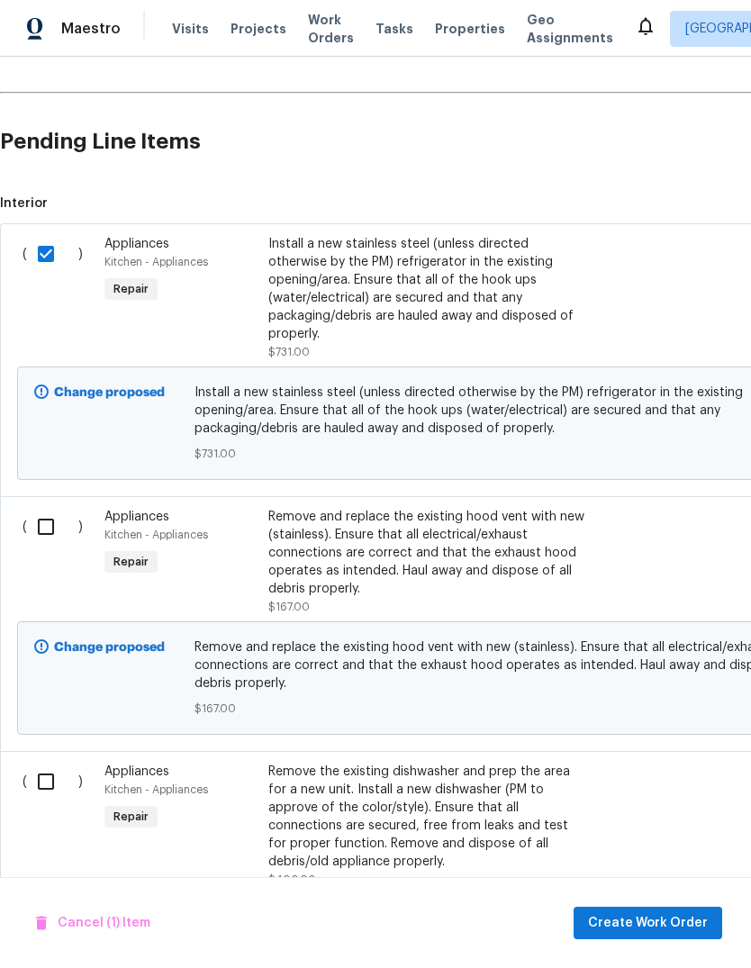
click at [44, 508] on input "checkbox" at bounding box center [52, 527] width 51 height 38
checkbox input "true"
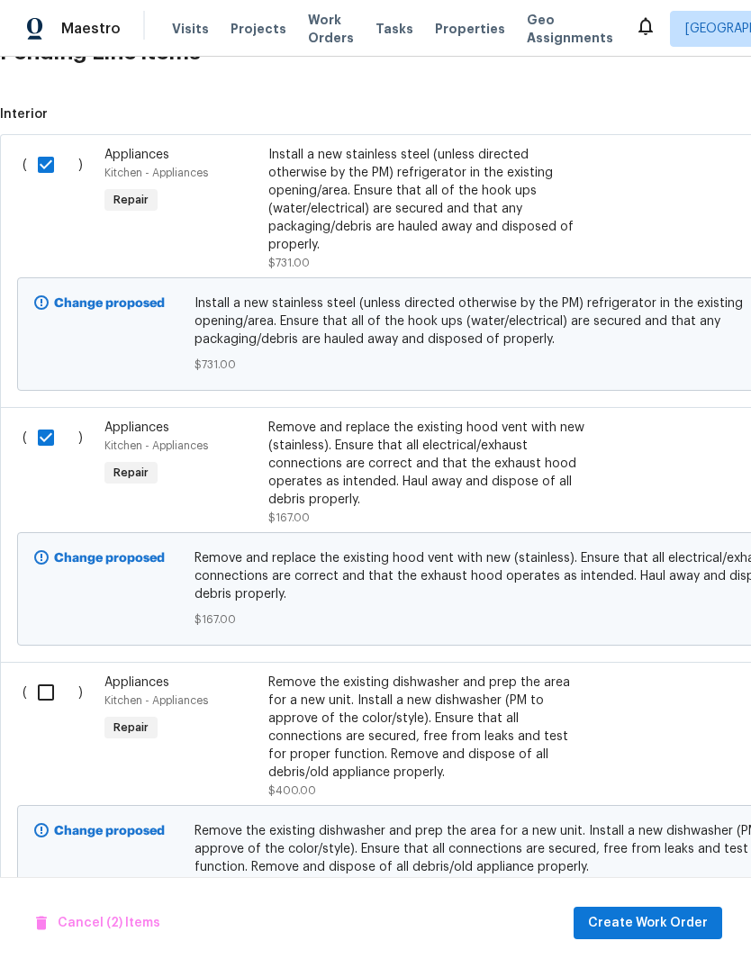
scroll to position [854, 0]
click at [32, 673] on input "checkbox" at bounding box center [52, 692] width 51 height 38
checkbox input "true"
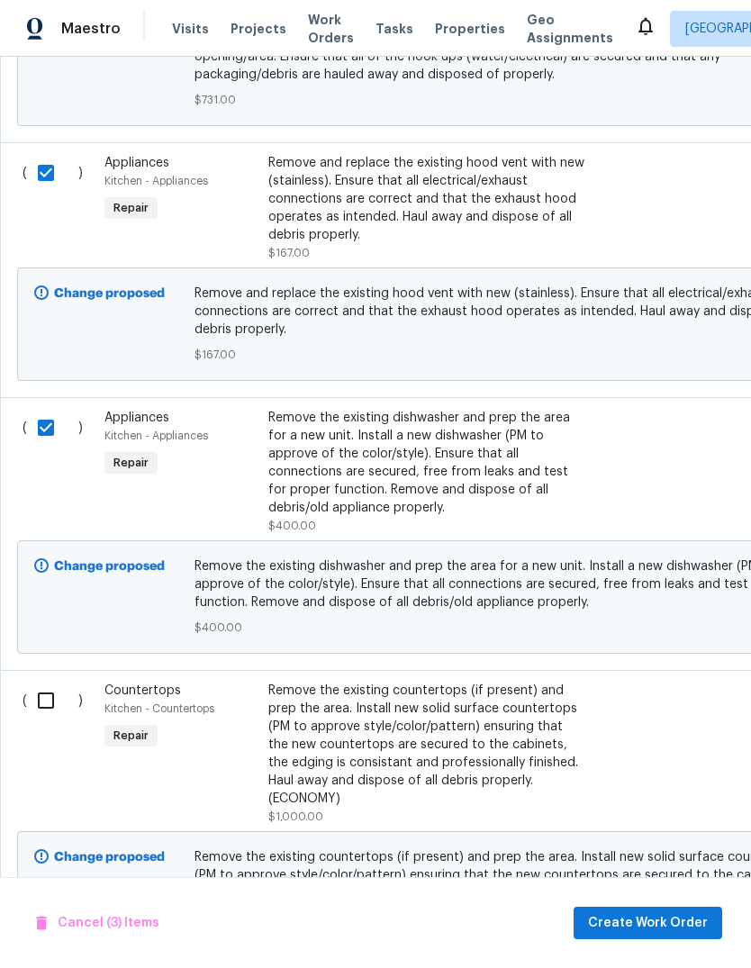
scroll to position [1133, 0]
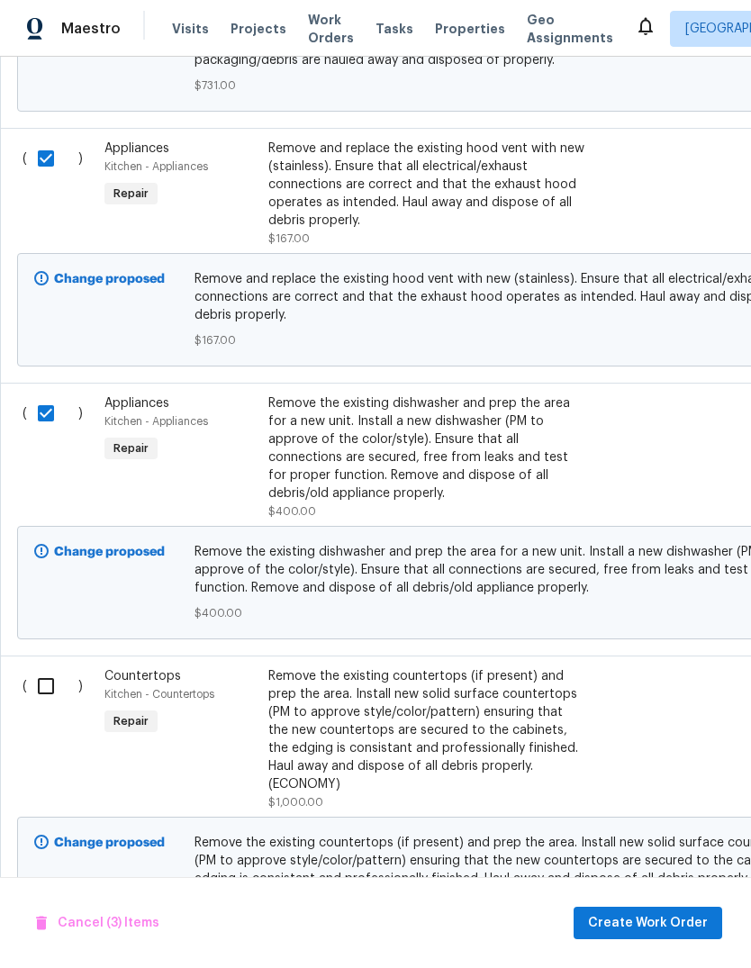
click at [47, 667] on input "checkbox" at bounding box center [52, 686] width 51 height 38
checkbox input "true"
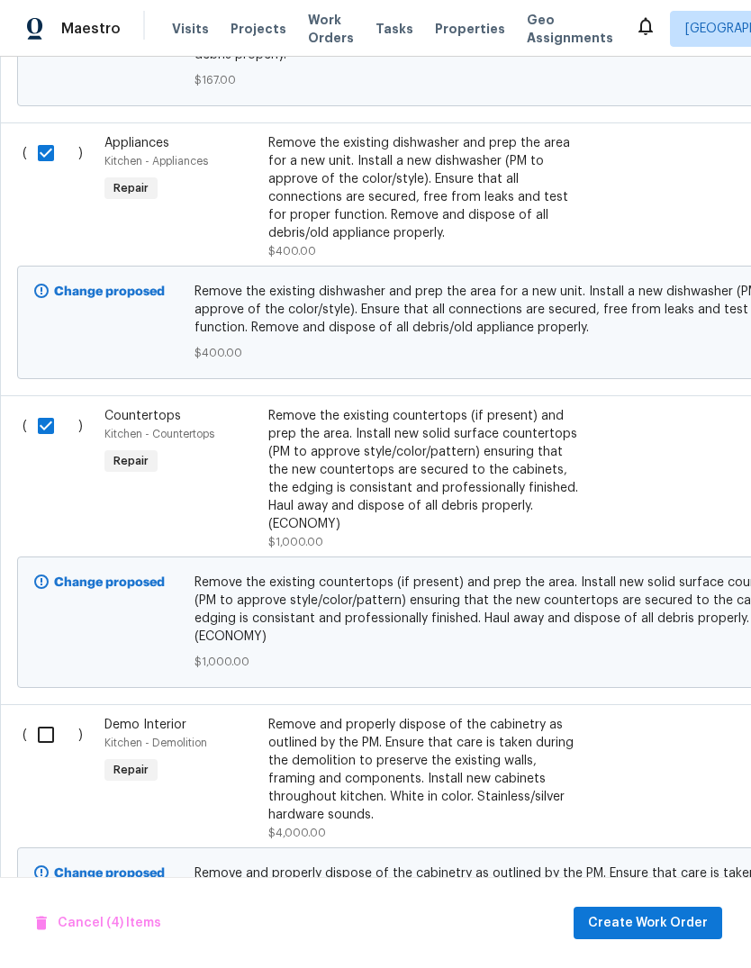
scroll to position [1394, 0]
click at [41, 715] on input "checkbox" at bounding box center [52, 734] width 51 height 38
checkbox input "true"
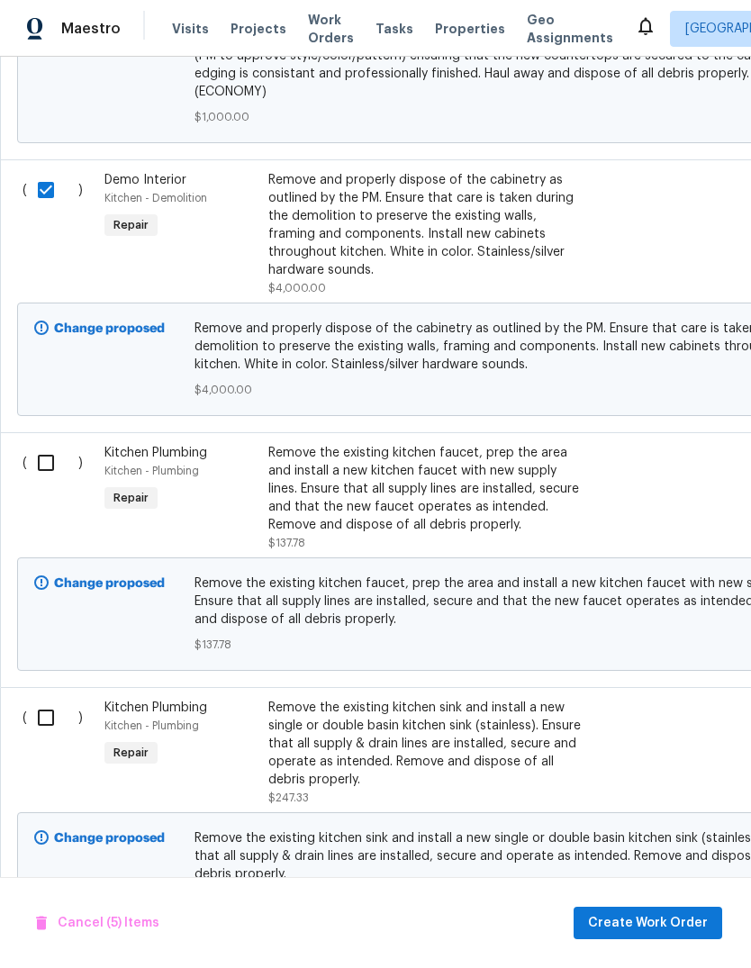
scroll to position [1937, 0]
click at [675, 918] on span "Create Work Order" at bounding box center [648, 923] width 120 height 23
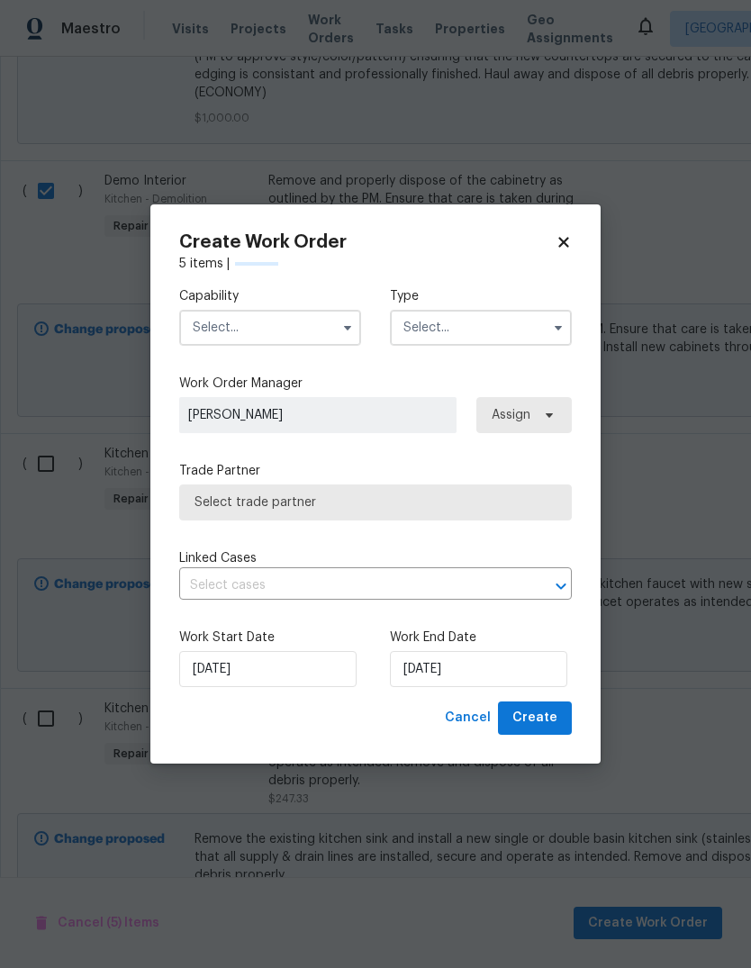
checkbox input "false"
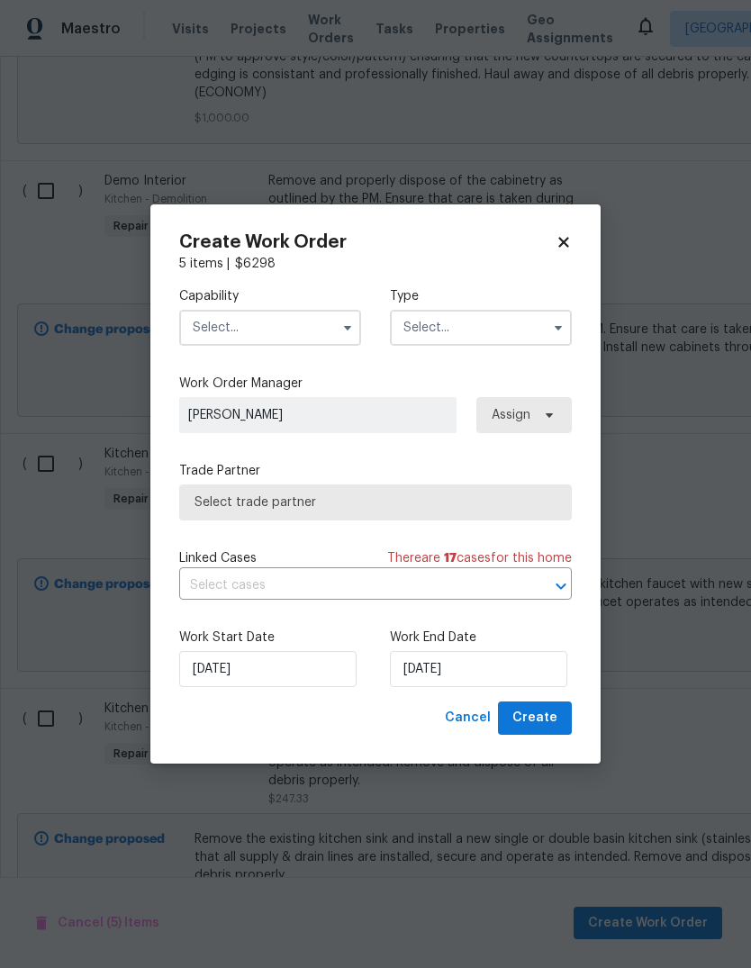
click at [328, 330] on input "text" at bounding box center [270, 328] width 182 height 36
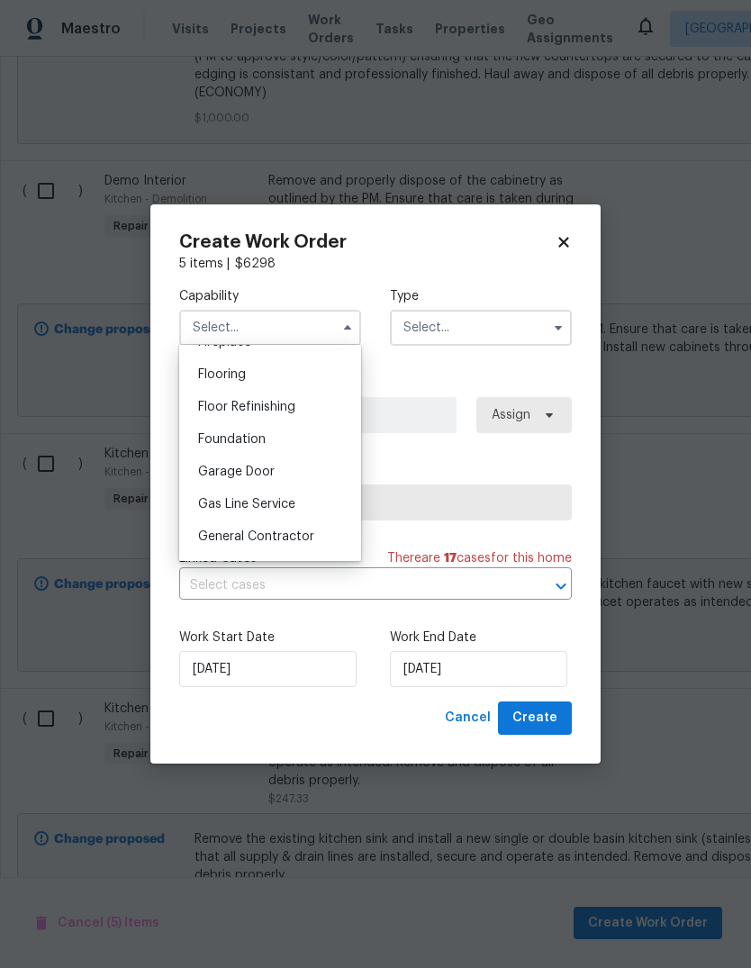
scroll to position [725, 0]
click at [299, 498] on span "General Contractor" at bounding box center [256, 501] width 116 height 13
type input "General Contractor"
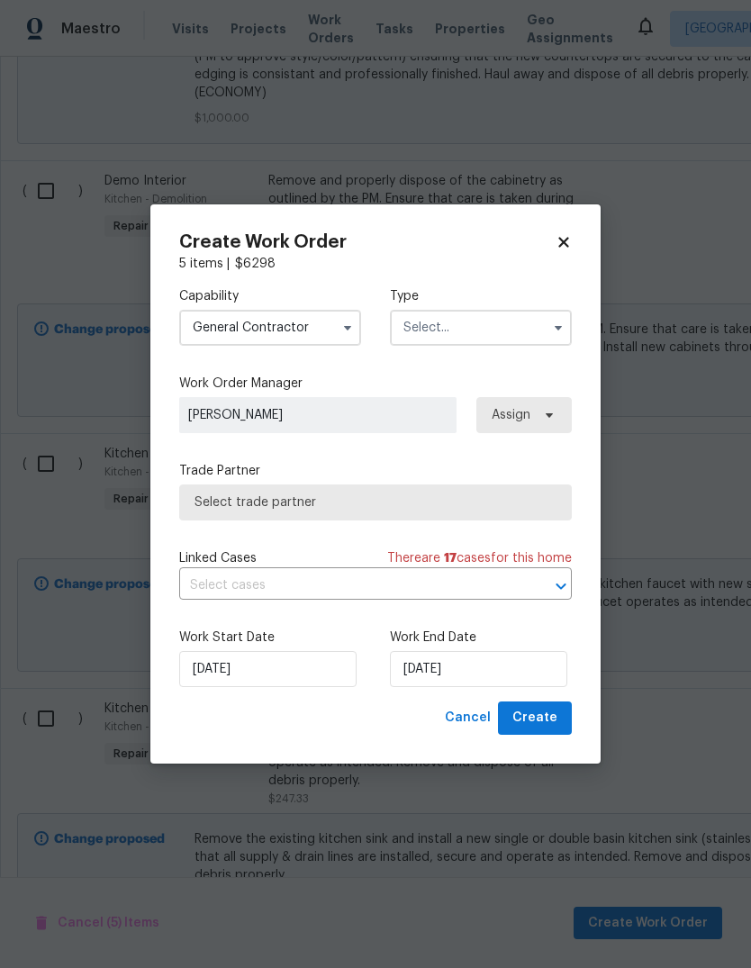
click at [543, 320] on input "text" at bounding box center [481, 328] width 182 height 36
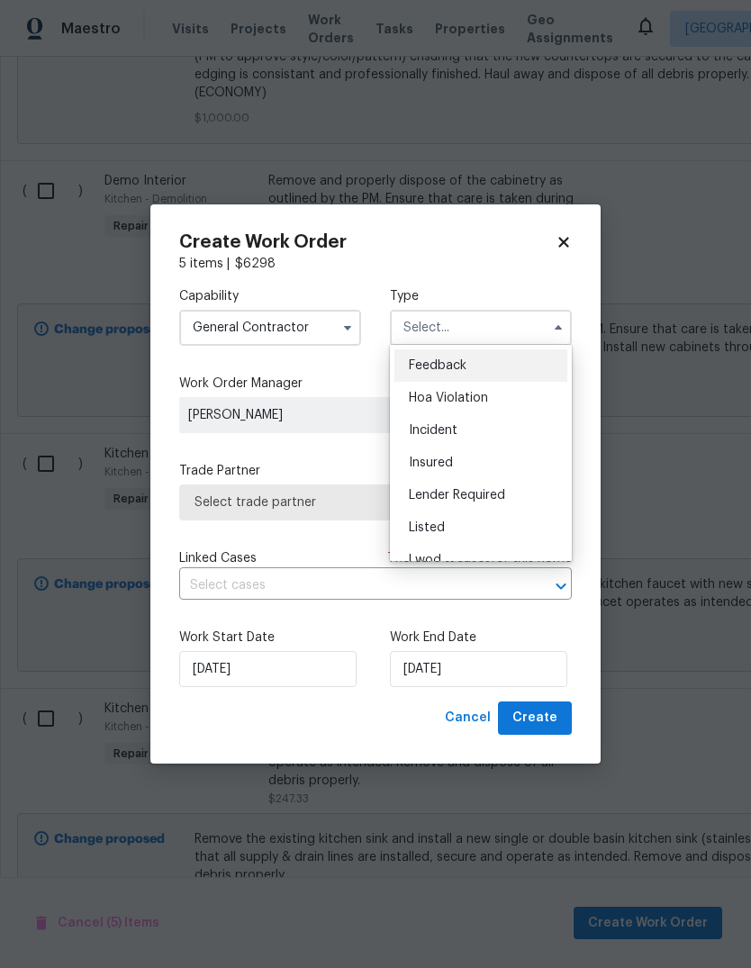
click at [507, 529] on div "Listed" at bounding box center [480, 527] width 173 height 32
type input "Listed"
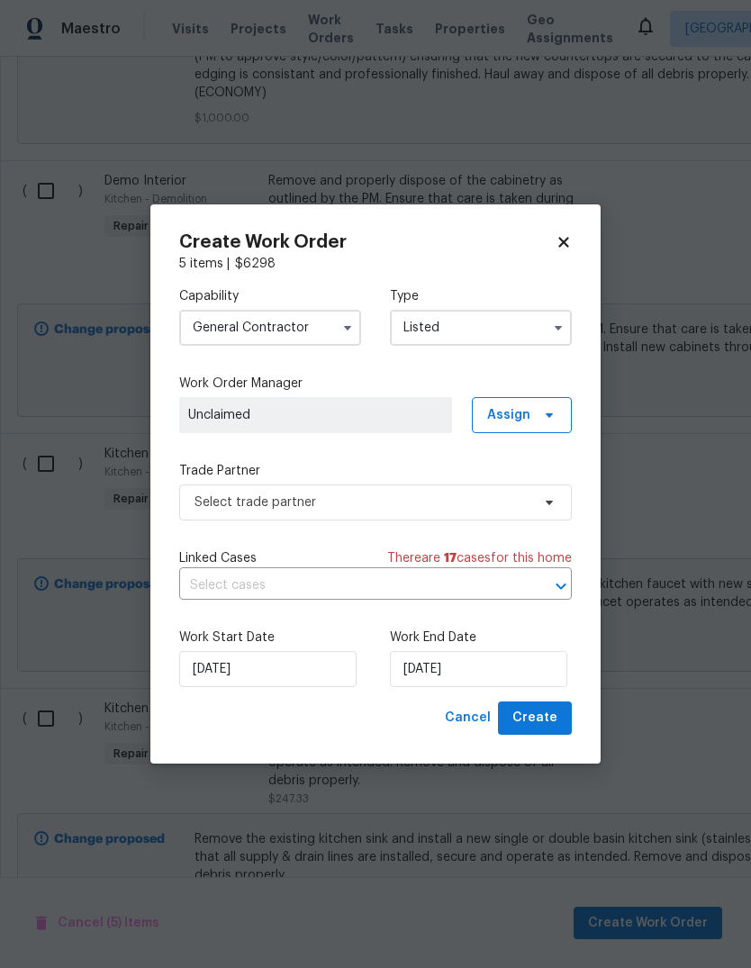
click at [513, 330] on input "Listed" at bounding box center [481, 328] width 182 height 36
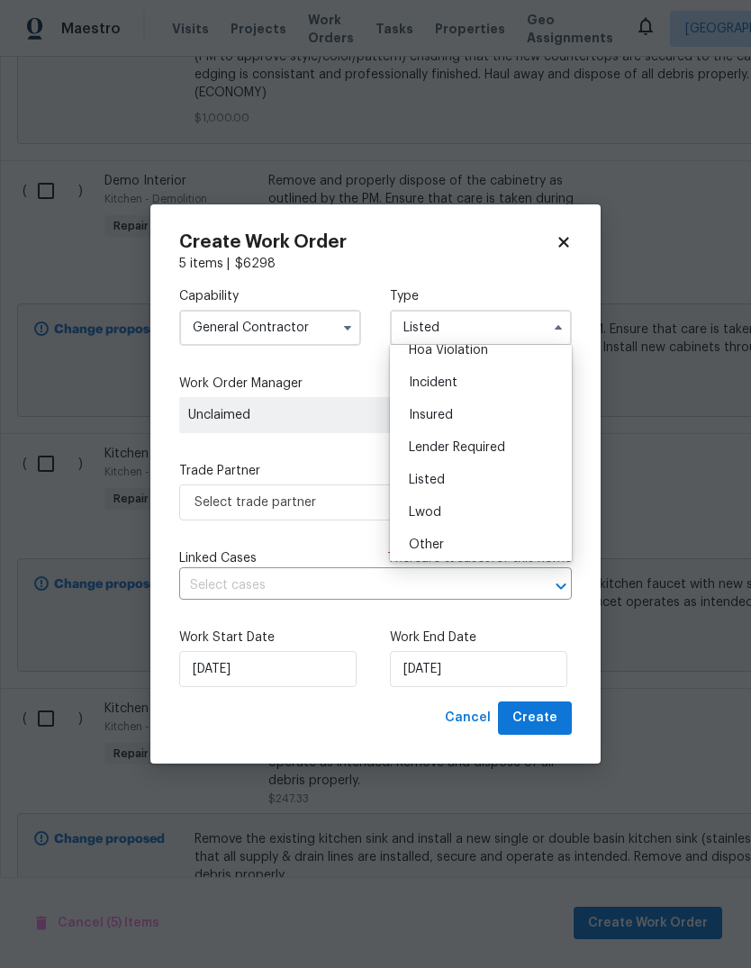
scroll to position [52, 0]
click at [474, 470] on div "Listed" at bounding box center [480, 475] width 173 height 32
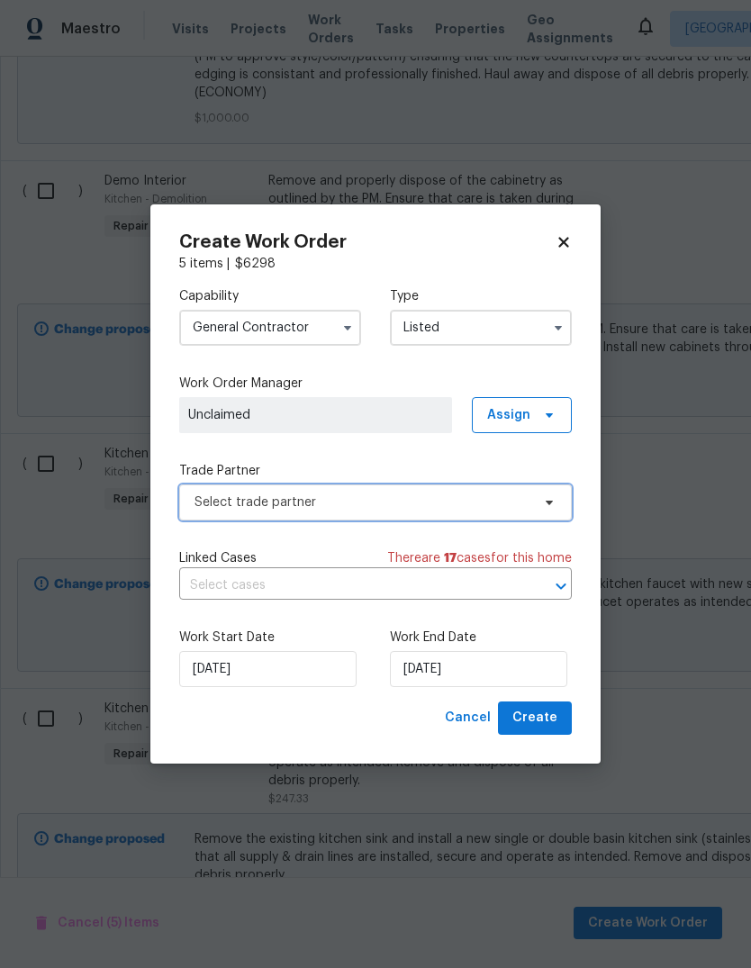
click at [413, 487] on span "Select trade partner" at bounding box center [375, 502] width 393 height 36
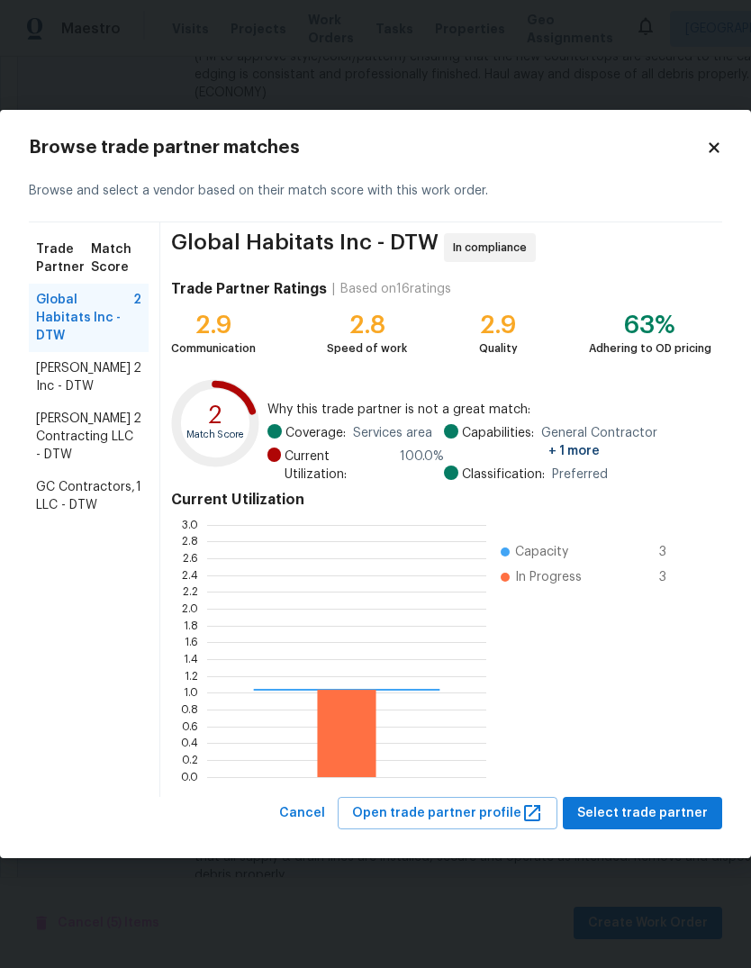
scroll to position [252, 279]
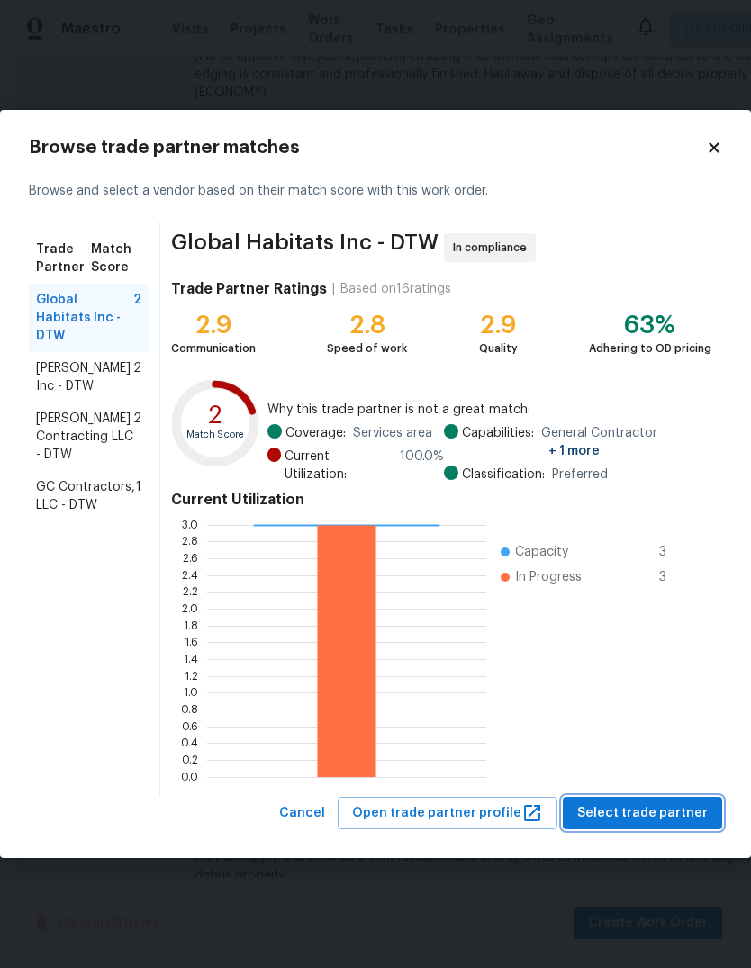
click at [673, 803] on span "Select trade partner" at bounding box center [642, 813] width 131 height 23
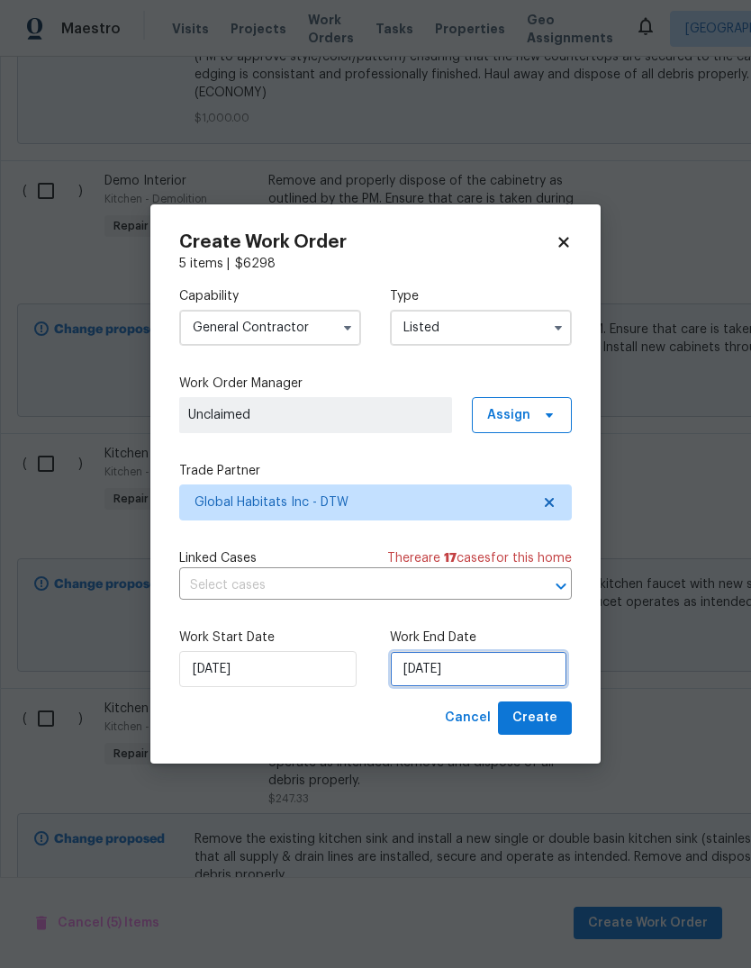
click at [478, 667] on input "[DATE]" at bounding box center [478, 669] width 177 height 36
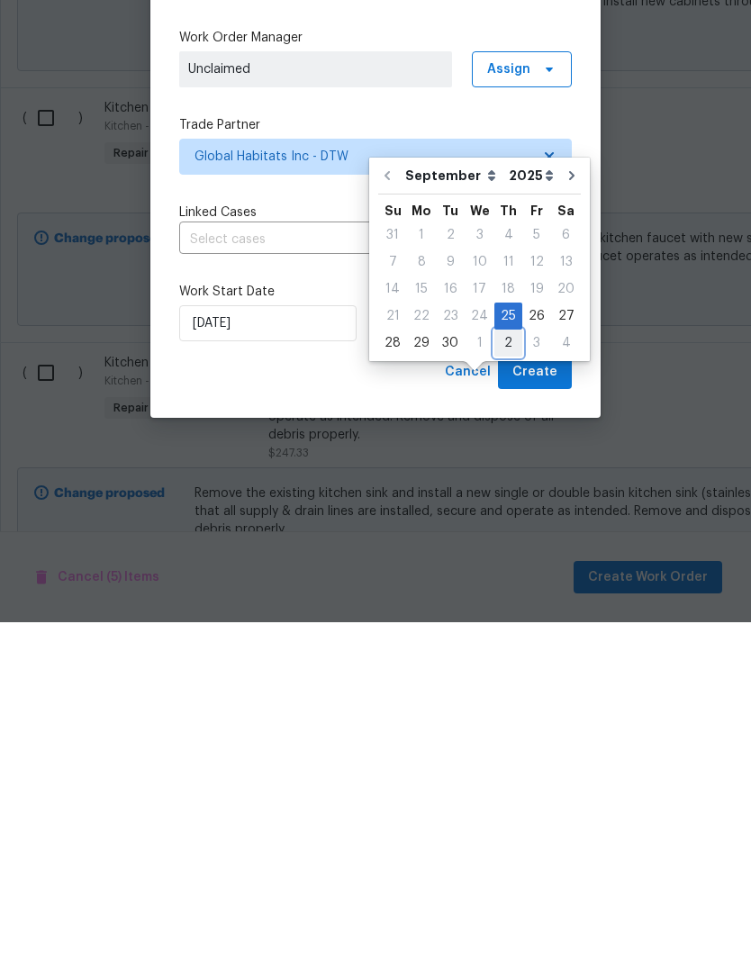
click at [502, 676] on div "2" at bounding box center [508, 688] width 28 height 25
type input "[DATE]"
select select "9"
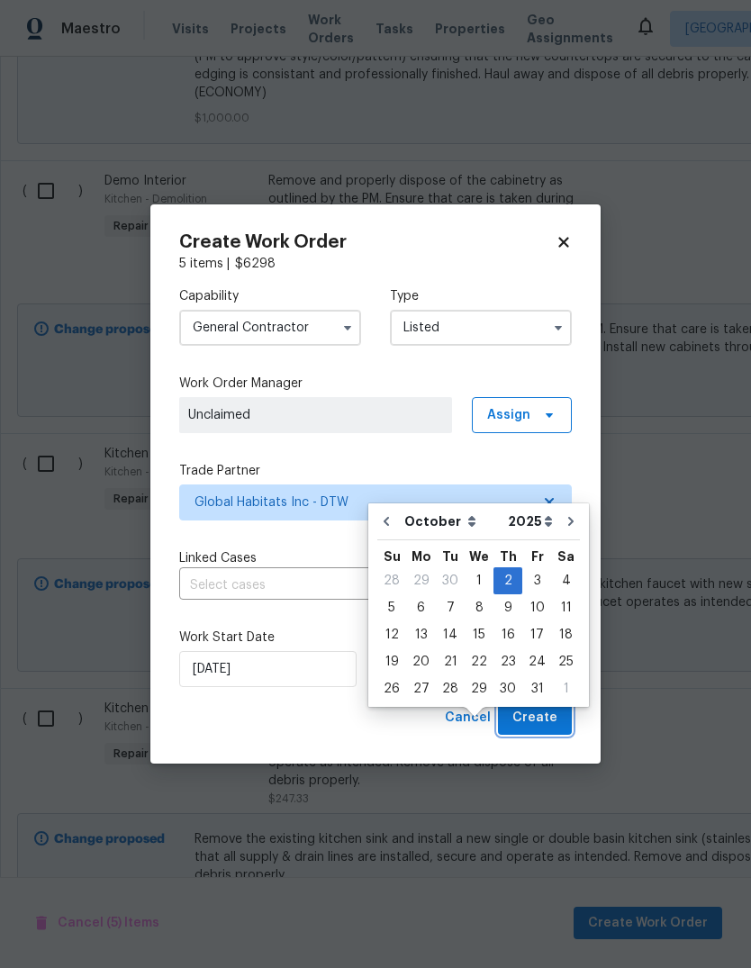
click at [561, 711] on button "Create" at bounding box center [535, 717] width 74 height 33
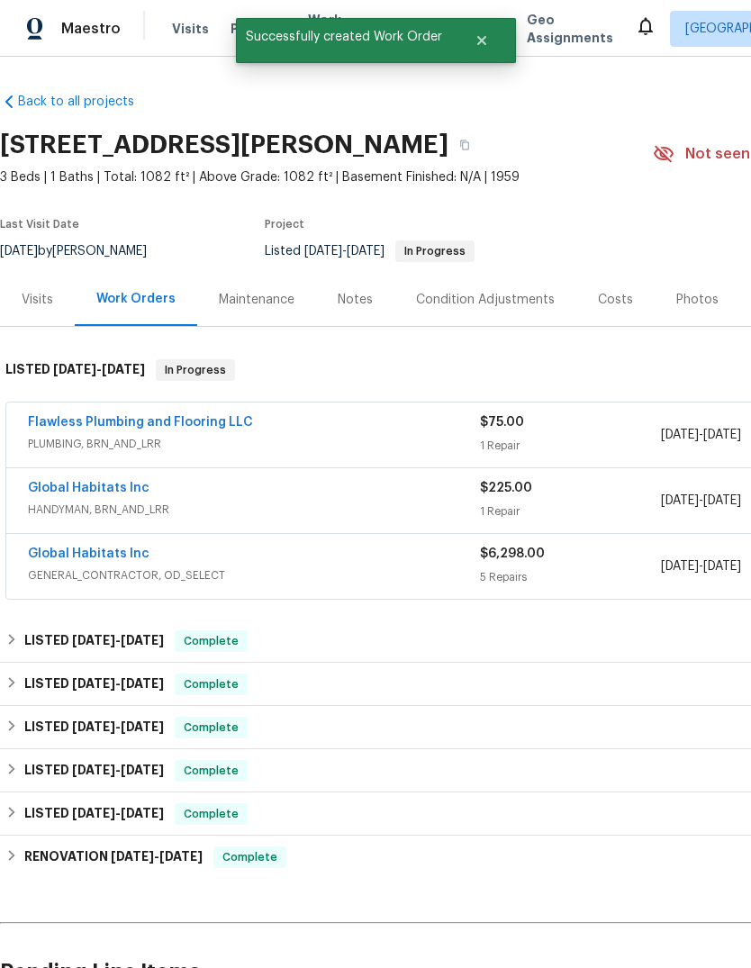
scroll to position [0, 0]
click at [96, 547] on link "Global Habitats Inc" at bounding box center [89, 553] width 122 height 13
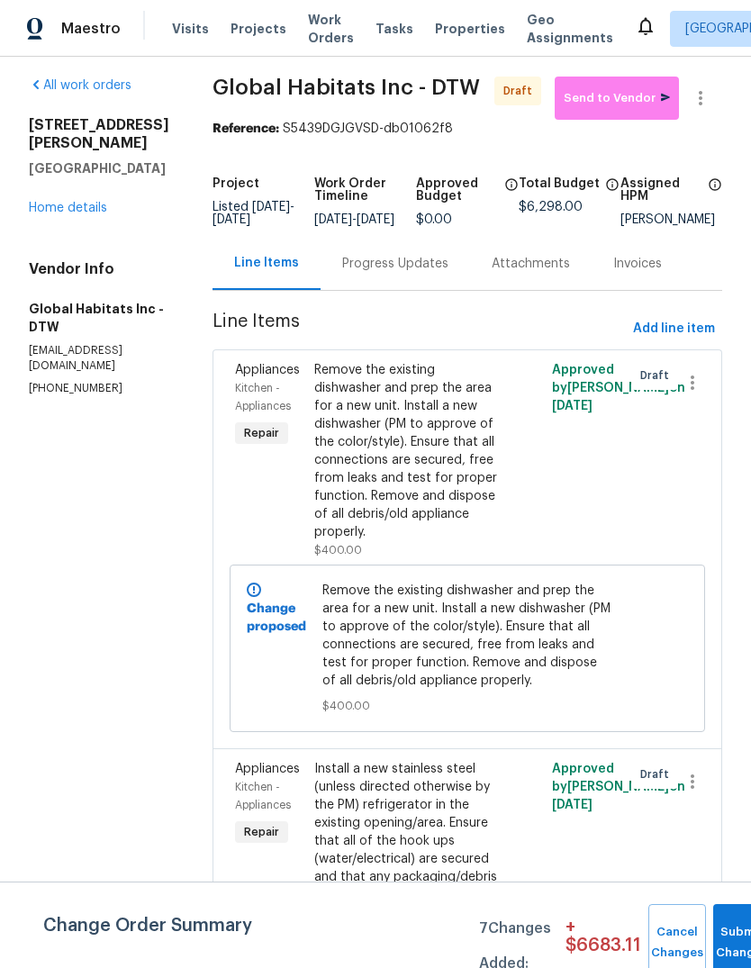
scroll to position [-1, 0]
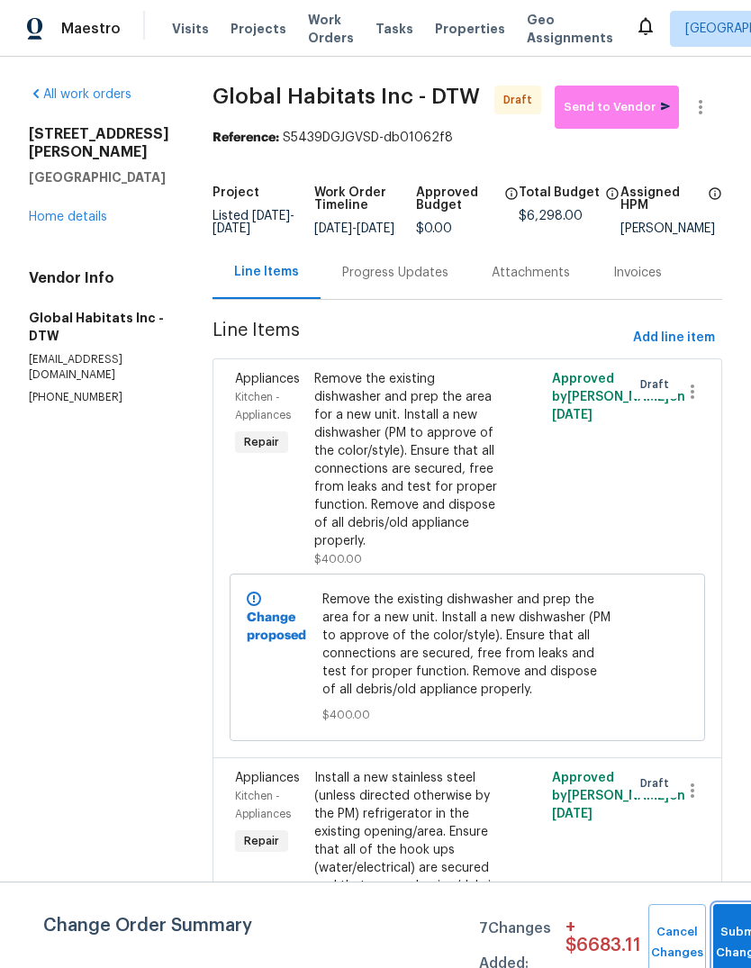
click at [747, 931] on button "Submit Changes" at bounding box center [742, 942] width 58 height 77
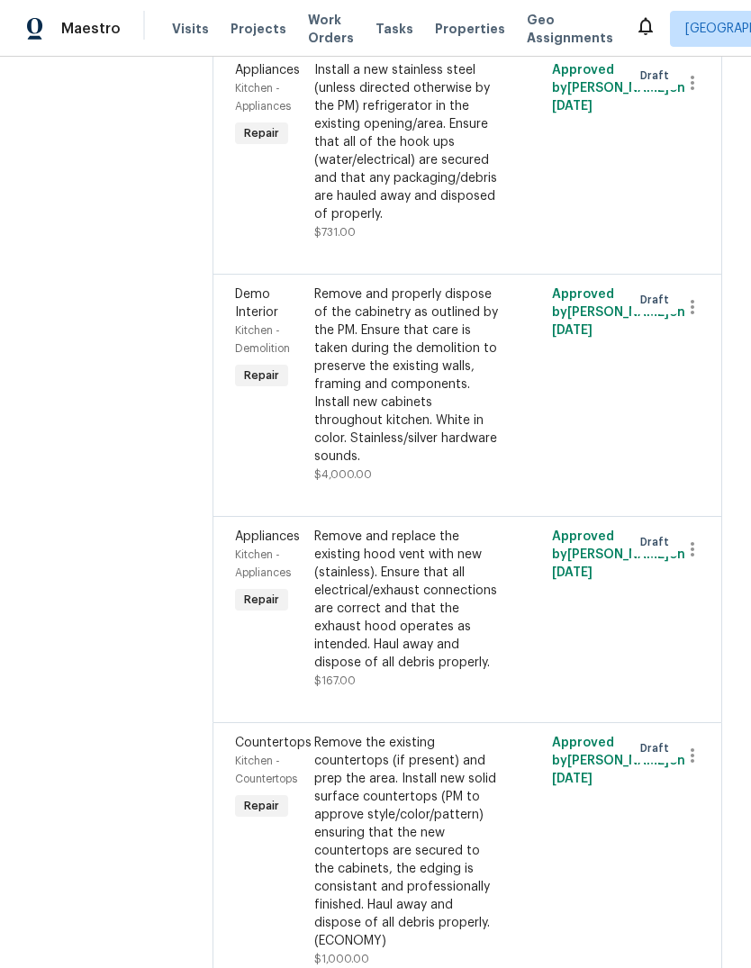
scroll to position [548, 0]
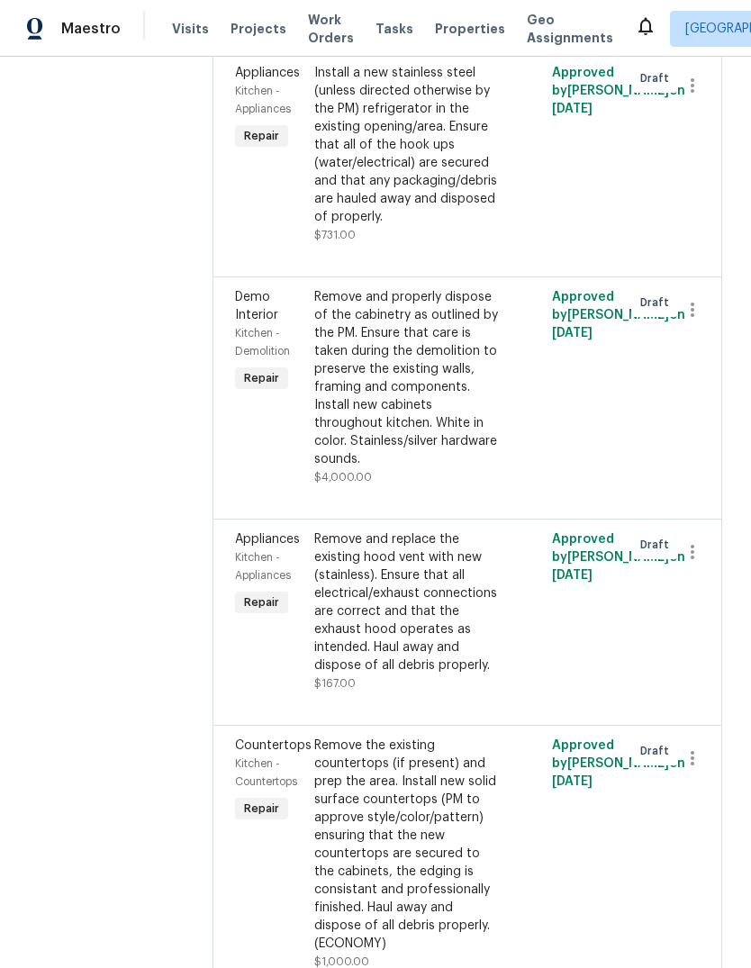
click at [408, 740] on div "Remove the existing countertops (if present) and prep the area. Install new sol…" at bounding box center [407, 844] width 187 height 216
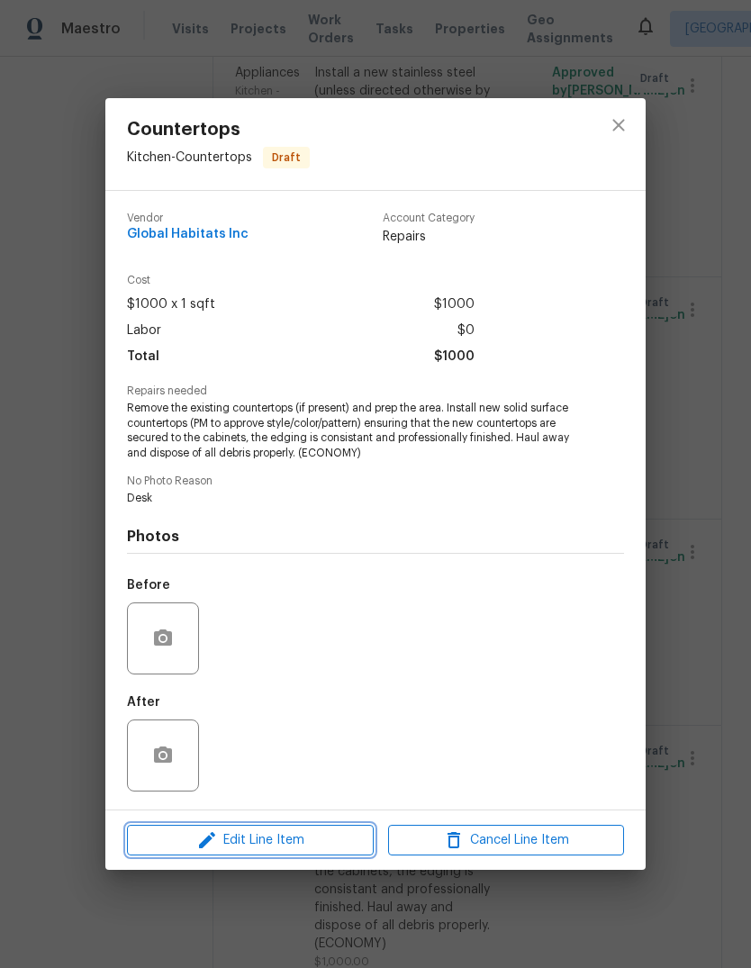
click at [320, 845] on span "Edit Line Item" at bounding box center [250, 840] width 236 height 23
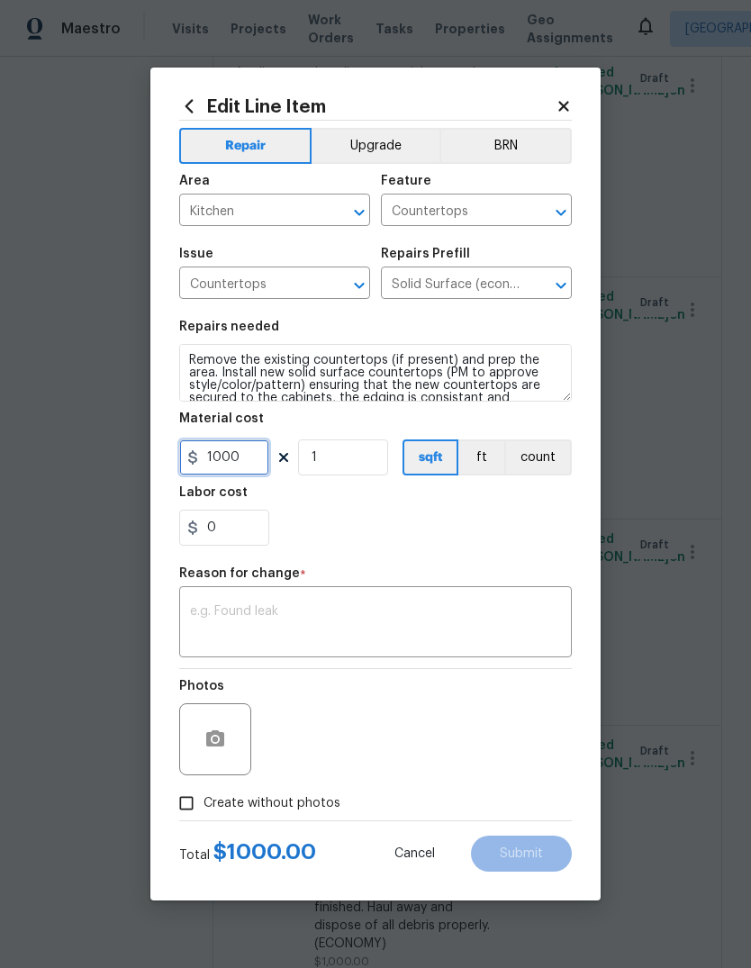
click at [229, 462] on input "1000" at bounding box center [224, 457] width 90 height 36
click at [228, 462] on input "1000" at bounding box center [224, 457] width 90 height 36
click at [234, 466] on input "1000" at bounding box center [224, 457] width 90 height 36
click at [234, 465] on input "1000" at bounding box center [224, 457] width 90 height 36
type input "700"
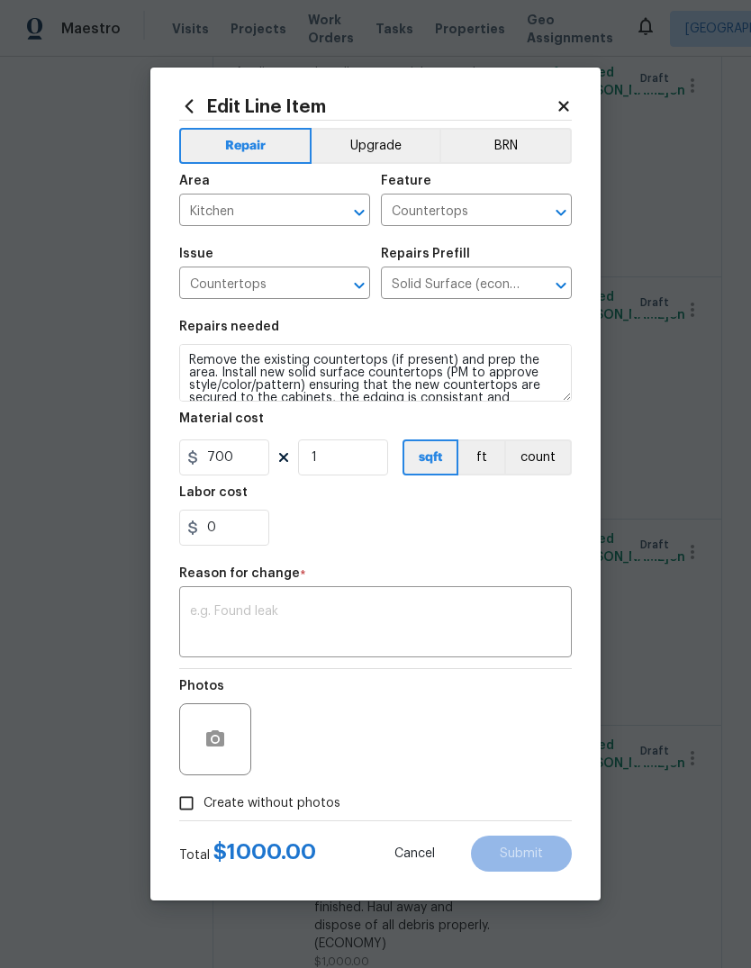
click at [482, 601] on div "x ​" at bounding box center [375, 624] width 393 height 67
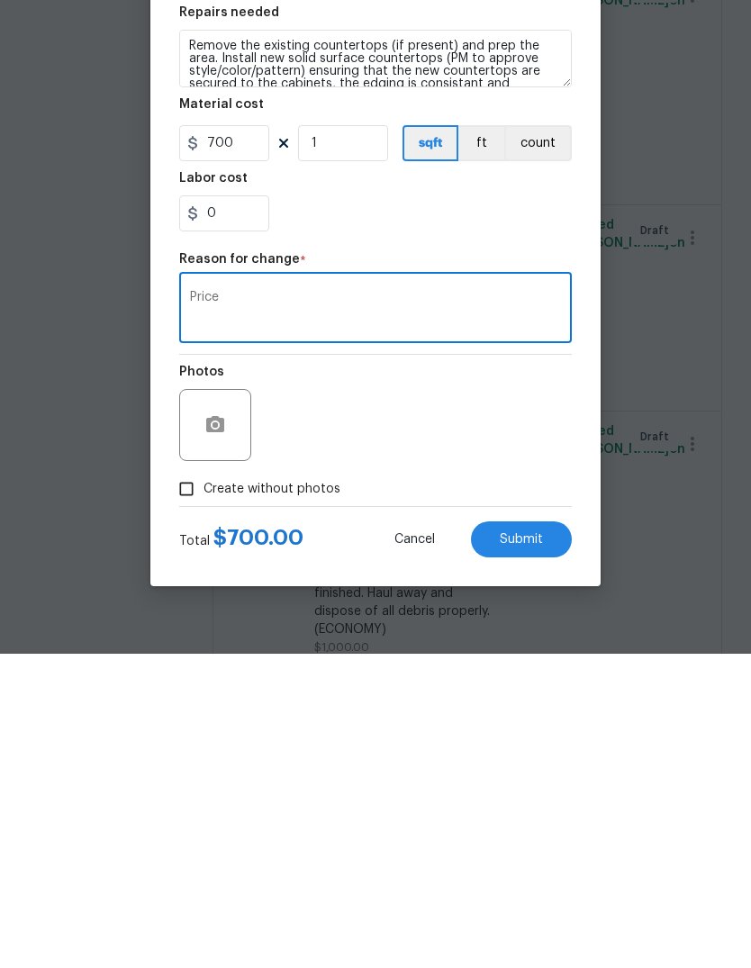
type textarea "Price"
click at [502, 836] on button "Submit" at bounding box center [521, 854] width 101 height 36
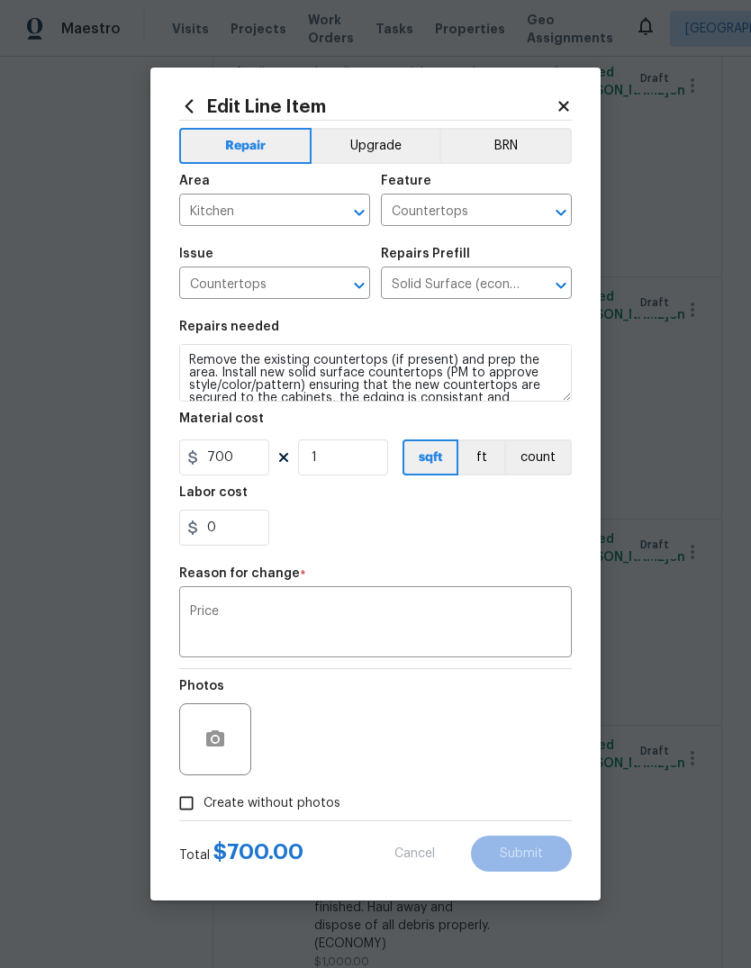
type input "1000"
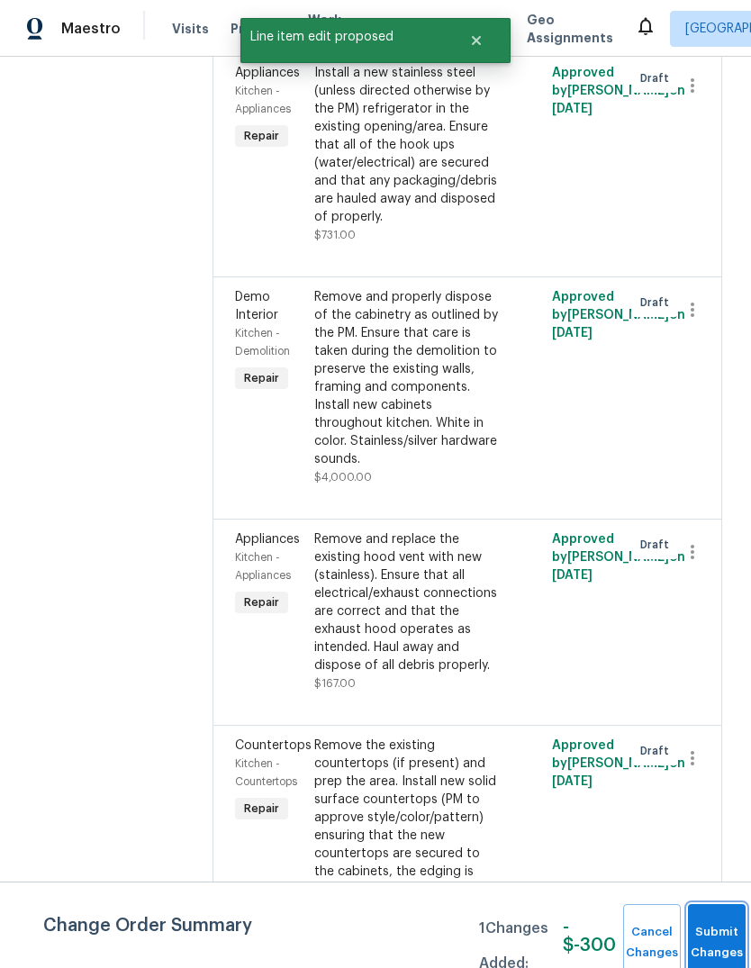
click at [707, 939] on button "Submit Changes" at bounding box center [717, 942] width 58 height 77
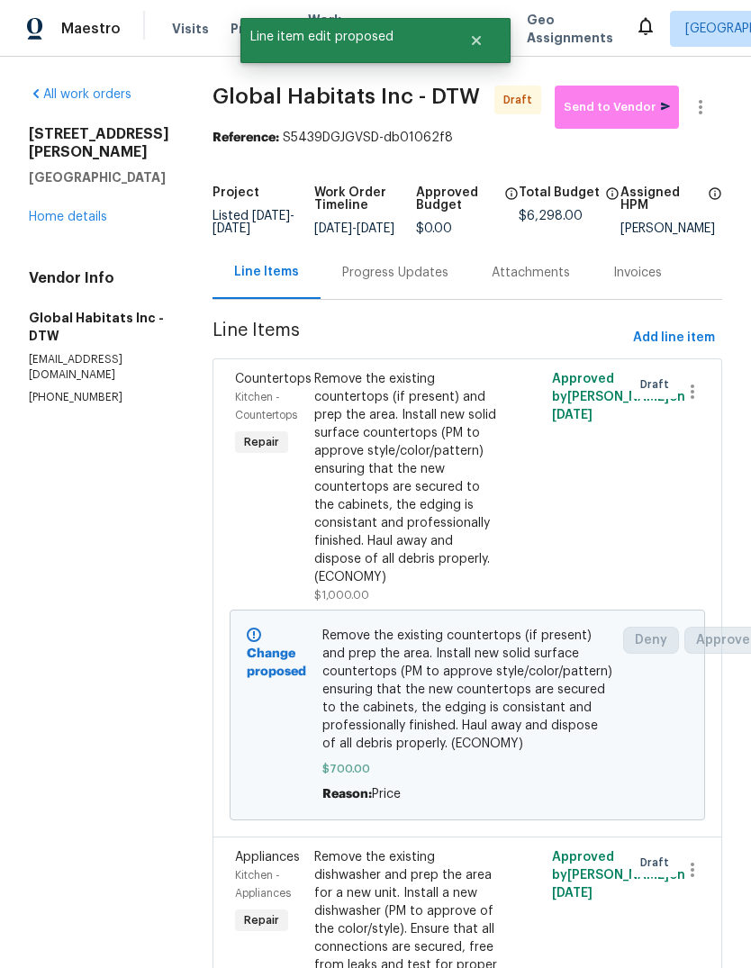
scroll to position [0, 0]
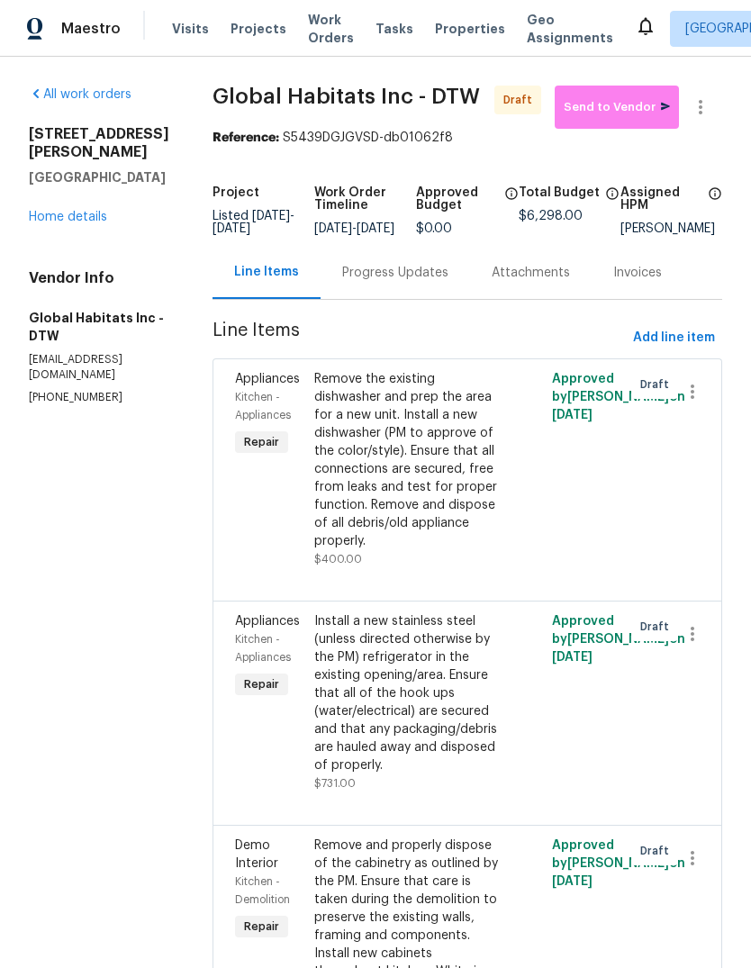
click at [61, 223] on link "Home details" at bounding box center [68, 217] width 78 height 13
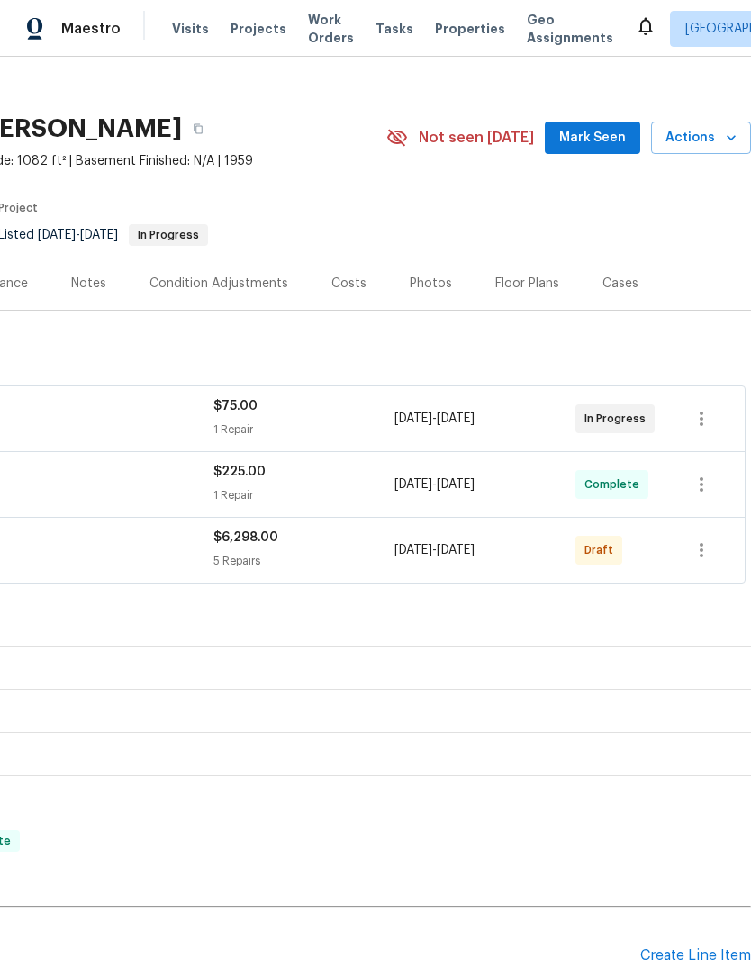
scroll to position [16, 267]
click at [691, 557] on button "button" at bounding box center [701, 550] width 43 height 43
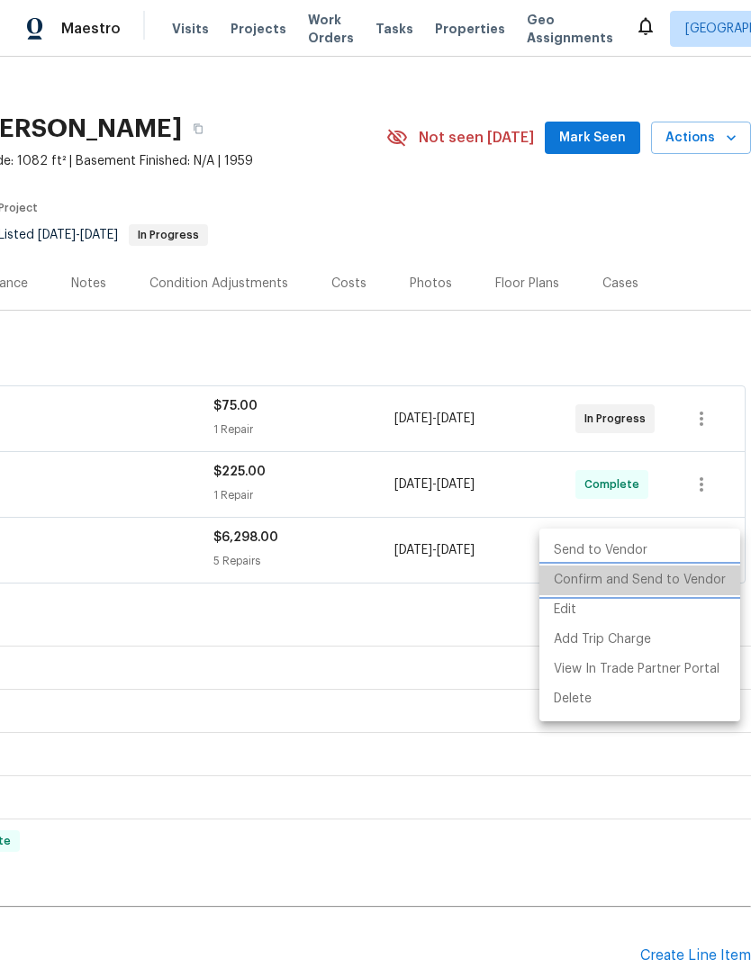
click at [680, 579] on li "Confirm and Send to Vendor" at bounding box center [639, 580] width 201 height 30
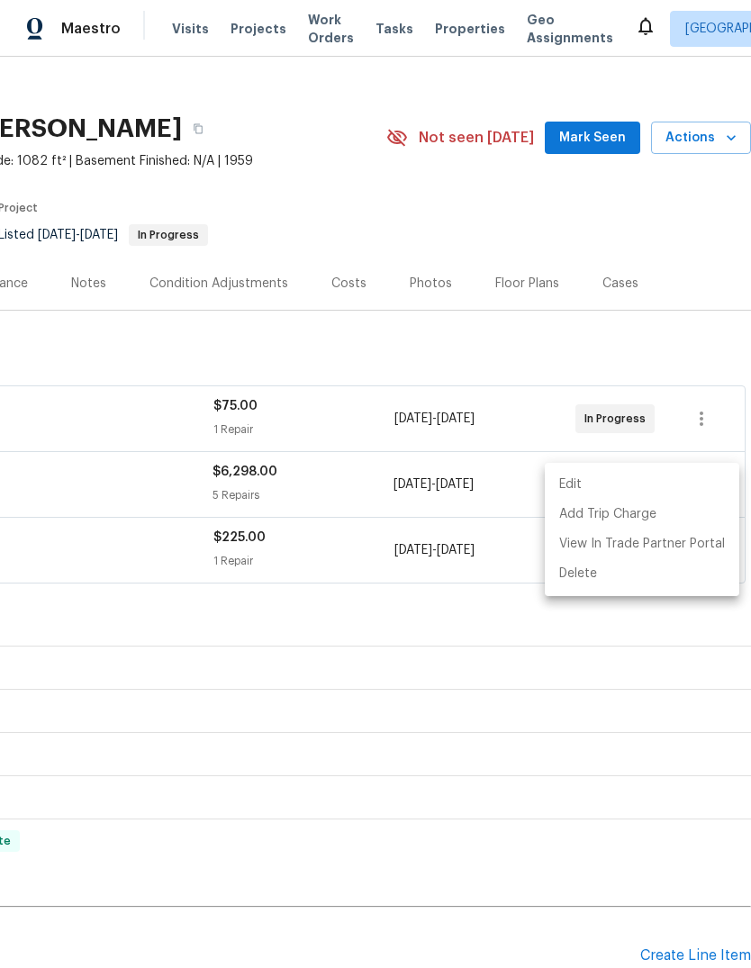
click at [470, 599] on div at bounding box center [375, 484] width 751 height 968
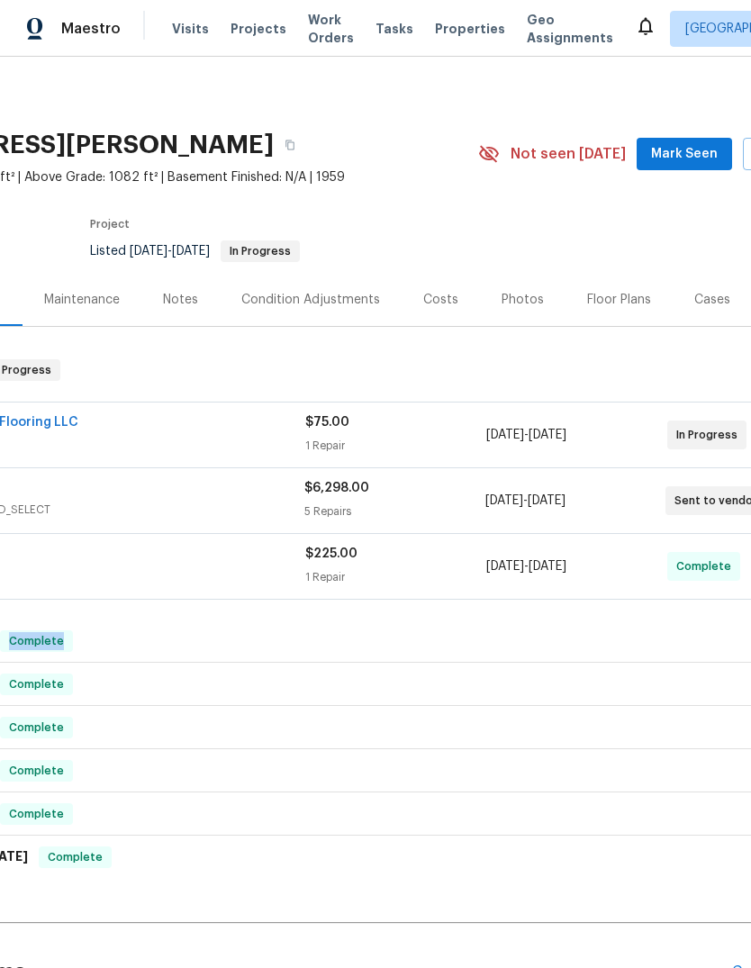
scroll to position [0, 181]
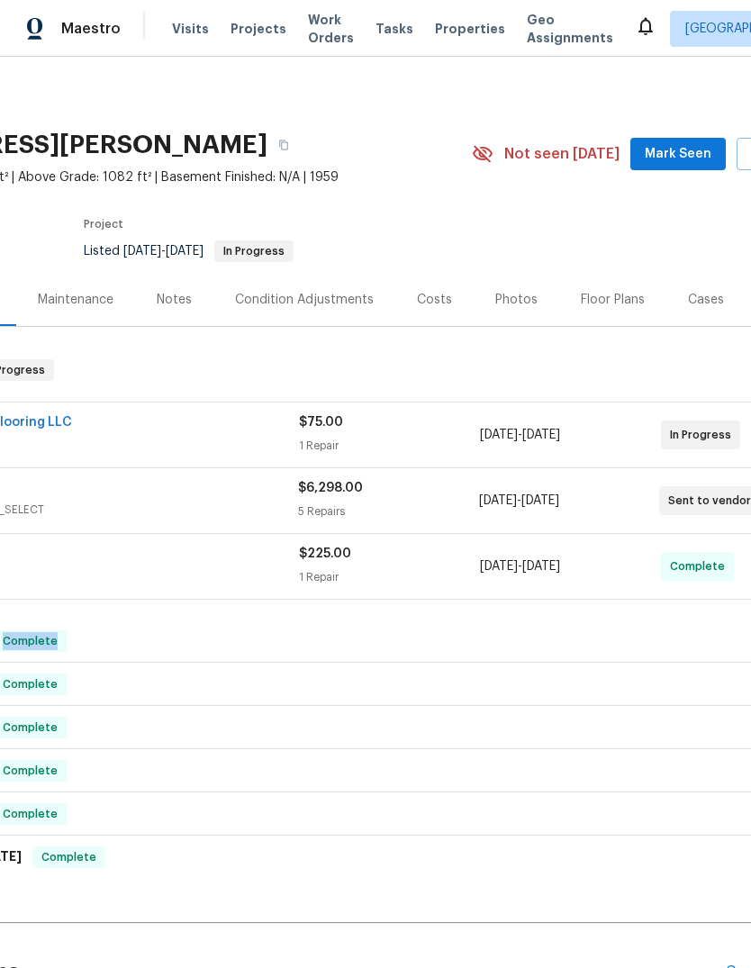
click at [684, 155] on span "Mark Seen" at bounding box center [678, 154] width 67 height 23
click at [204, 273] on div "Notes" at bounding box center [174, 299] width 78 height 53
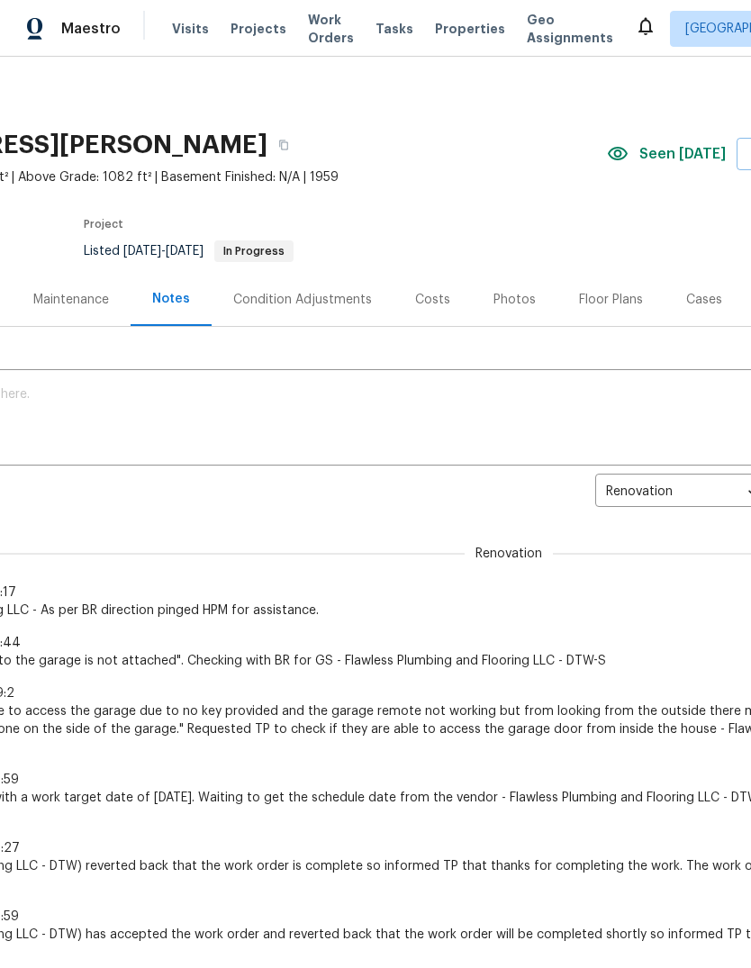
click at [252, 422] on textarea at bounding box center [328, 419] width 996 height 63
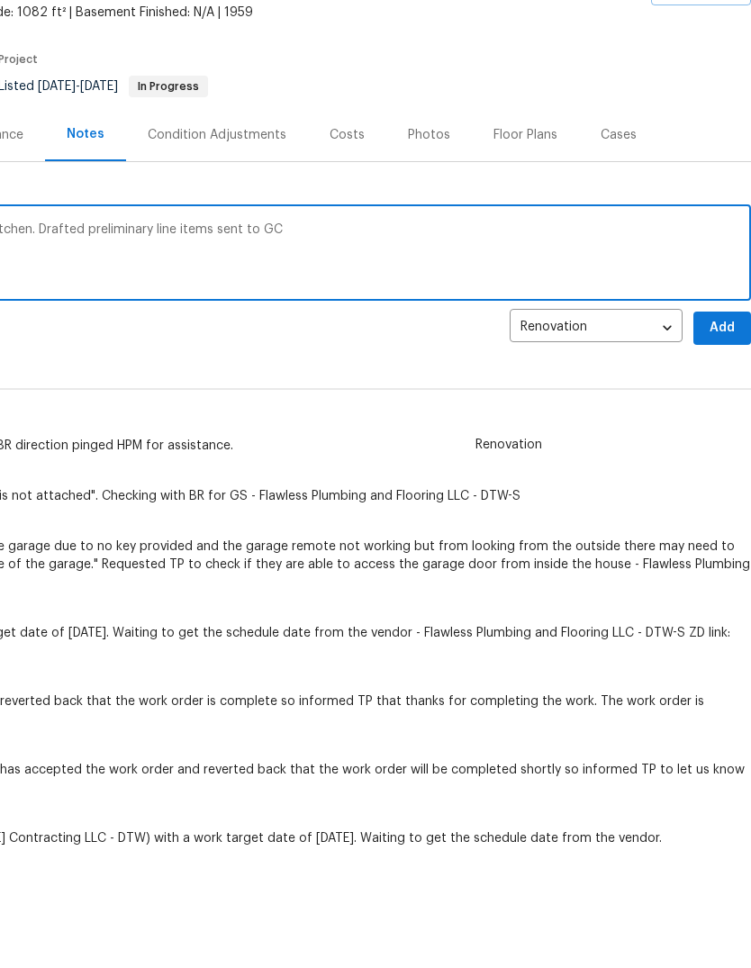
scroll to position [56, 267]
type textarea "From [PERSON_NAME] for upgrade in the kitchen. Drafted preliminary line items s…"
click at [716, 426] on span "Add" at bounding box center [722, 437] width 29 height 23
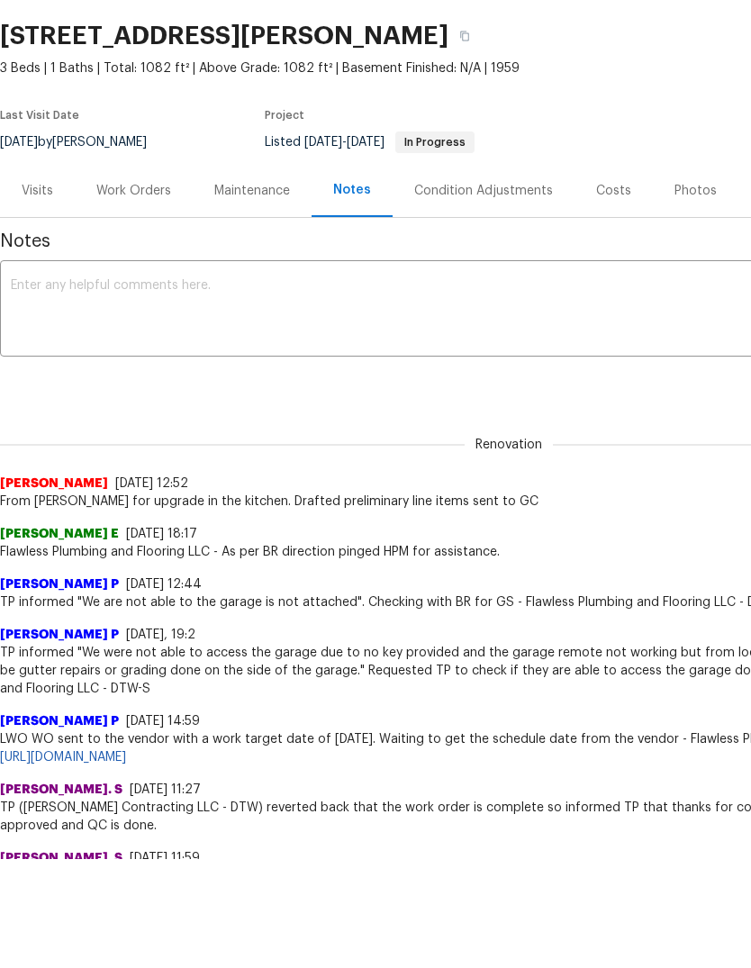
scroll to position [0, 0]
click at [106, 215] on div "Work Orders" at bounding box center [134, 190] width 118 height 53
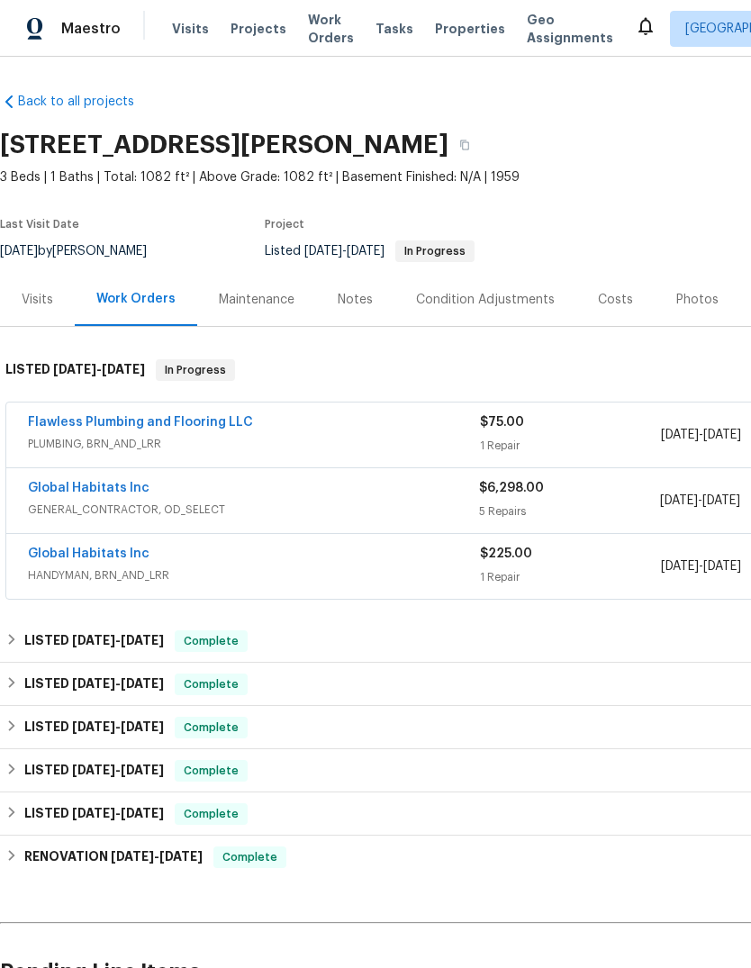
scroll to position [68, 0]
